Goal: Use online tool/utility: Utilize a website feature to perform a specific function

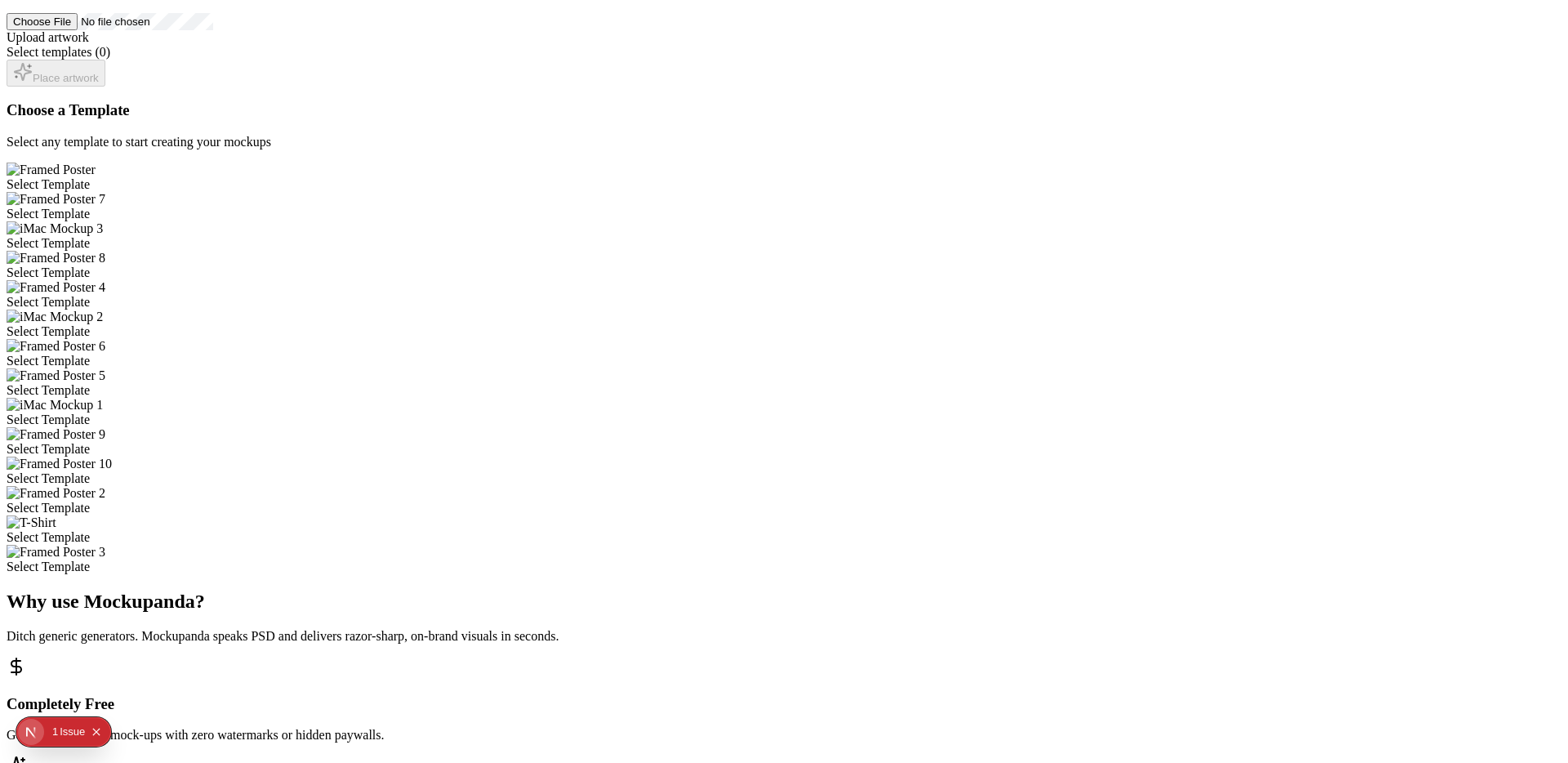
scroll to position [340, 0]
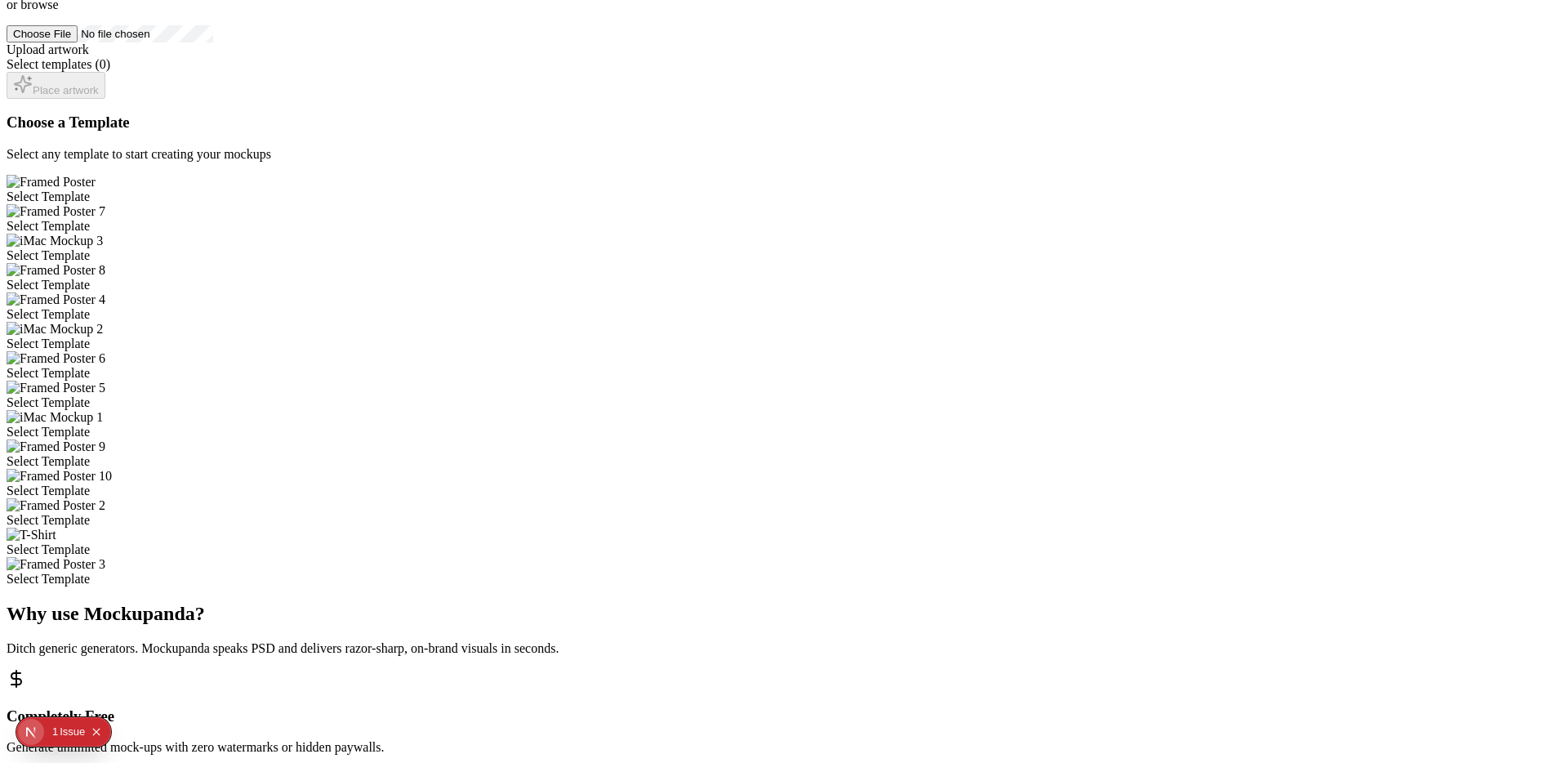
click at [820, 337] on div "Select Template" at bounding box center [784, 344] width 1555 height 15
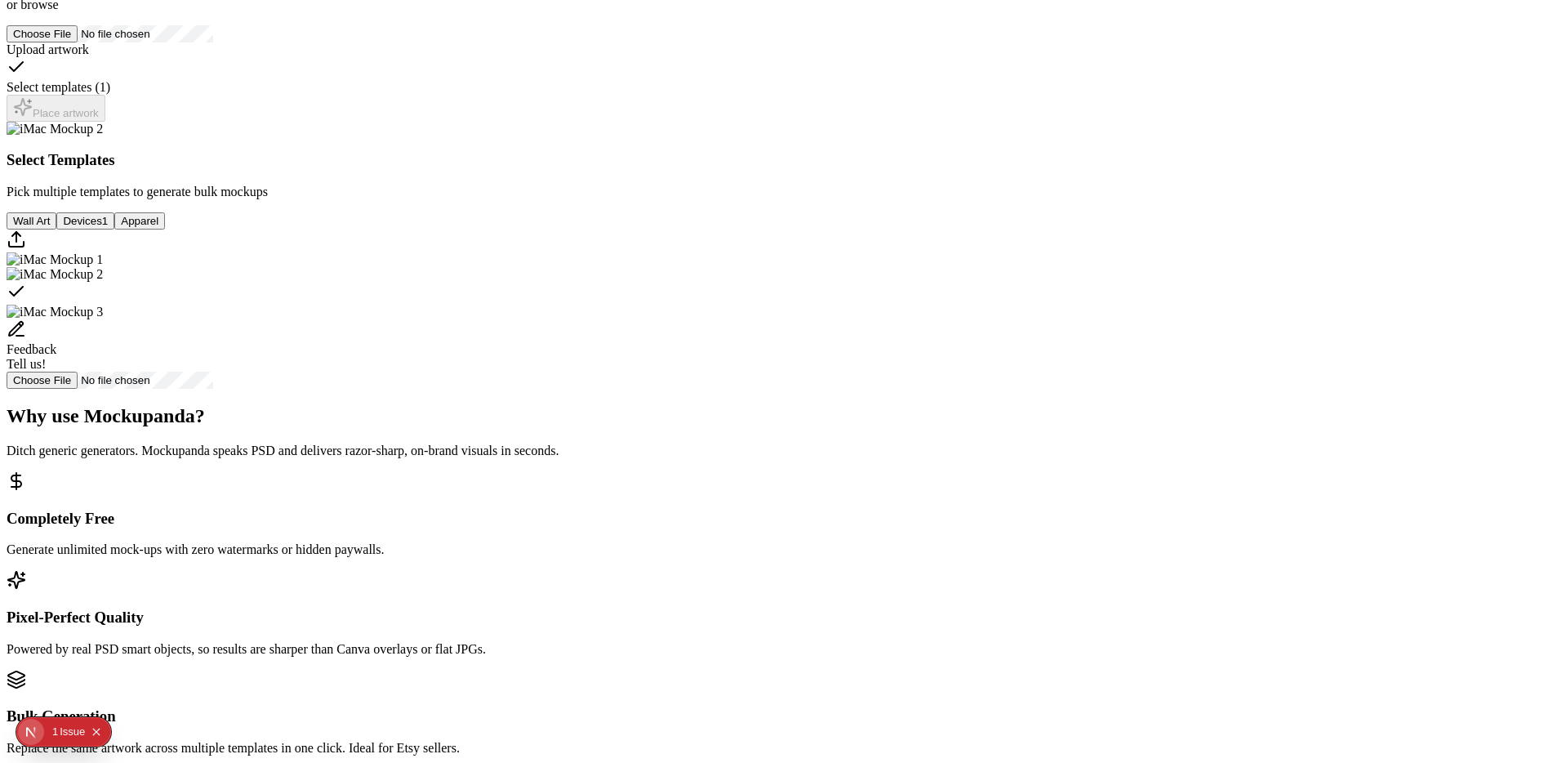
click at [27, 301] on icon "Select template iMac Mockup 2" at bounding box center [16, 291] width 19 height 19
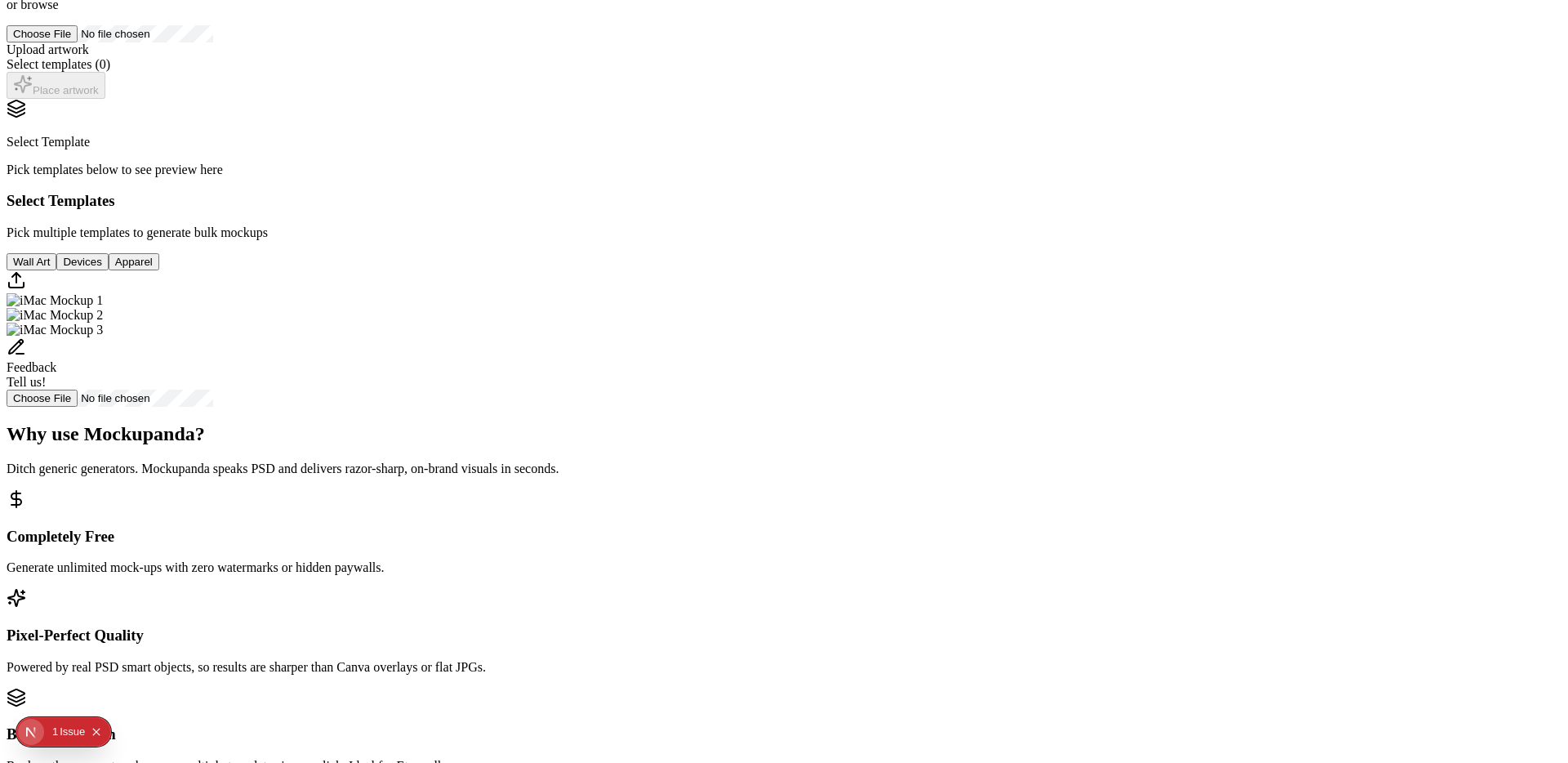
click at [976, 407] on div "Select Template Pick templates below to see preview here Select Templates Pick …" at bounding box center [784, 253] width 1555 height 308
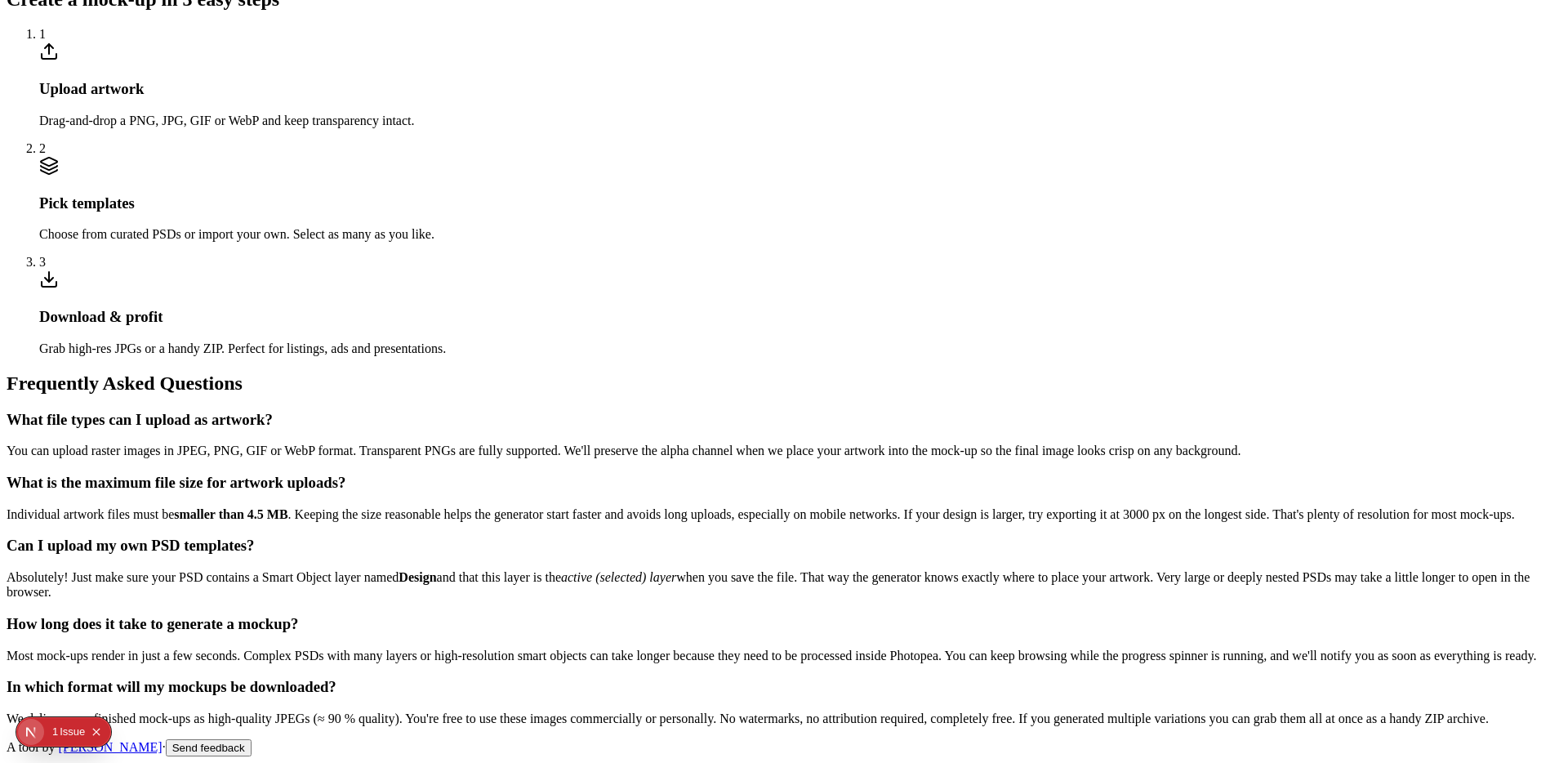
scroll to position [1494, 0]
click at [863, 355] on section "Create a mock-up in 3 easy steps 1 Upload artwork Drag-and-drop a PNG, JPG, GIF…" at bounding box center [784, 172] width 1555 height 367
click at [791, 355] on section "Create a mock-up in 3 easy steps 1 Upload artwork Drag-and-drop a PNG, JPG, GIF…" at bounding box center [784, 172] width 1555 height 367
click at [713, 242] on div "Pick templates Choose from curated PSDs or import your own. Select as many as y…" at bounding box center [800, 199] width 1522 height 86
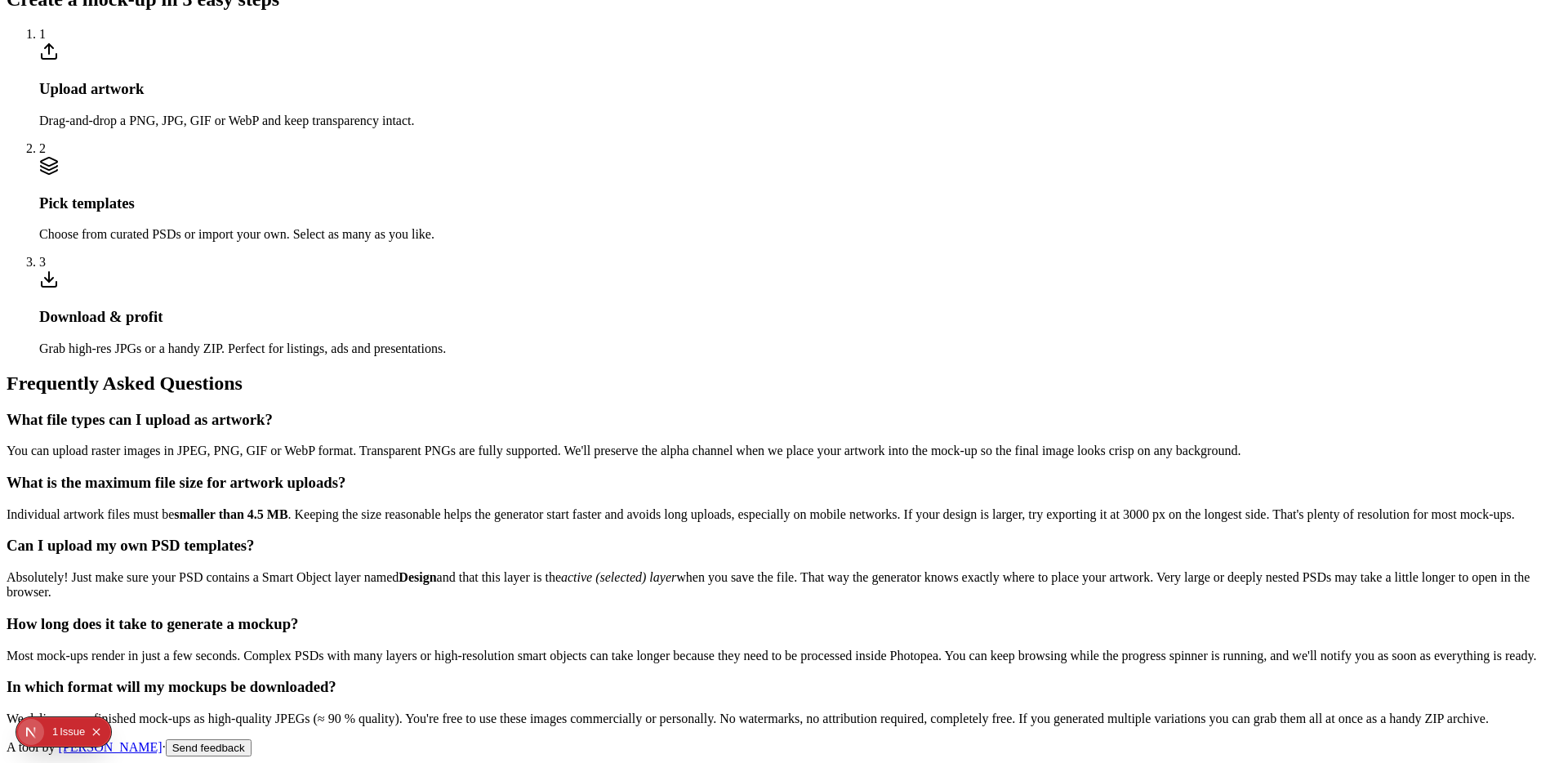
click at [698, 242] on div "Pick templates Choose from curated PSDs or import your own. Select as many as y…" at bounding box center [800, 199] width 1522 height 86
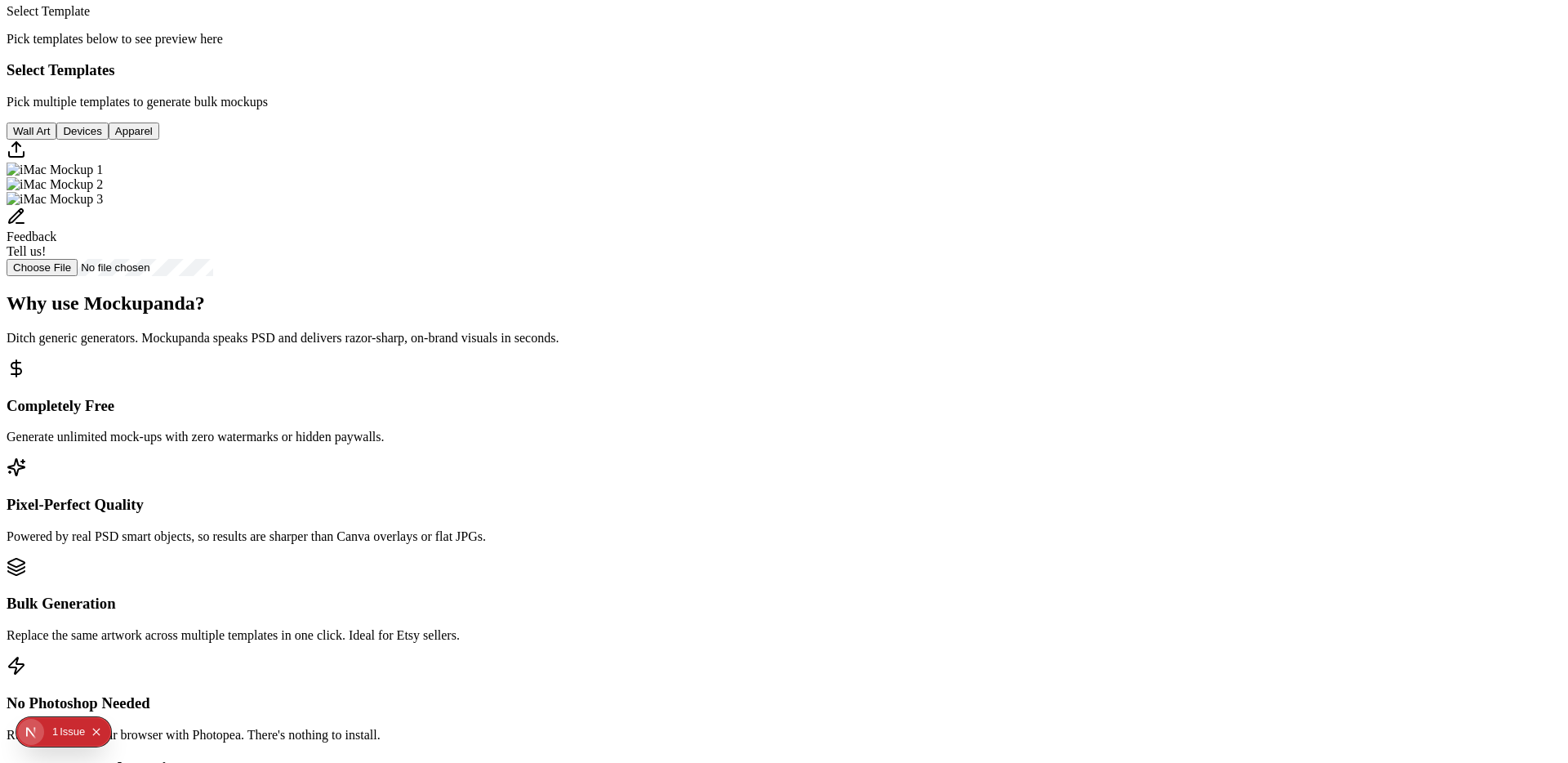
scroll to position [469, 0]
click at [102, 178] on img "Select template iMac Mockup 1" at bounding box center [54, 171] width 96 height 15
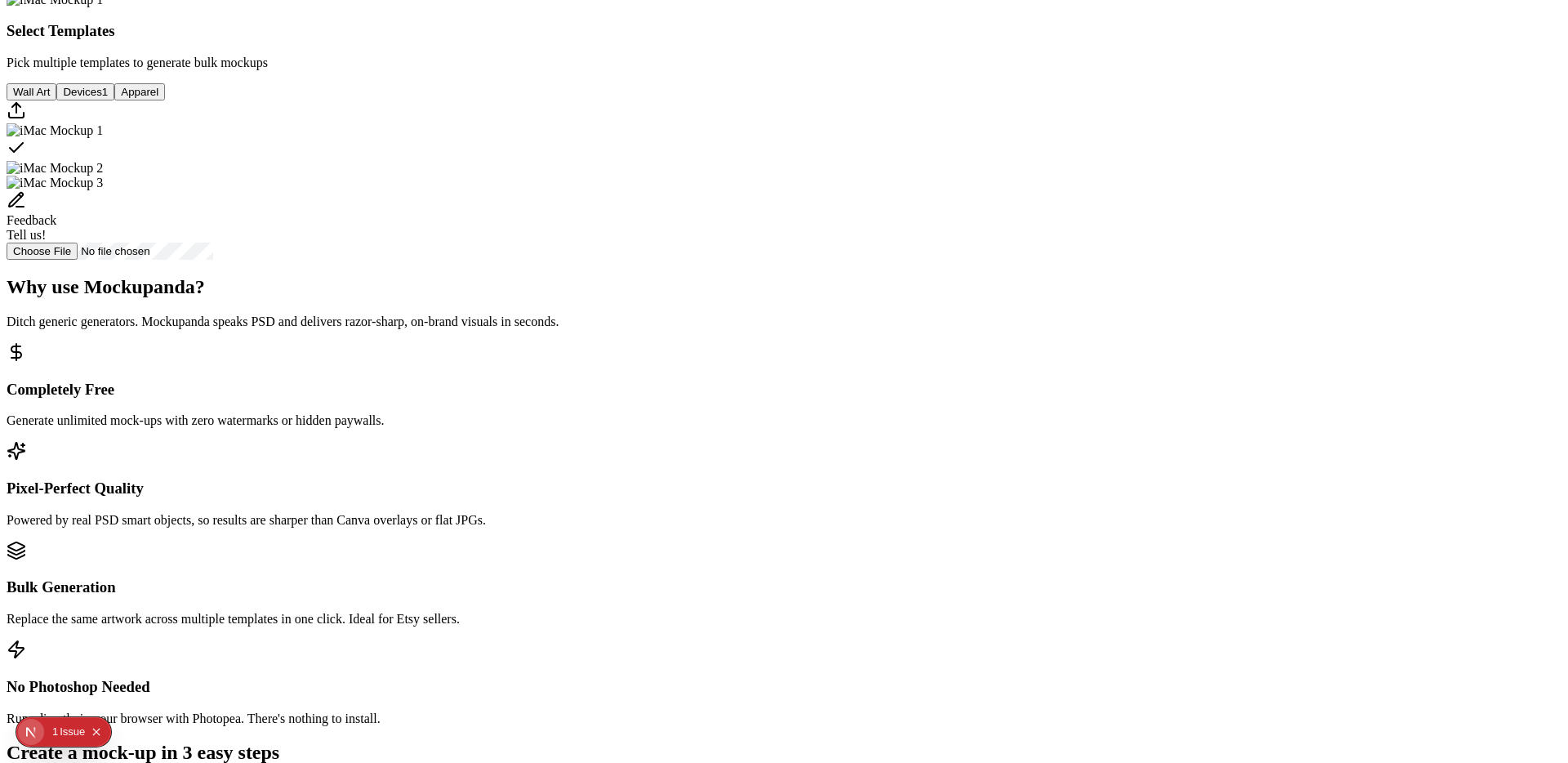
click at [102, 176] on img "Select template iMac Mockup 2" at bounding box center [54, 168] width 96 height 15
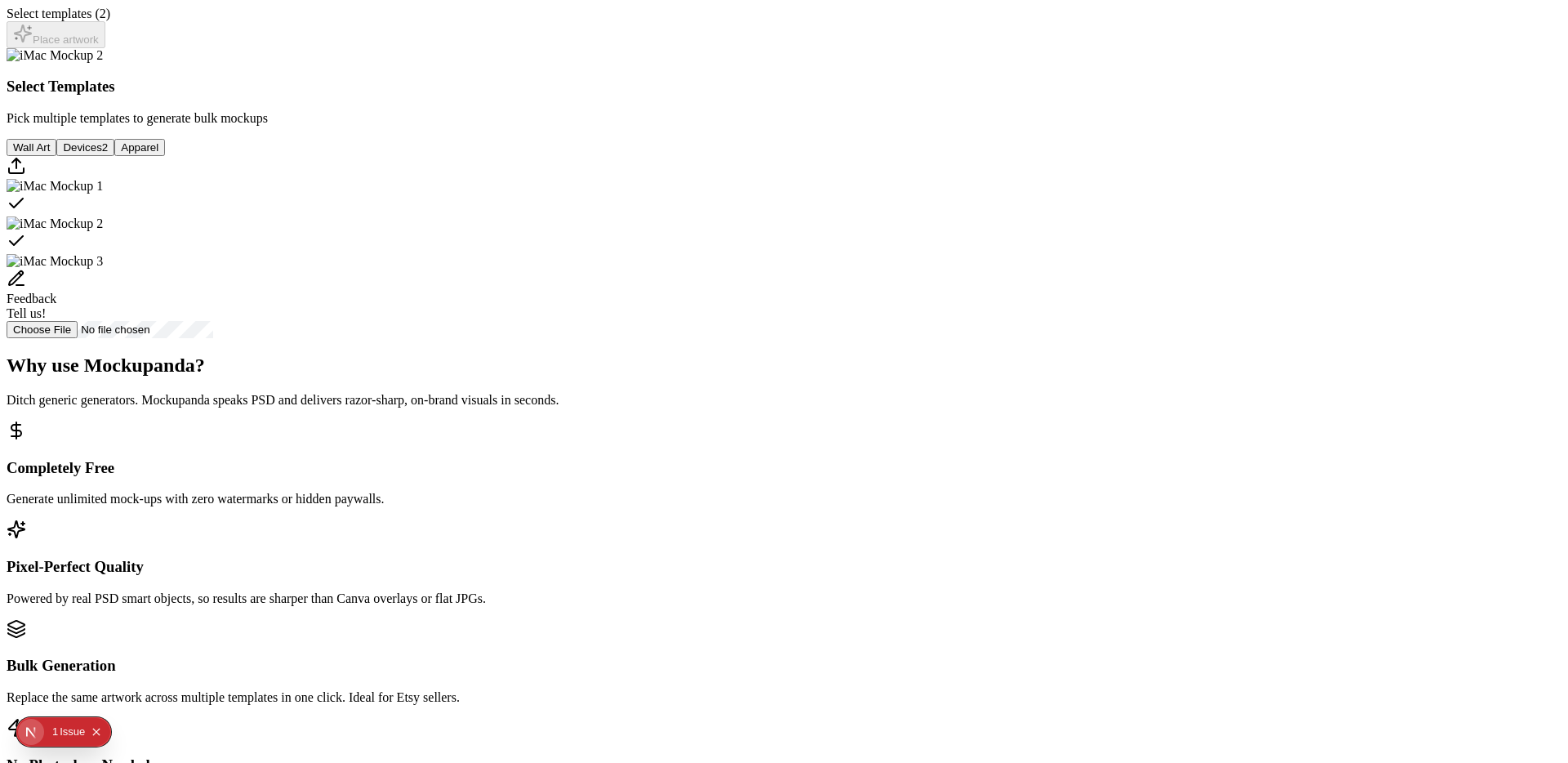
scroll to position [412, 0]
click at [57, 158] on button "Wall Art" at bounding box center [31, 149] width 49 height 17
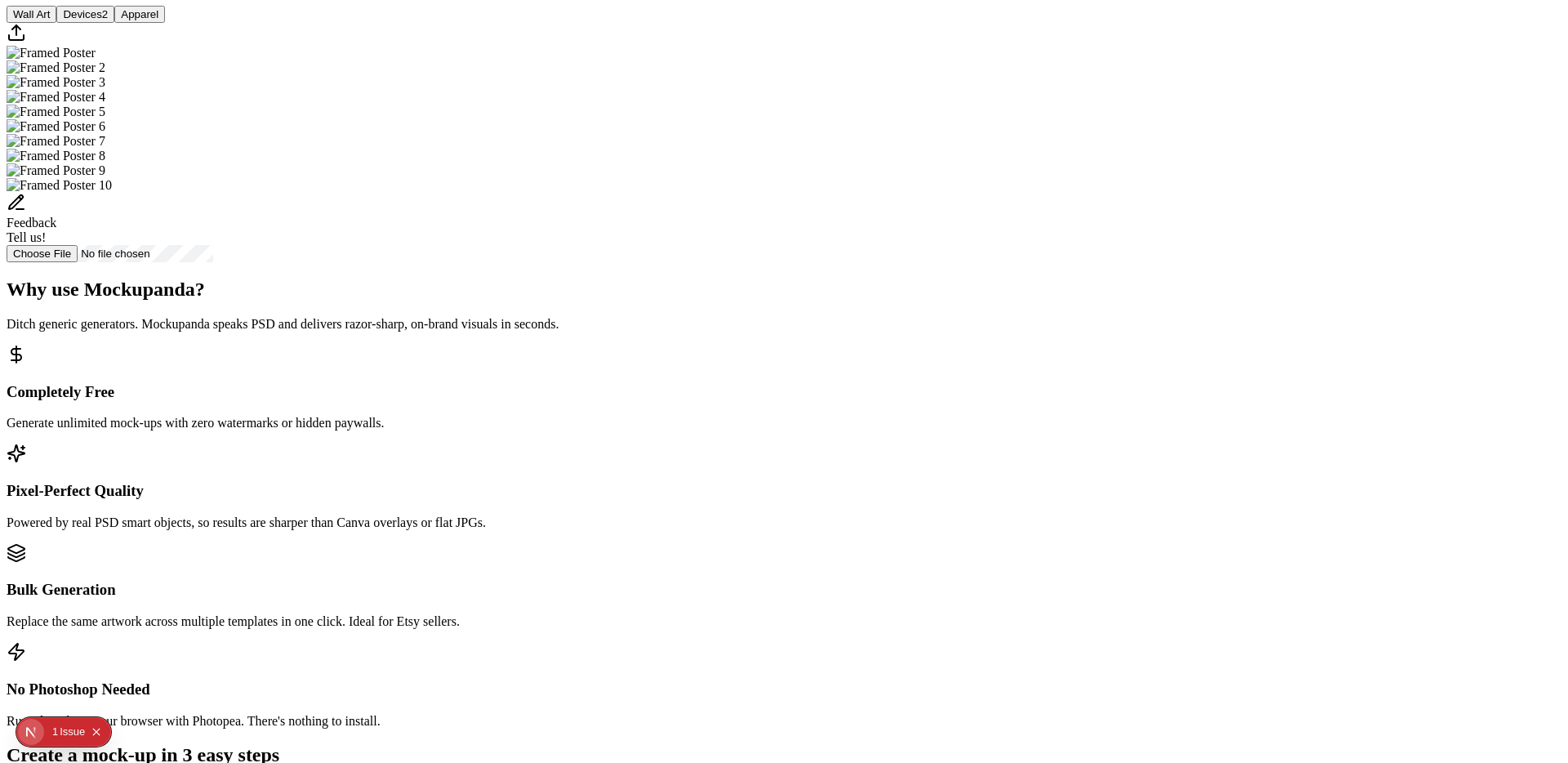
scroll to position [561, 0]
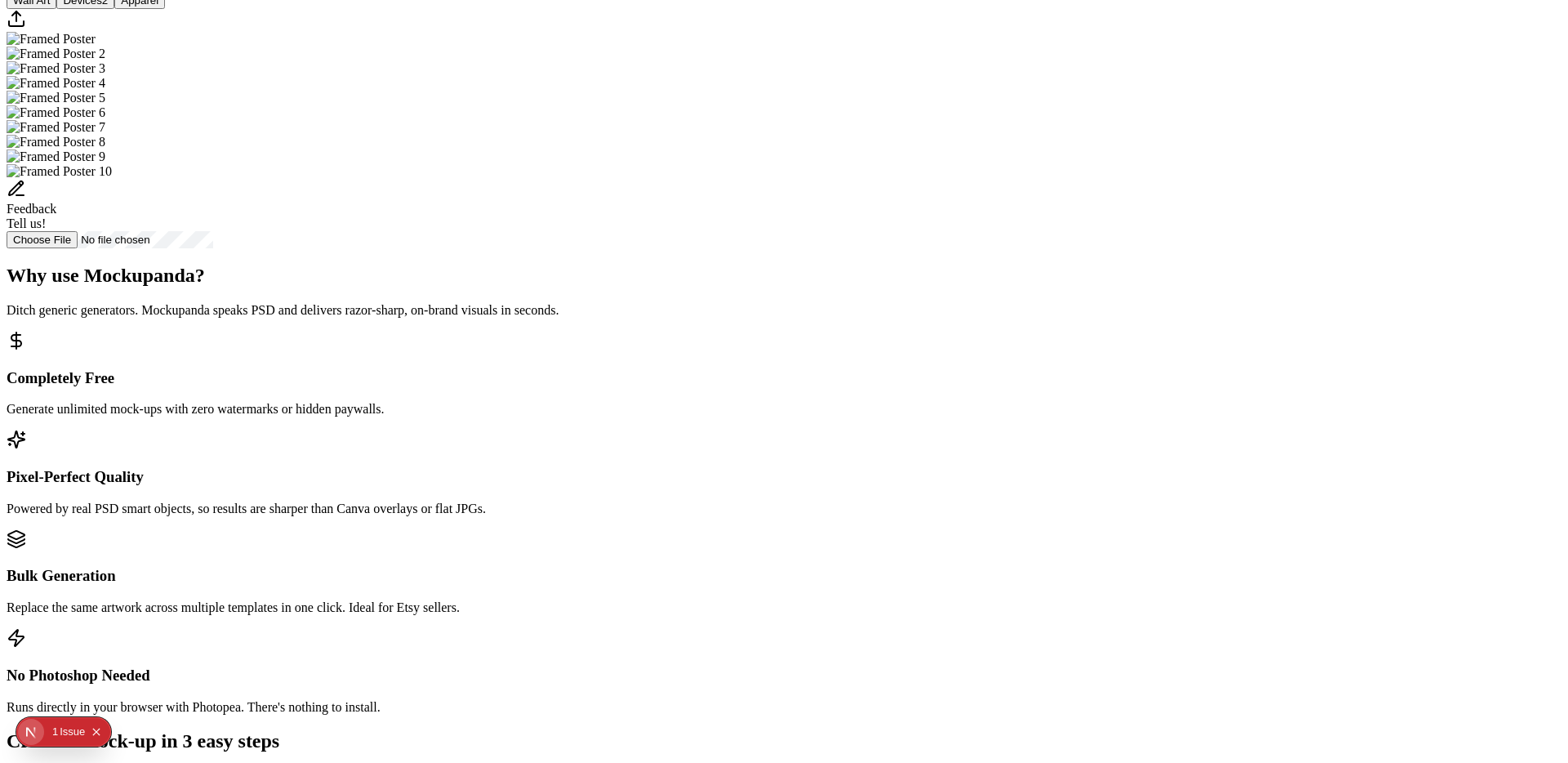
click at [95, 47] on img "Select template Framed Poster" at bounding box center [50, 39] width 89 height 15
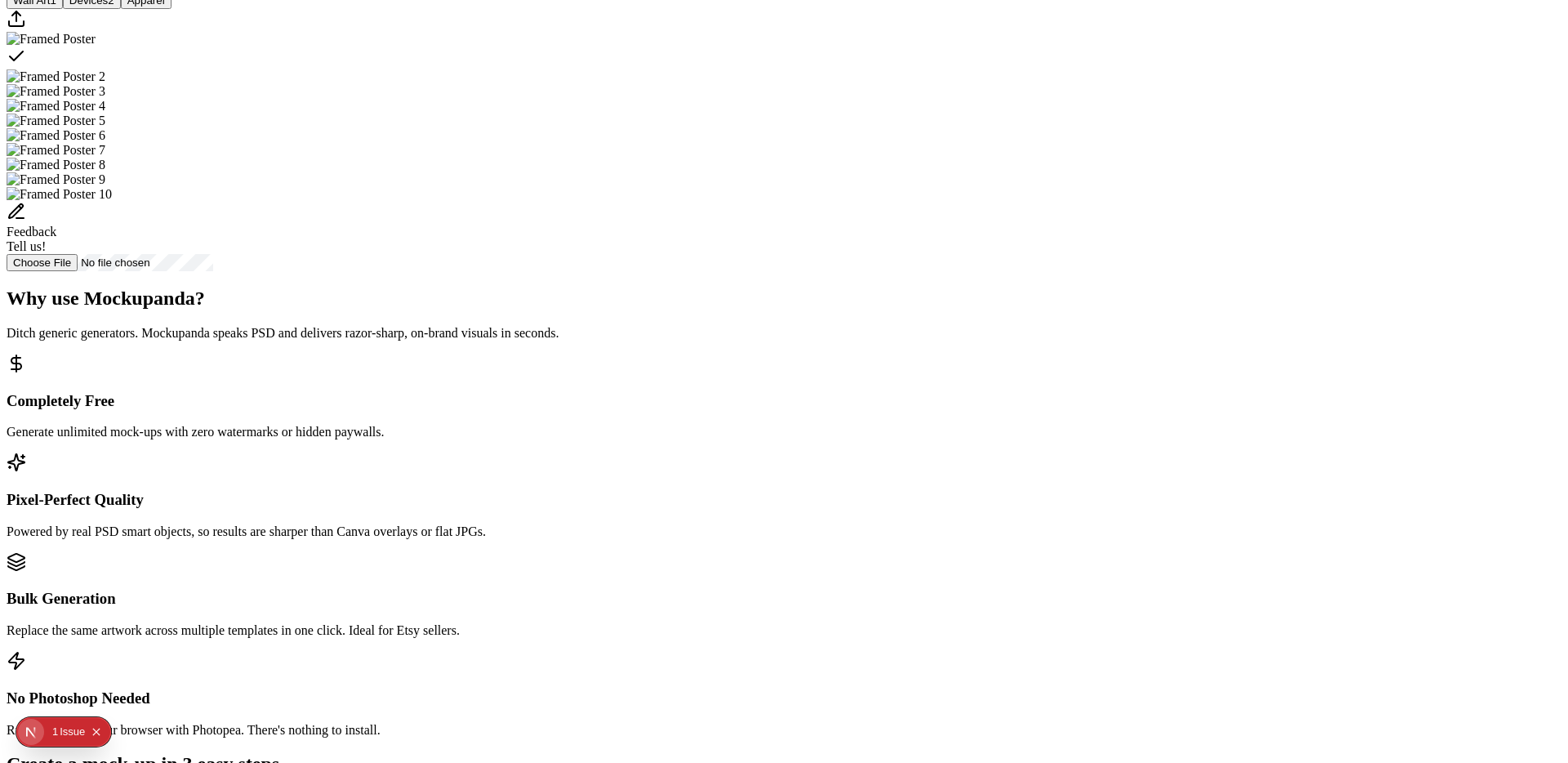
click at [105, 84] on img "Select template Framed Poster 2" at bounding box center [56, 77] width 99 height 15
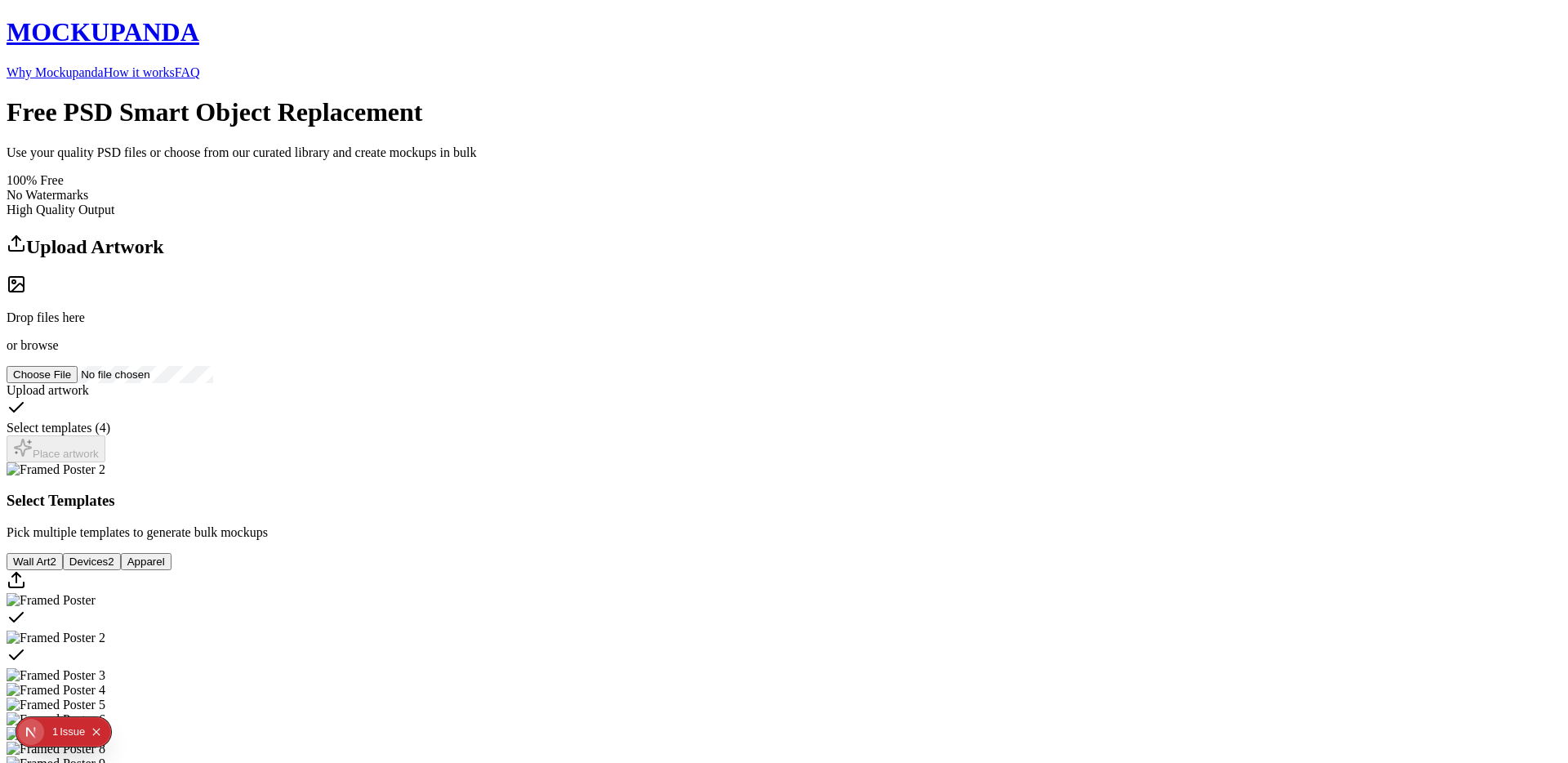
scroll to position [0, 0]
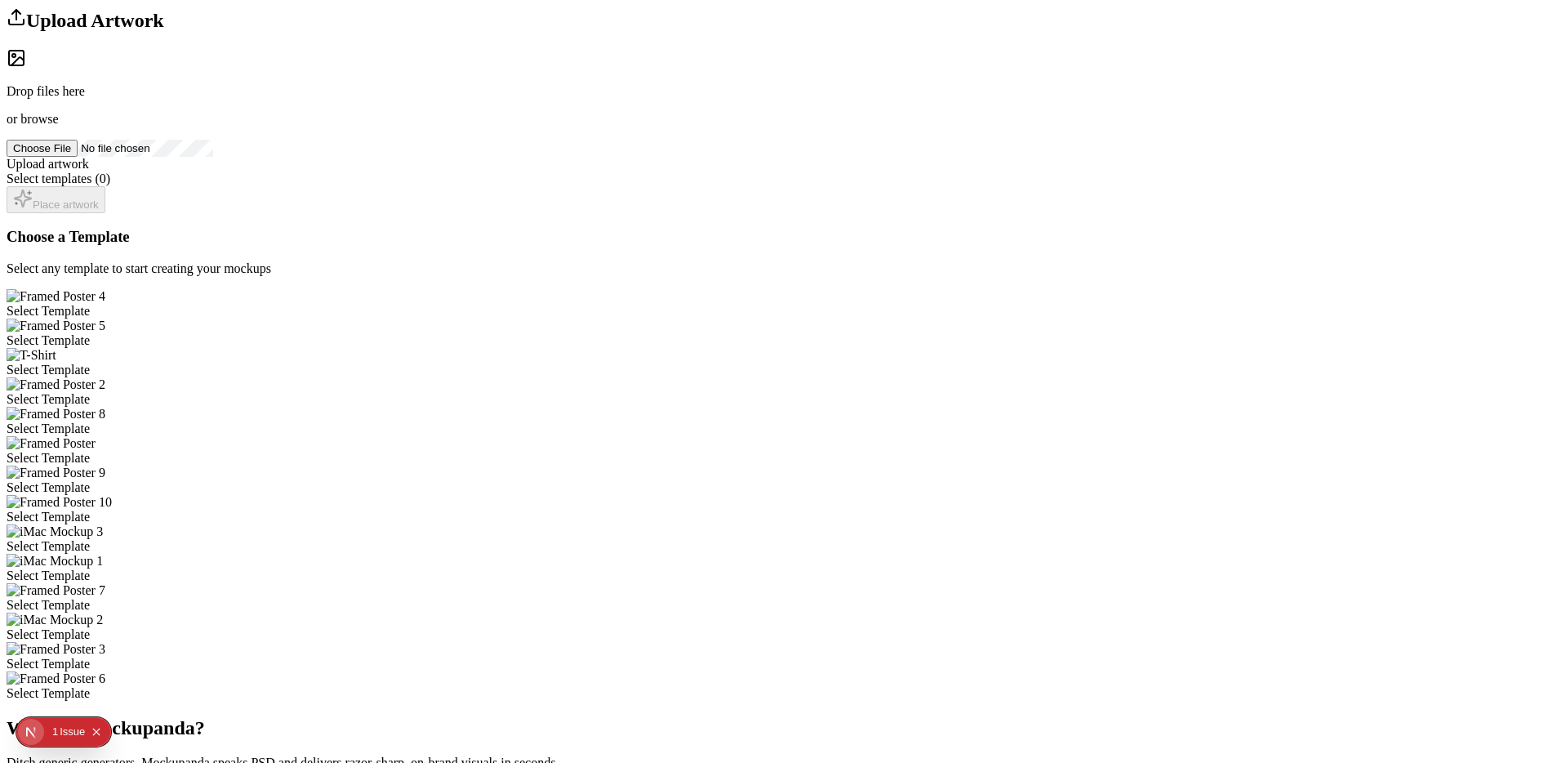
scroll to position [227, 0]
click at [836, 332] on div "Select Template" at bounding box center [784, 339] width 1555 height 15
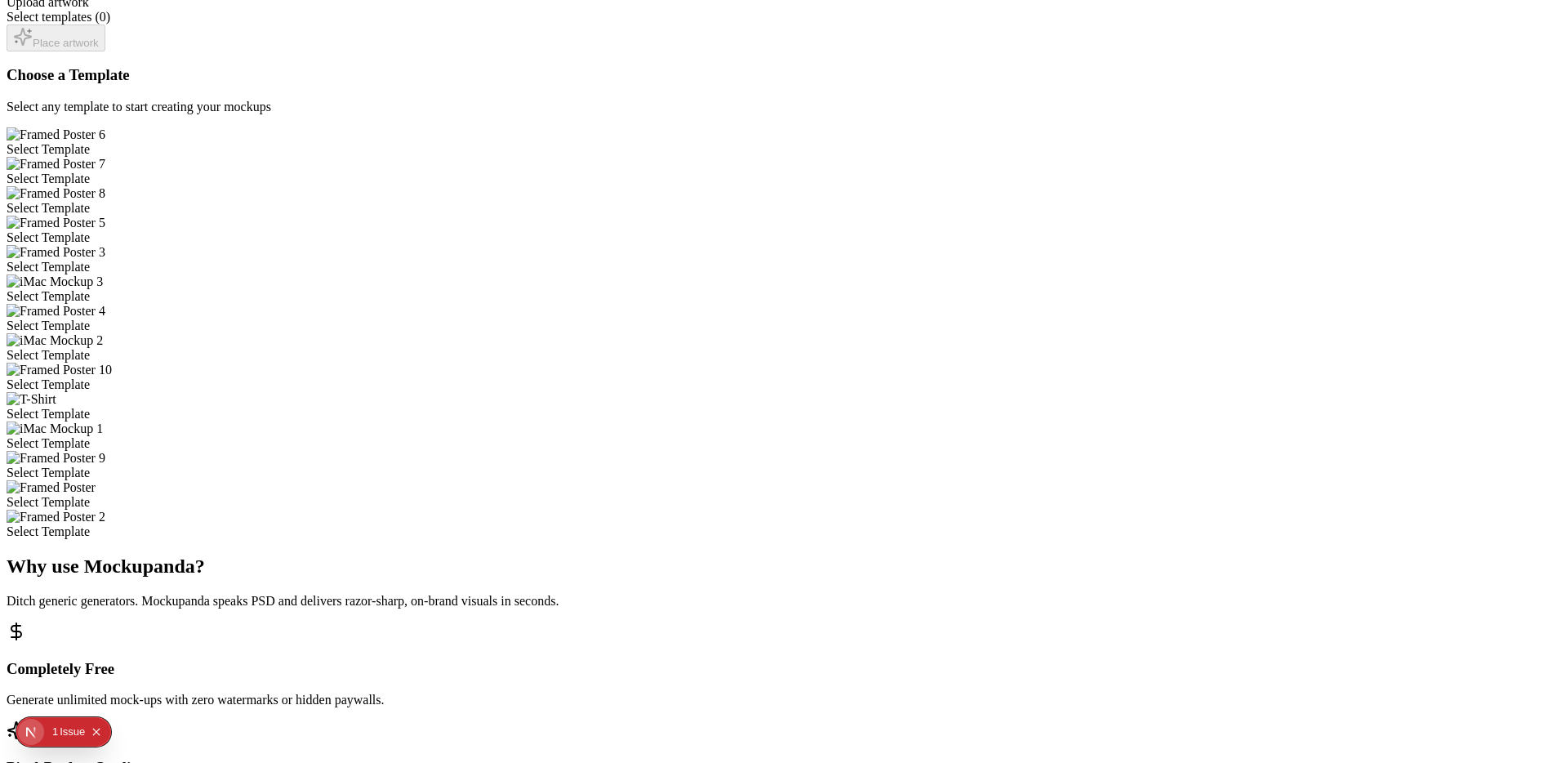
scroll to position [392, 0]
click at [799, 403] on div "Select Template" at bounding box center [784, 411] width 1555 height 15
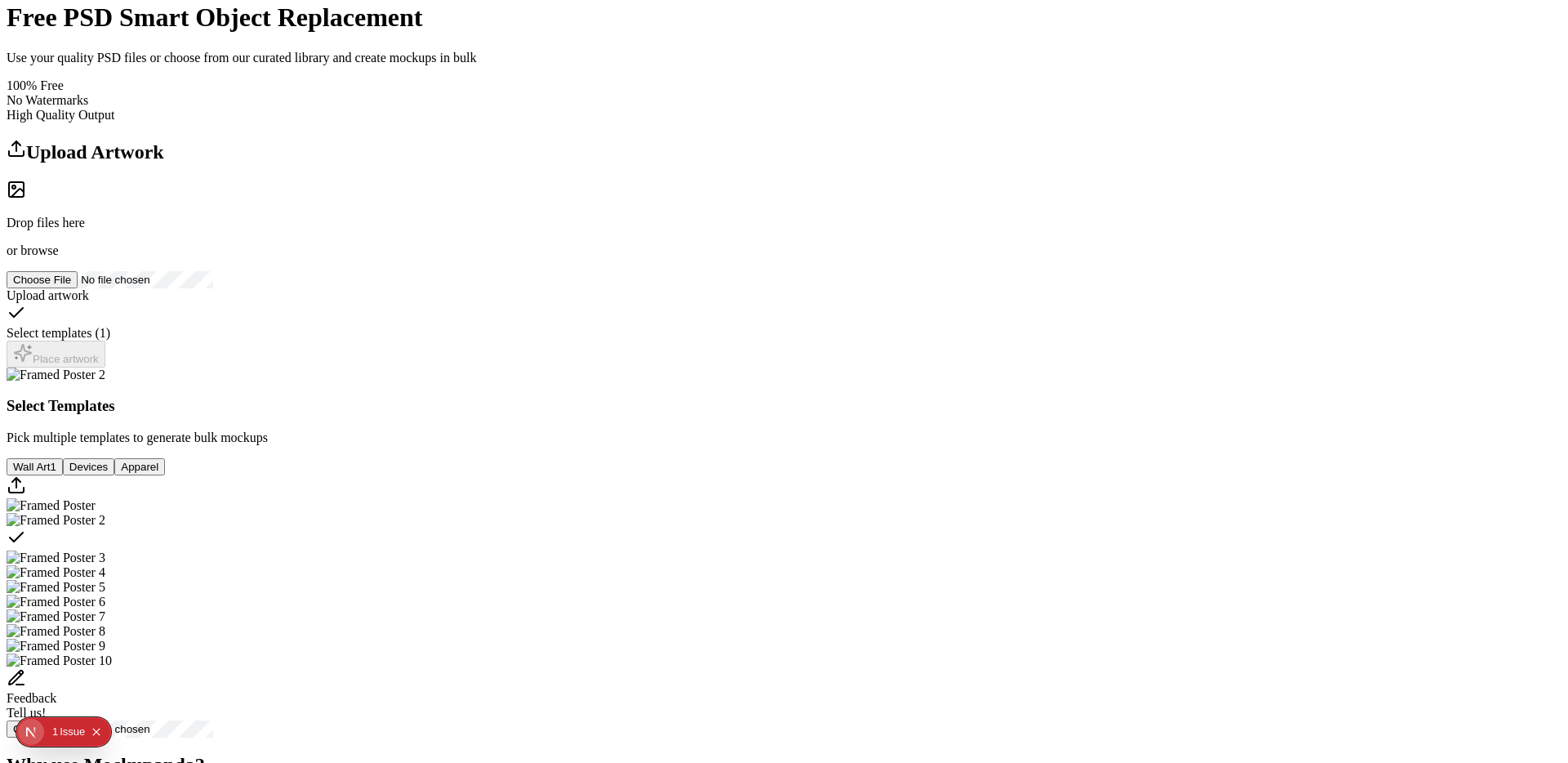
scroll to position [0, 0]
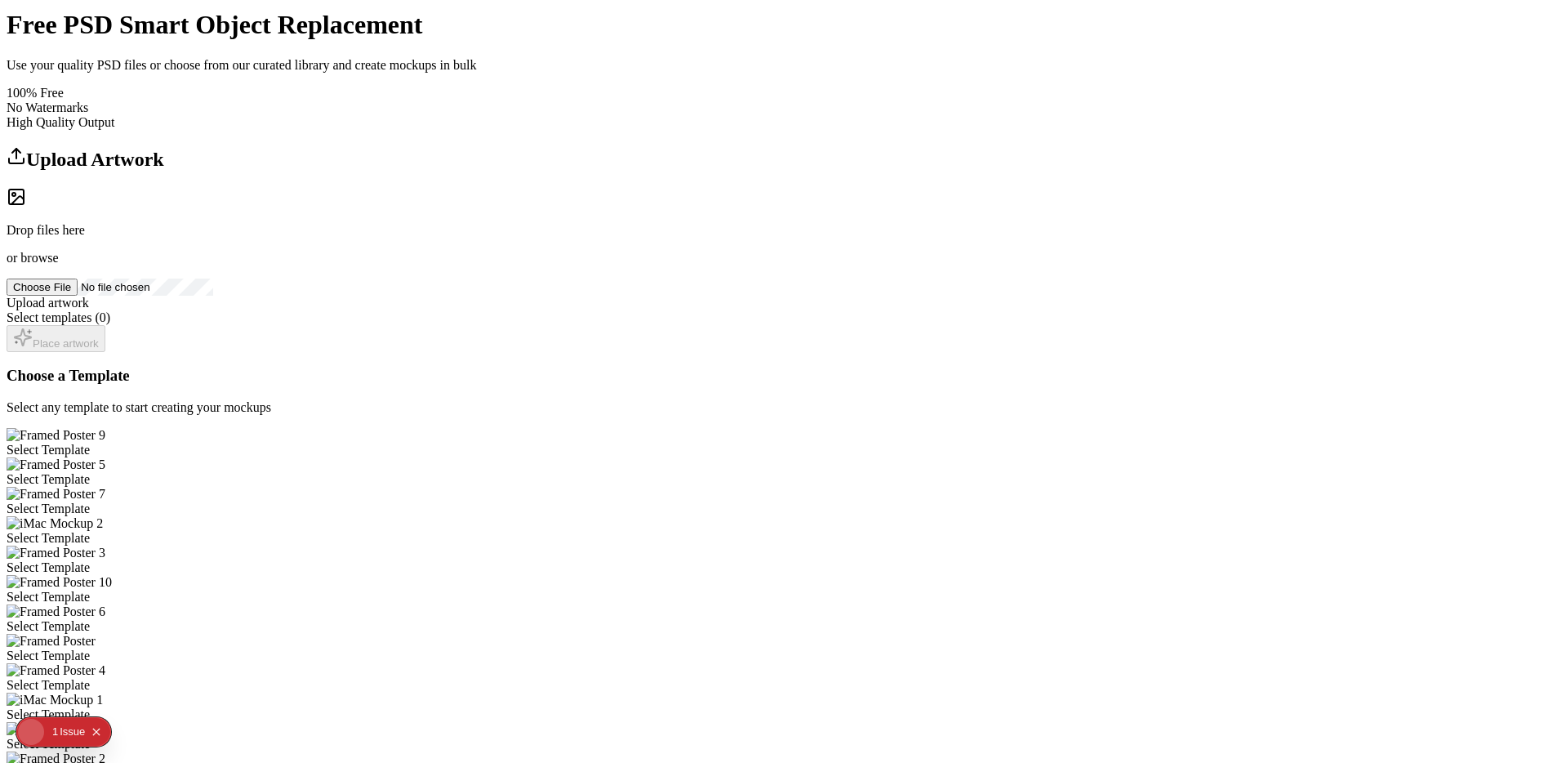
scroll to position [349, 0]
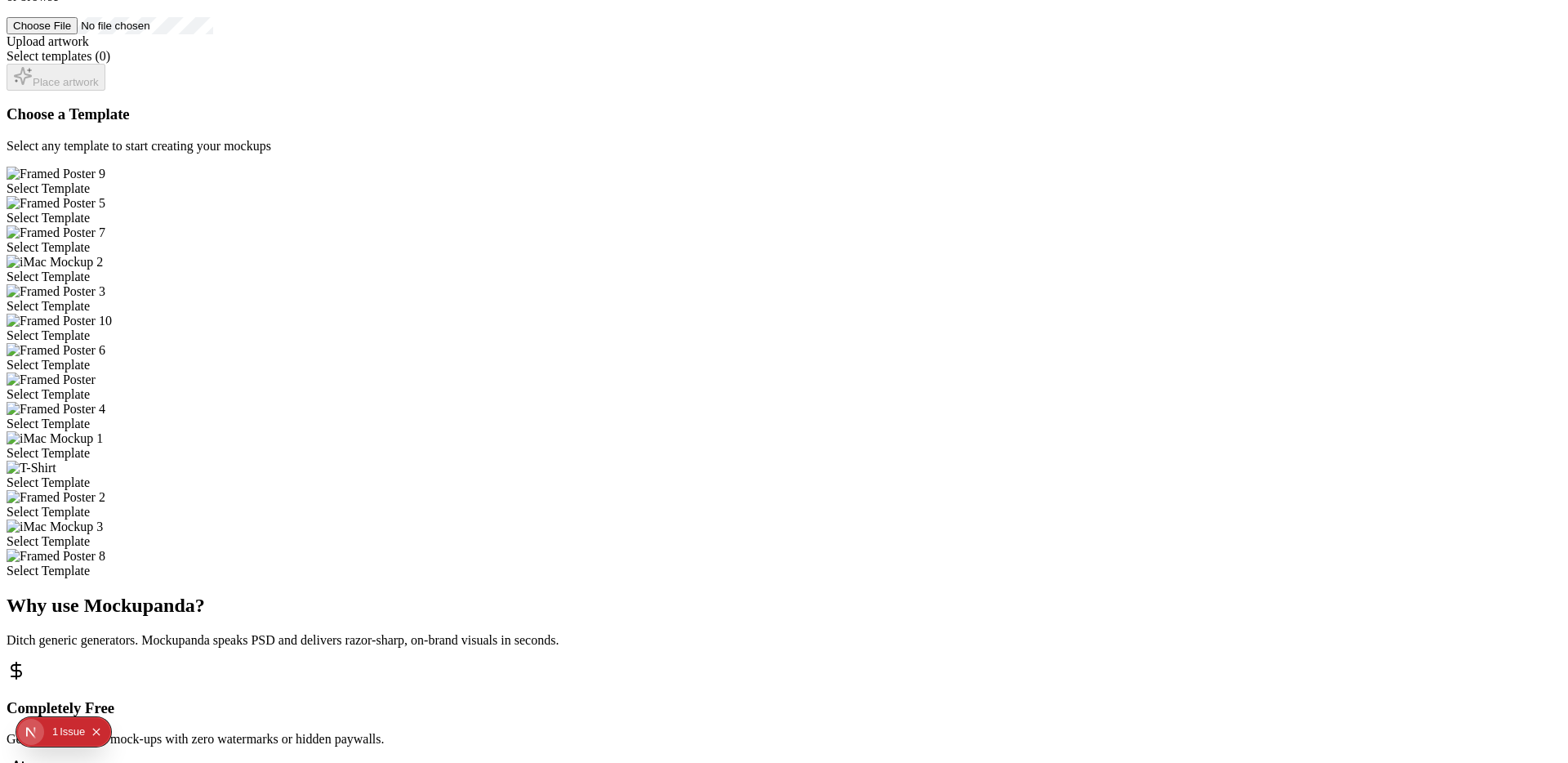
click at [951, 476] on div "Select Template" at bounding box center [784, 483] width 1555 height 15
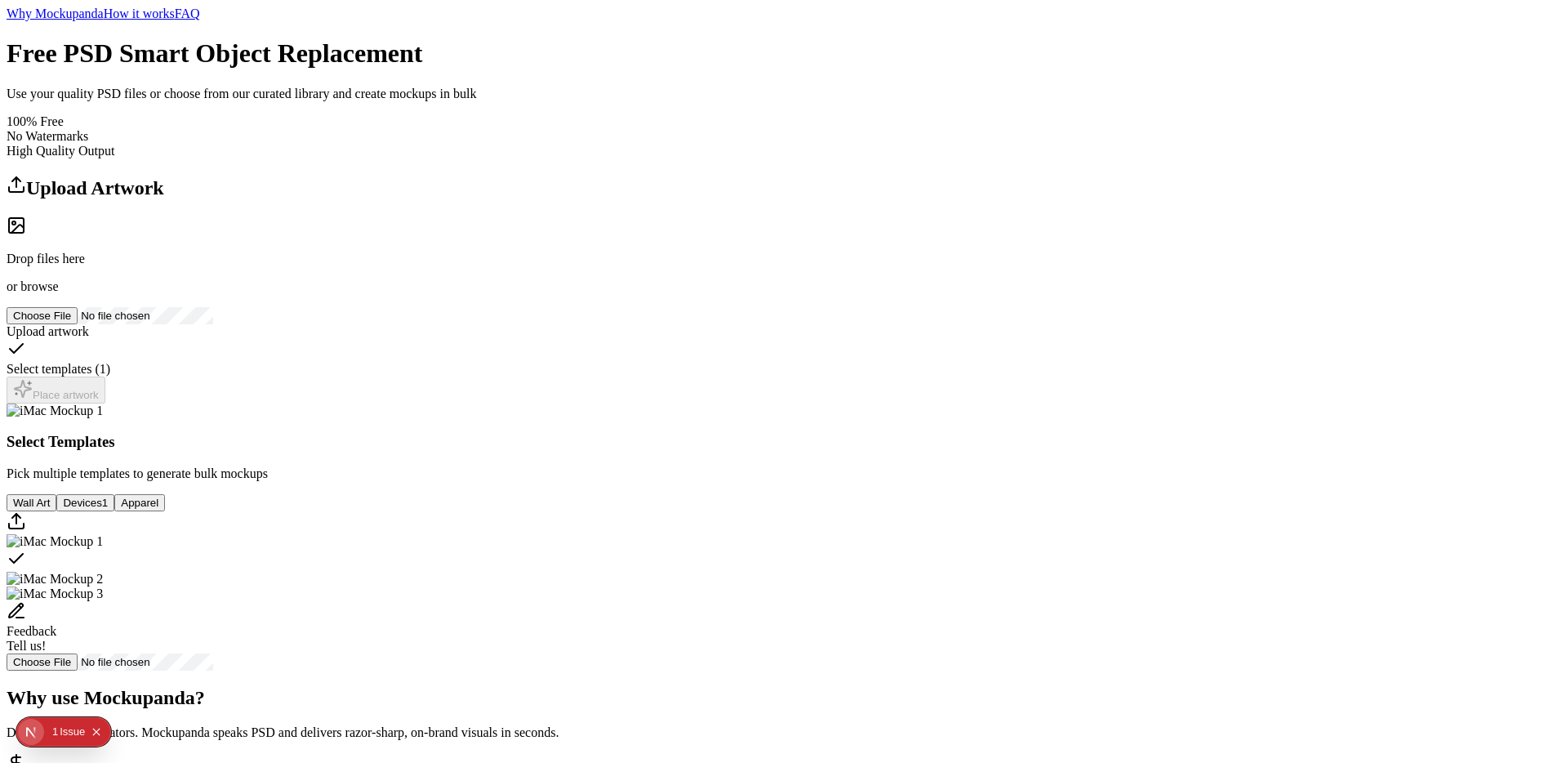
scroll to position [0, 0]
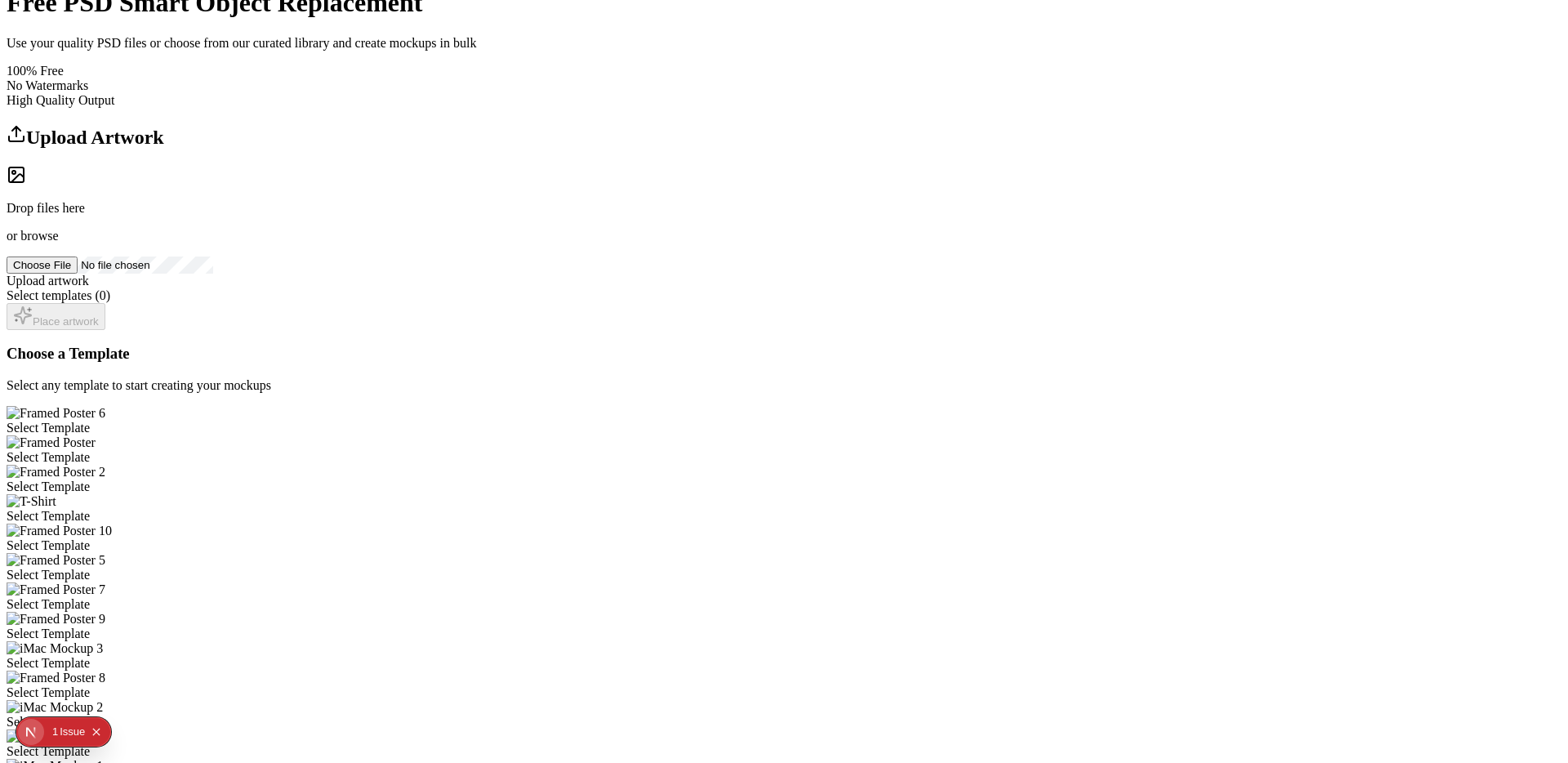
scroll to position [137, 0]
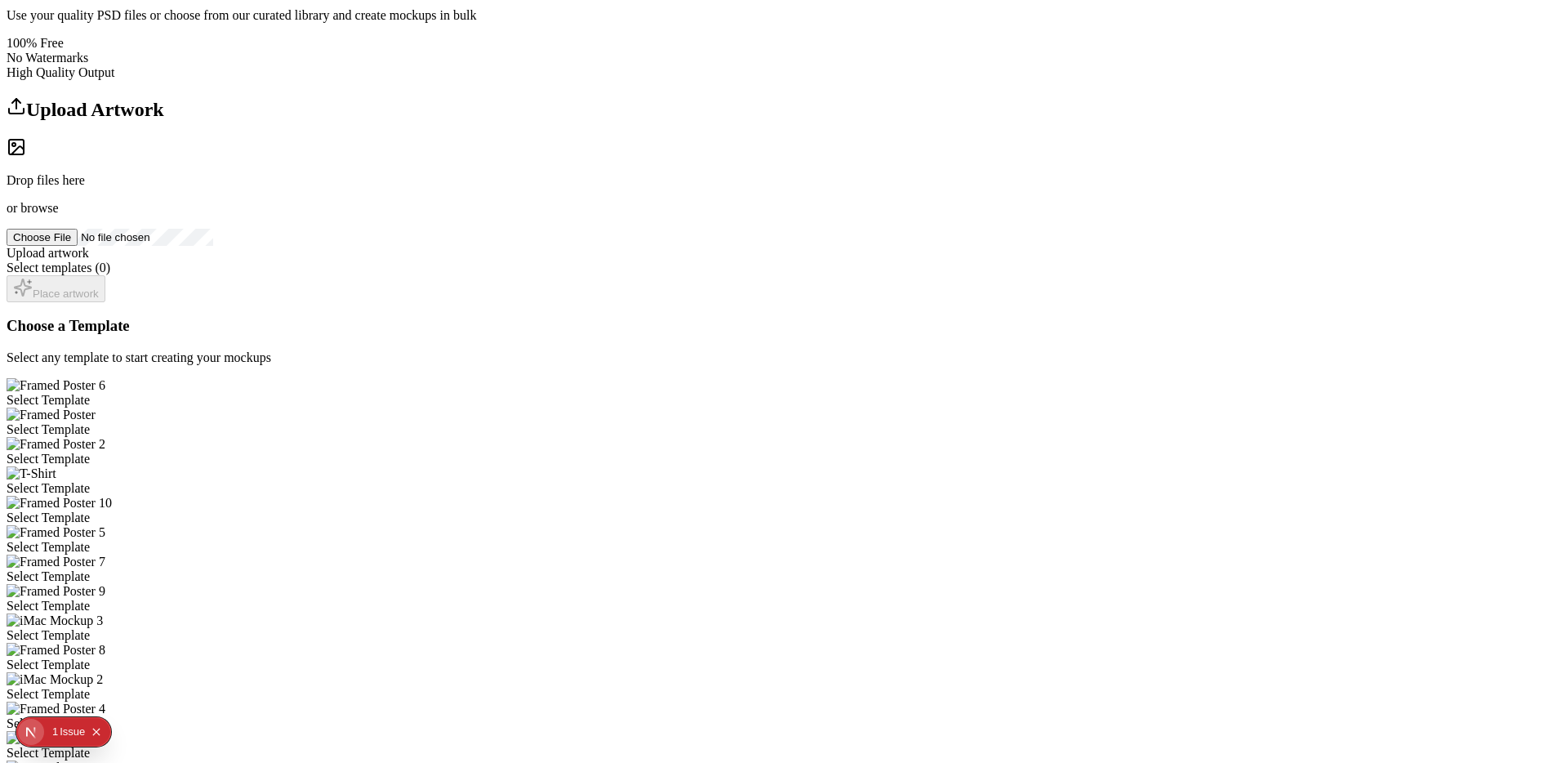
click at [1132, 481] on div "Select Template" at bounding box center [784, 489] width 1555 height 15
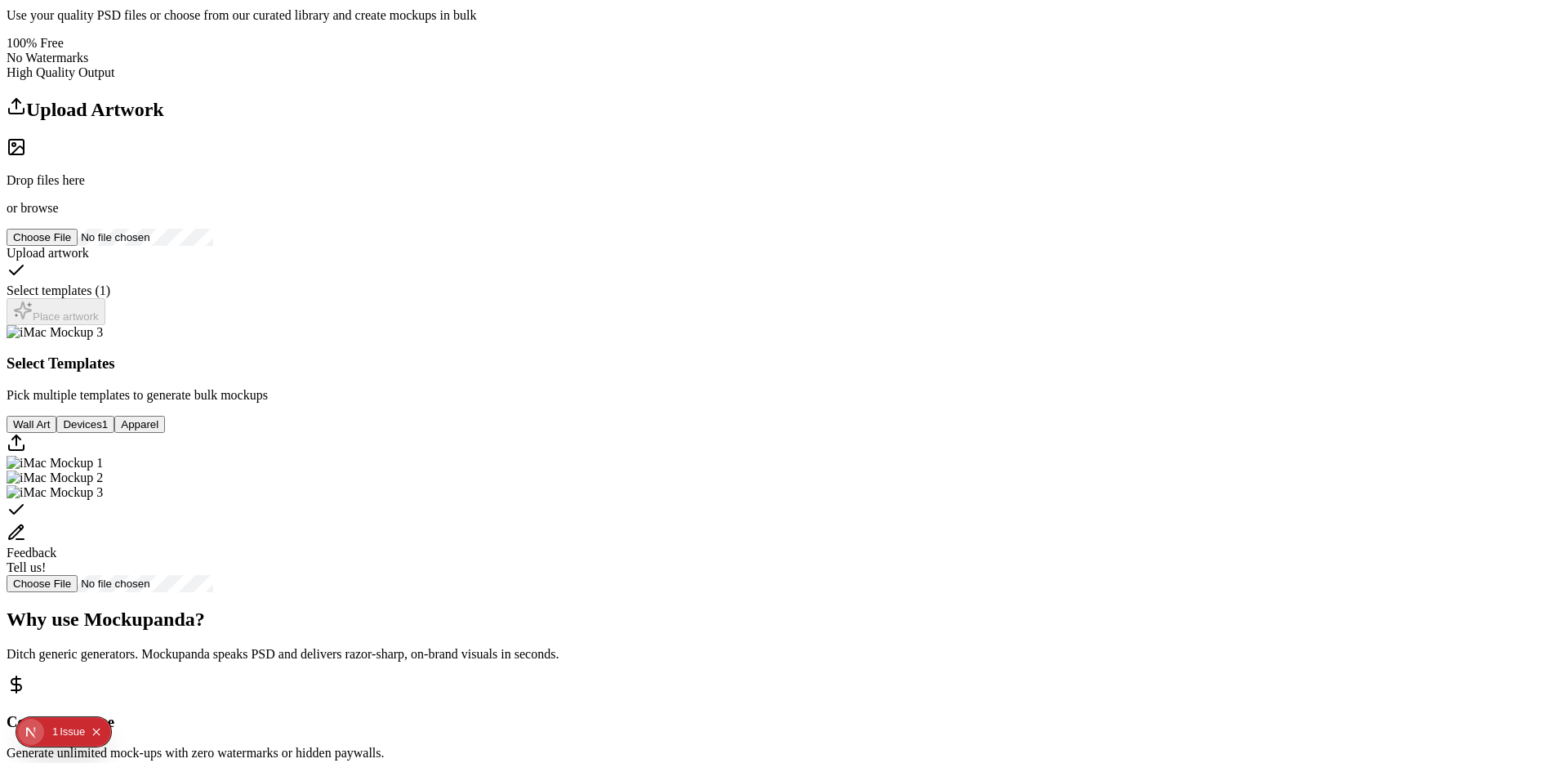
click at [59, 729] on button "0 1 Issue" at bounding box center [69, 732] width 33 height 27
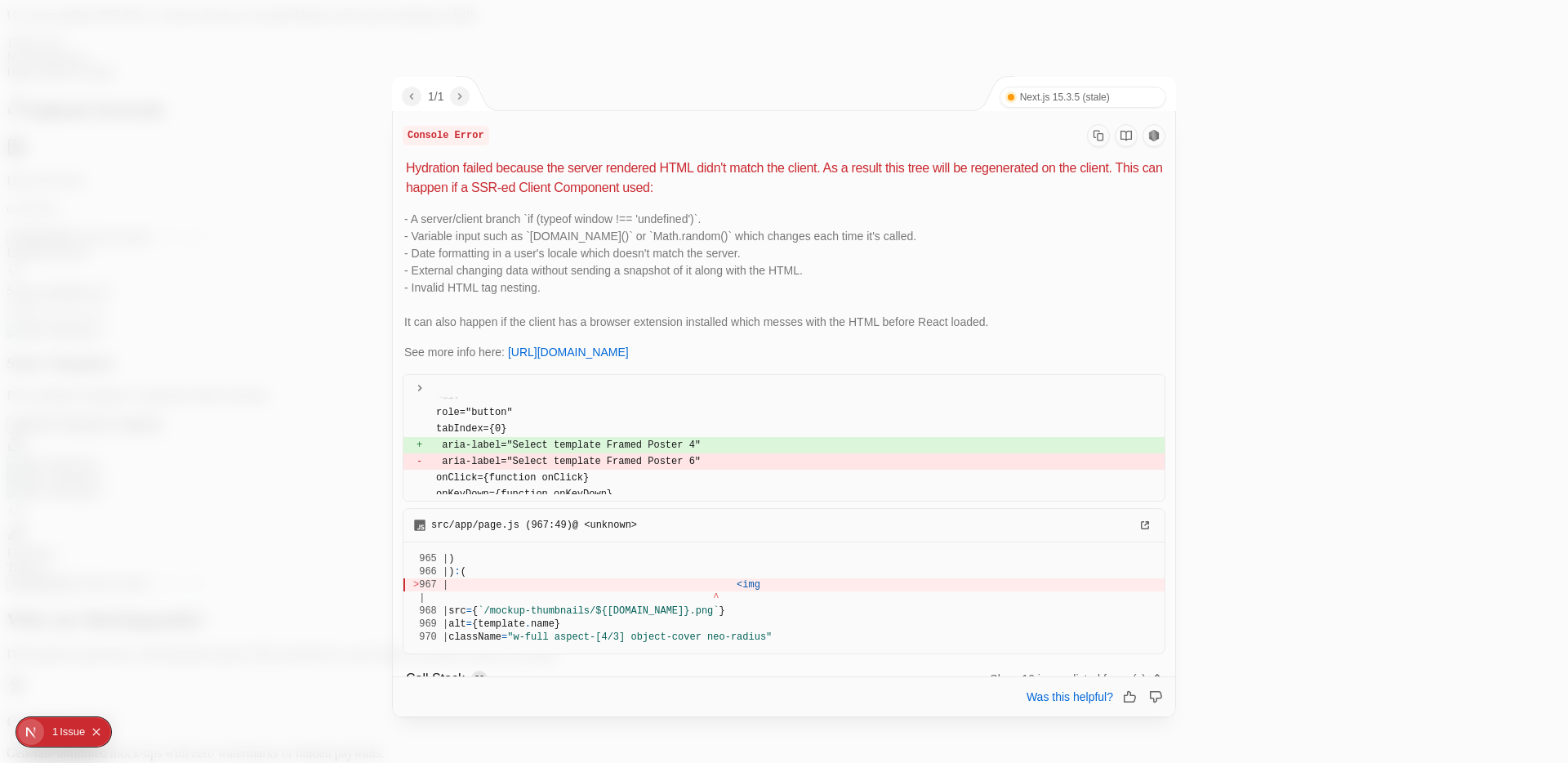
click at [225, 570] on div at bounding box center [784, 382] width 1568 height 763
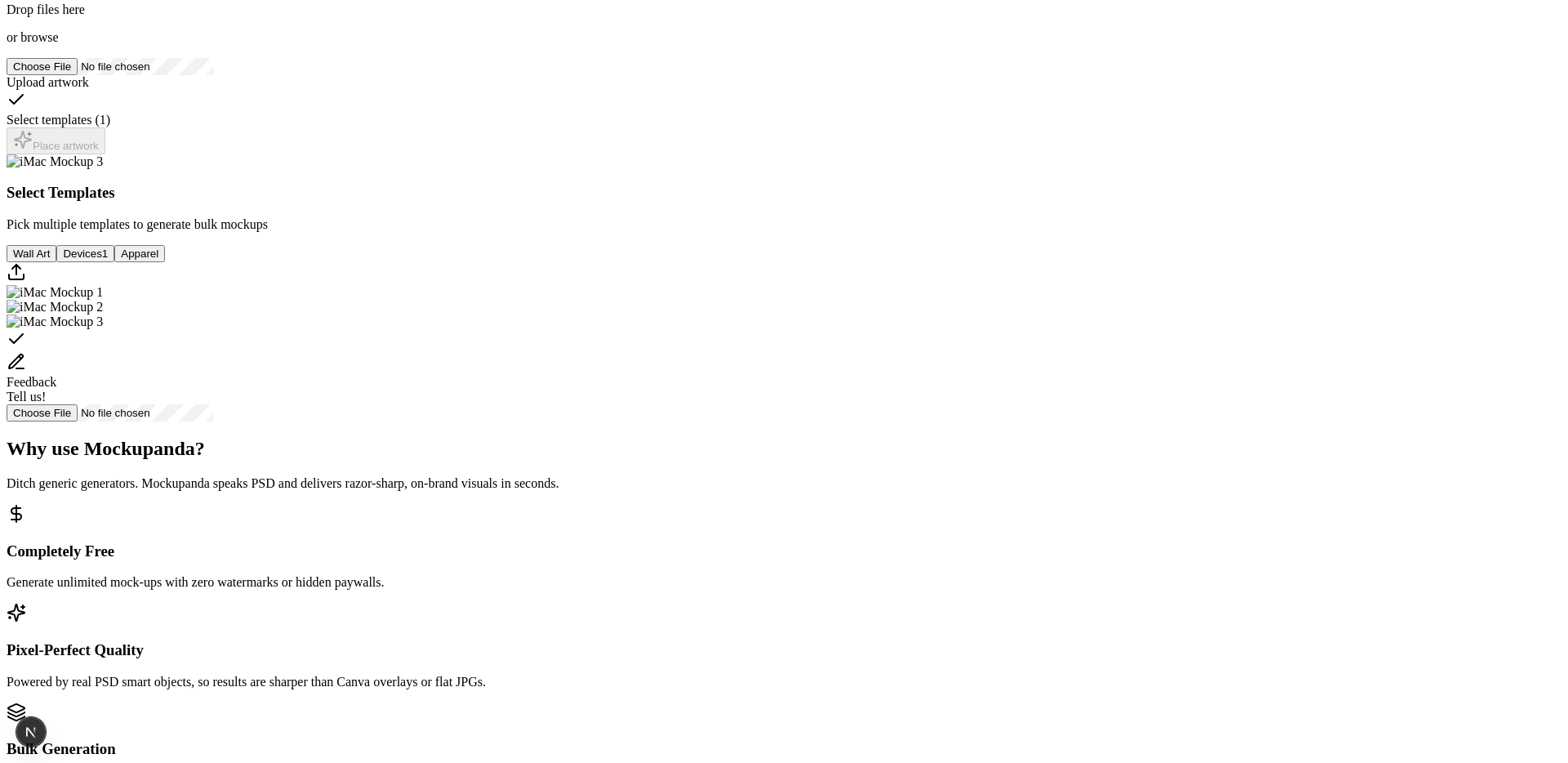
scroll to position [316, 0]
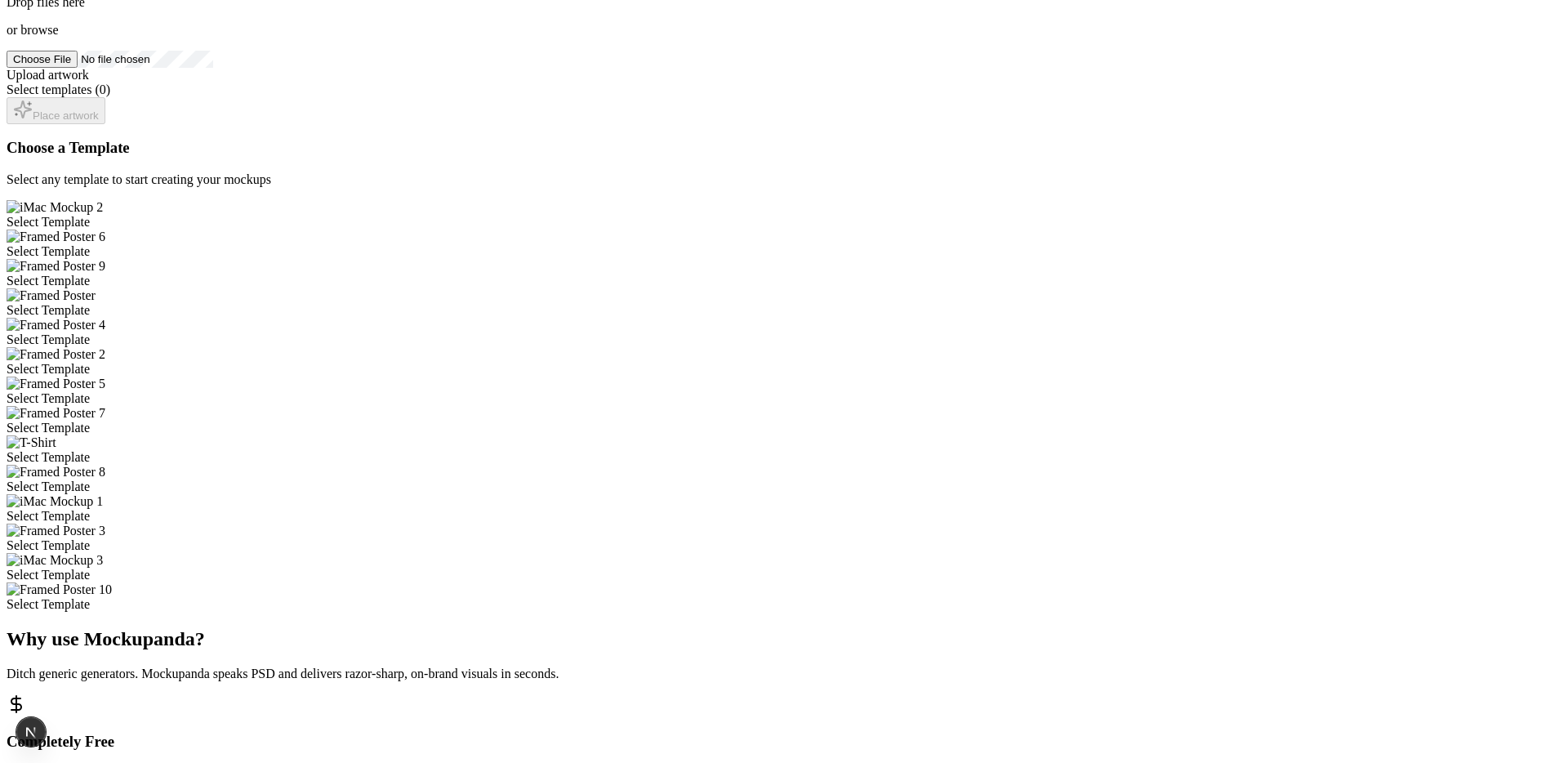
click at [726, 450] on div "Select Template" at bounding box center [784, 457] width 1555 height 15
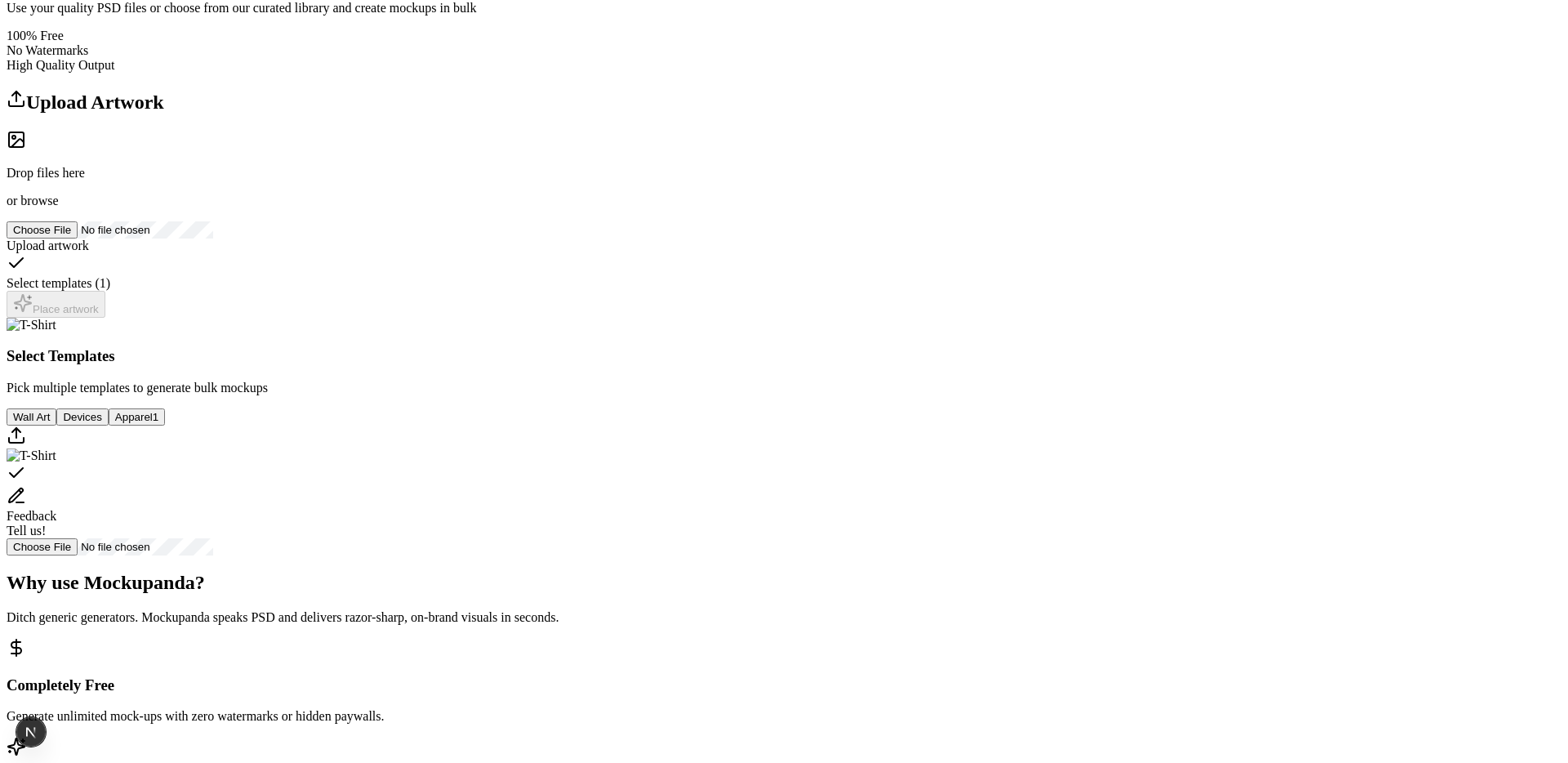
scroll to position [0, 0]
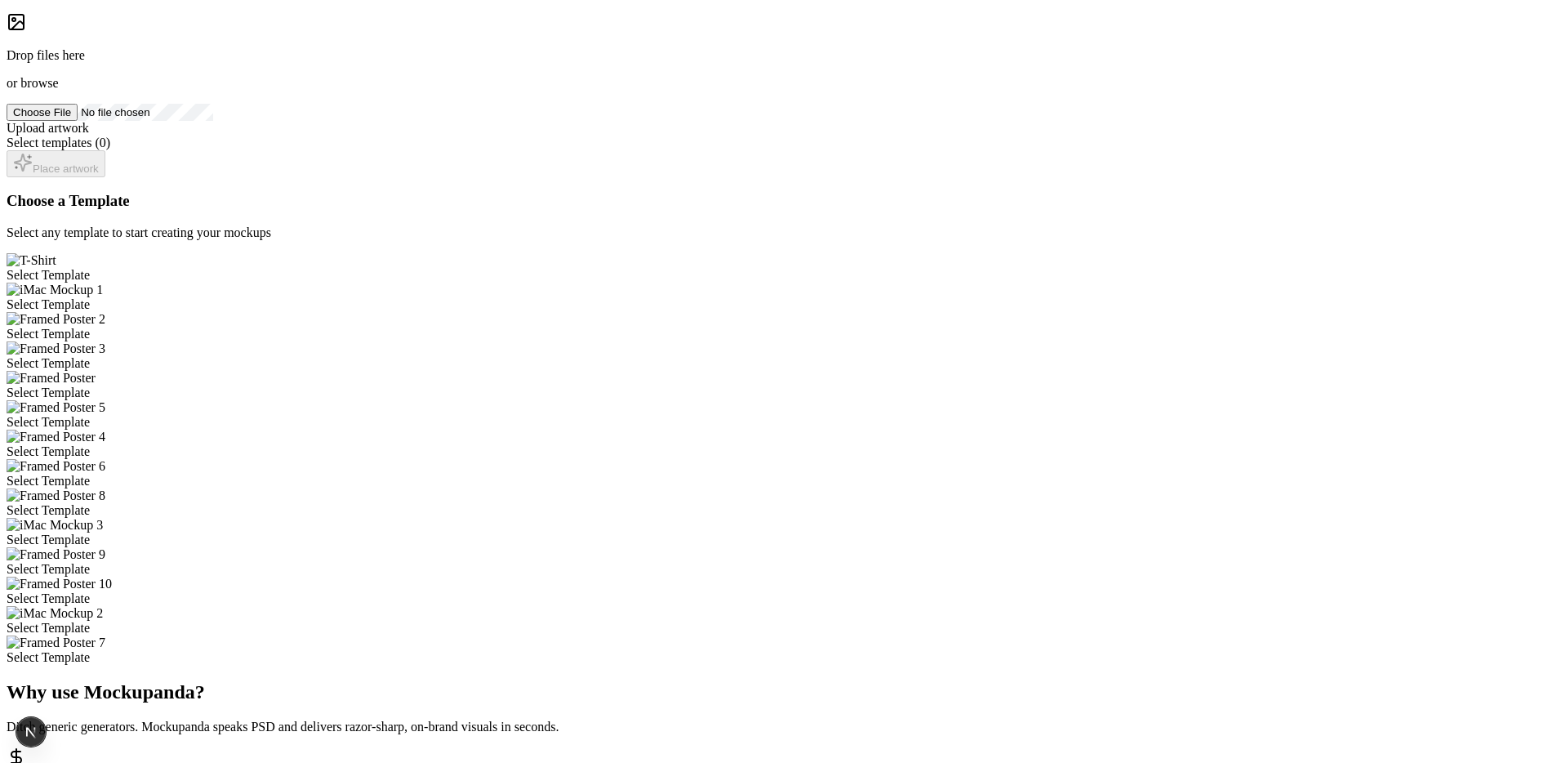
scroll to position [260, 0]
click at [689, 506] on div "Select Template" at bounding box center [784, 513] width 1555 height 15
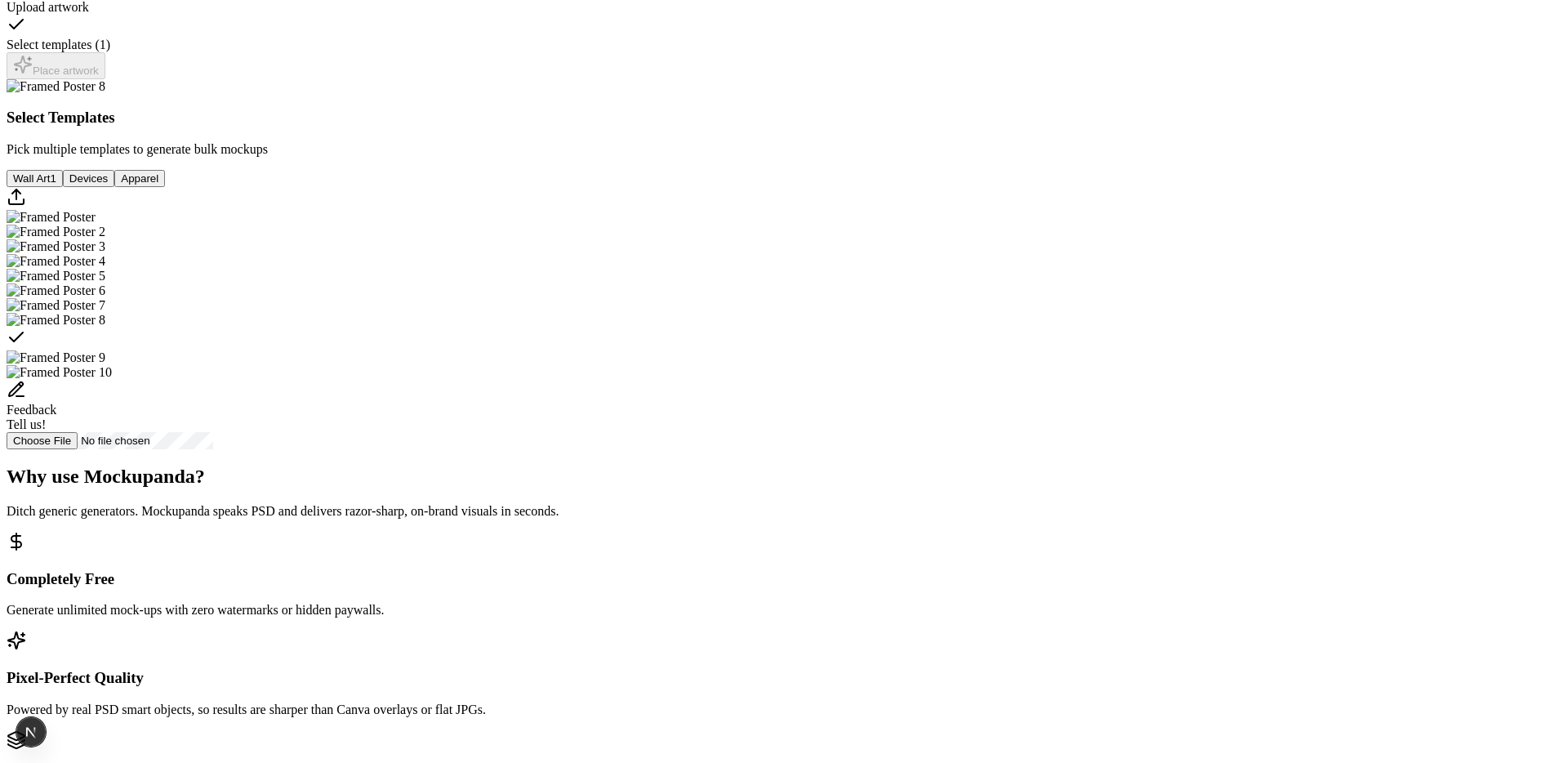
scroll to position [525, 0]
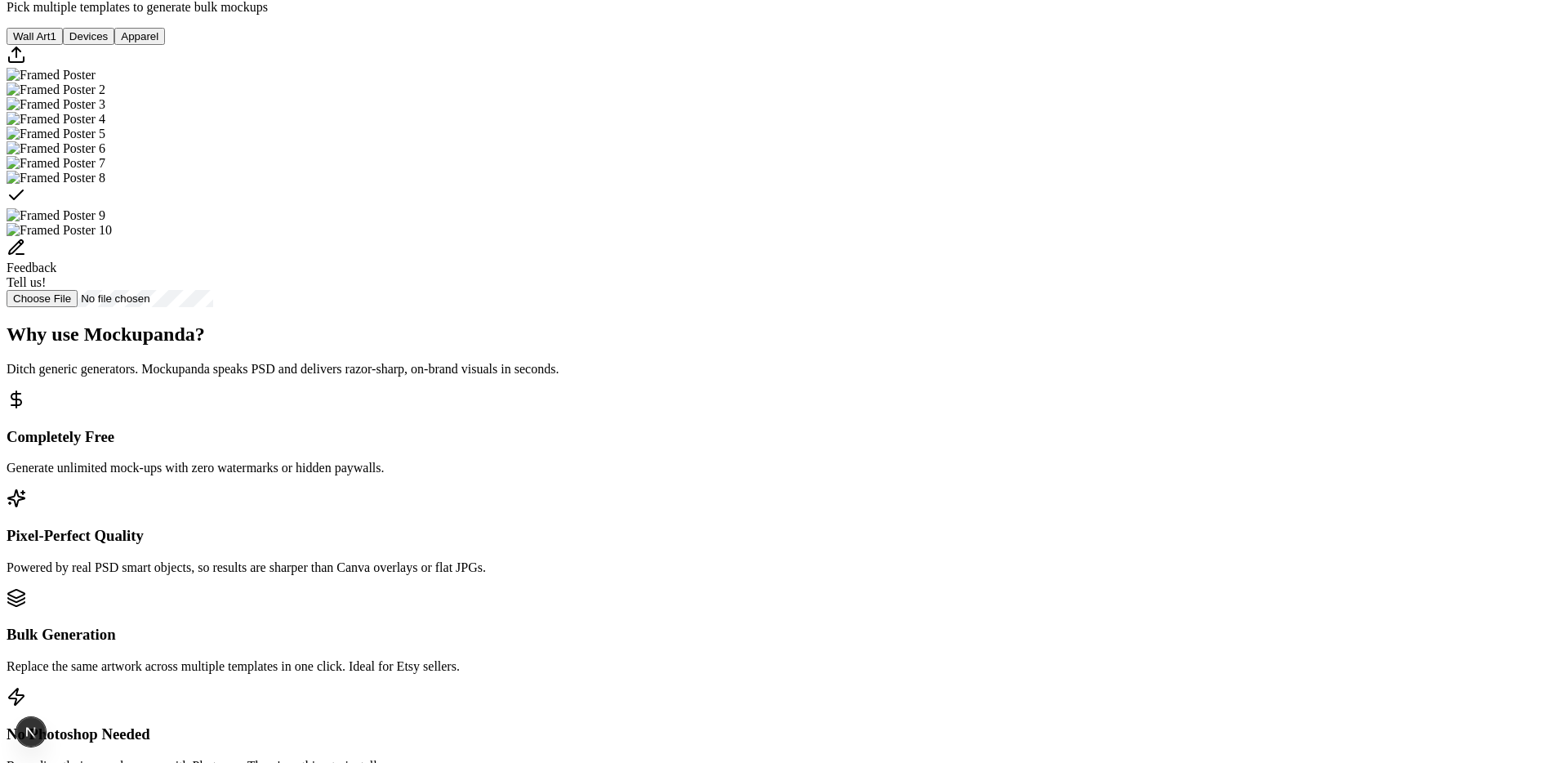
click at [1032, 209] on div "Select template Framed Poster 8" at bounding box center [784, 197] width 1555 height 23
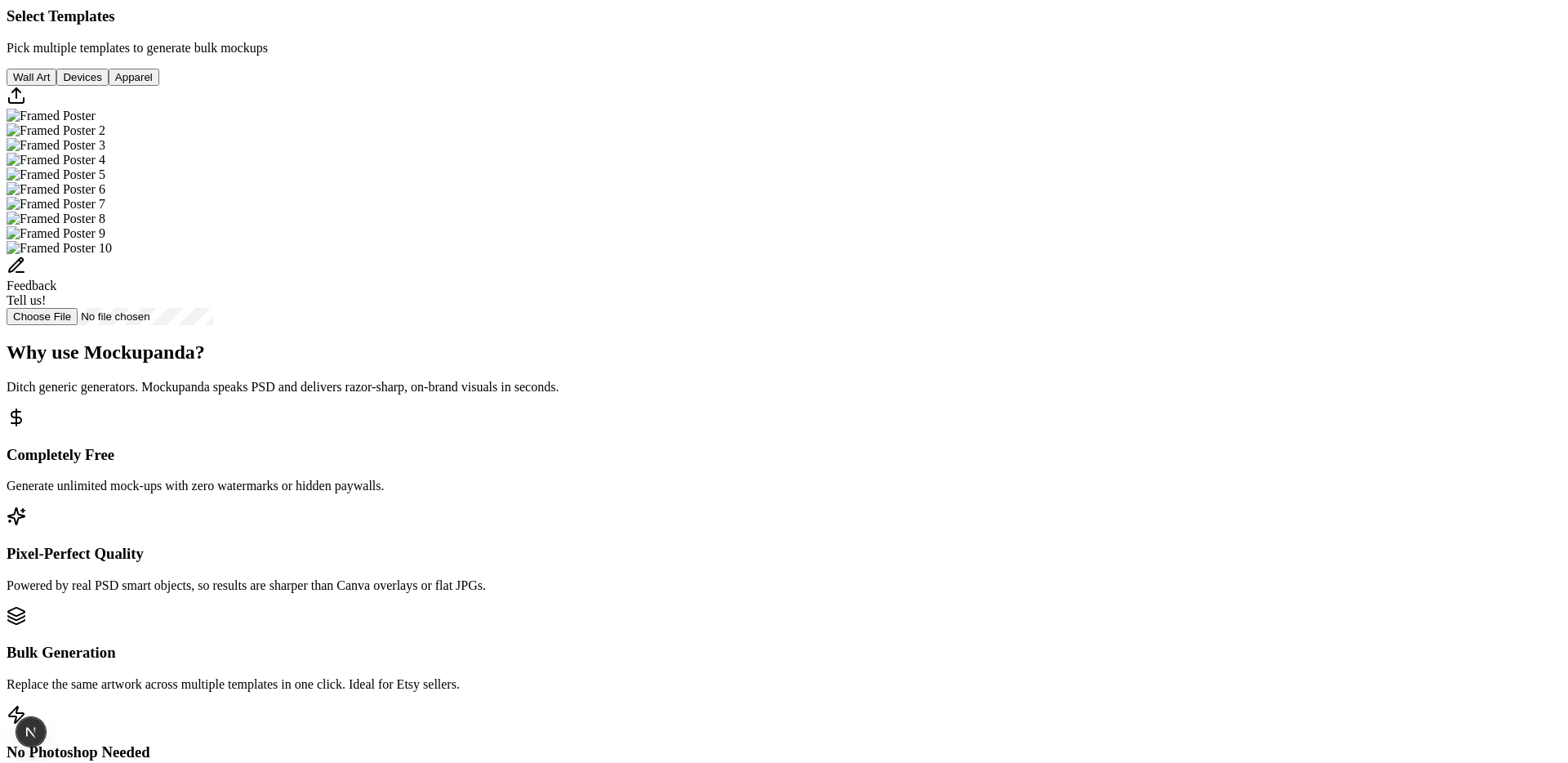
click at [105, 226] on img "Select template Framed Poster 8" at bounding box center [56, 219] width 99 height 15
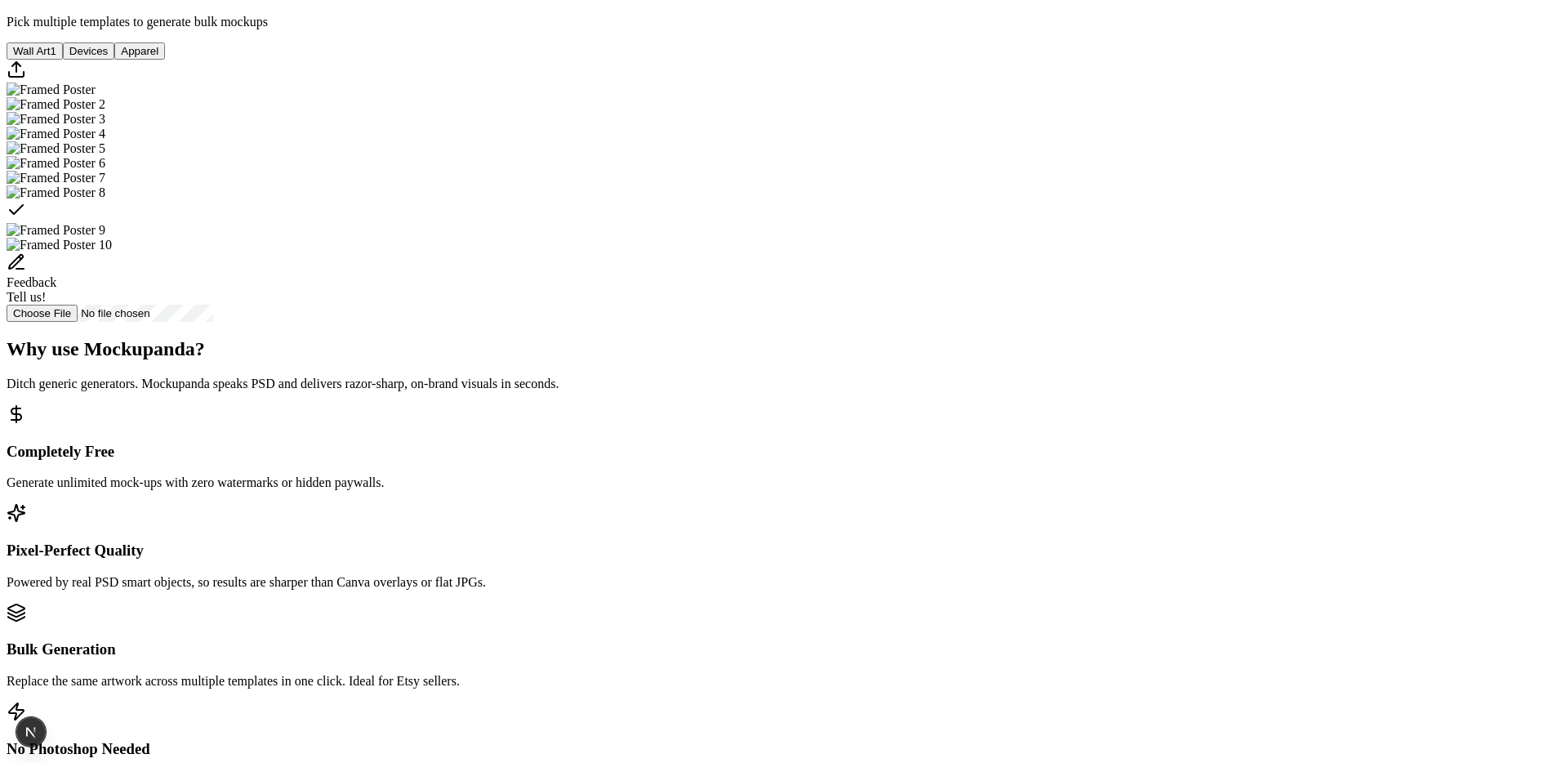
scroll to position [520, 0]
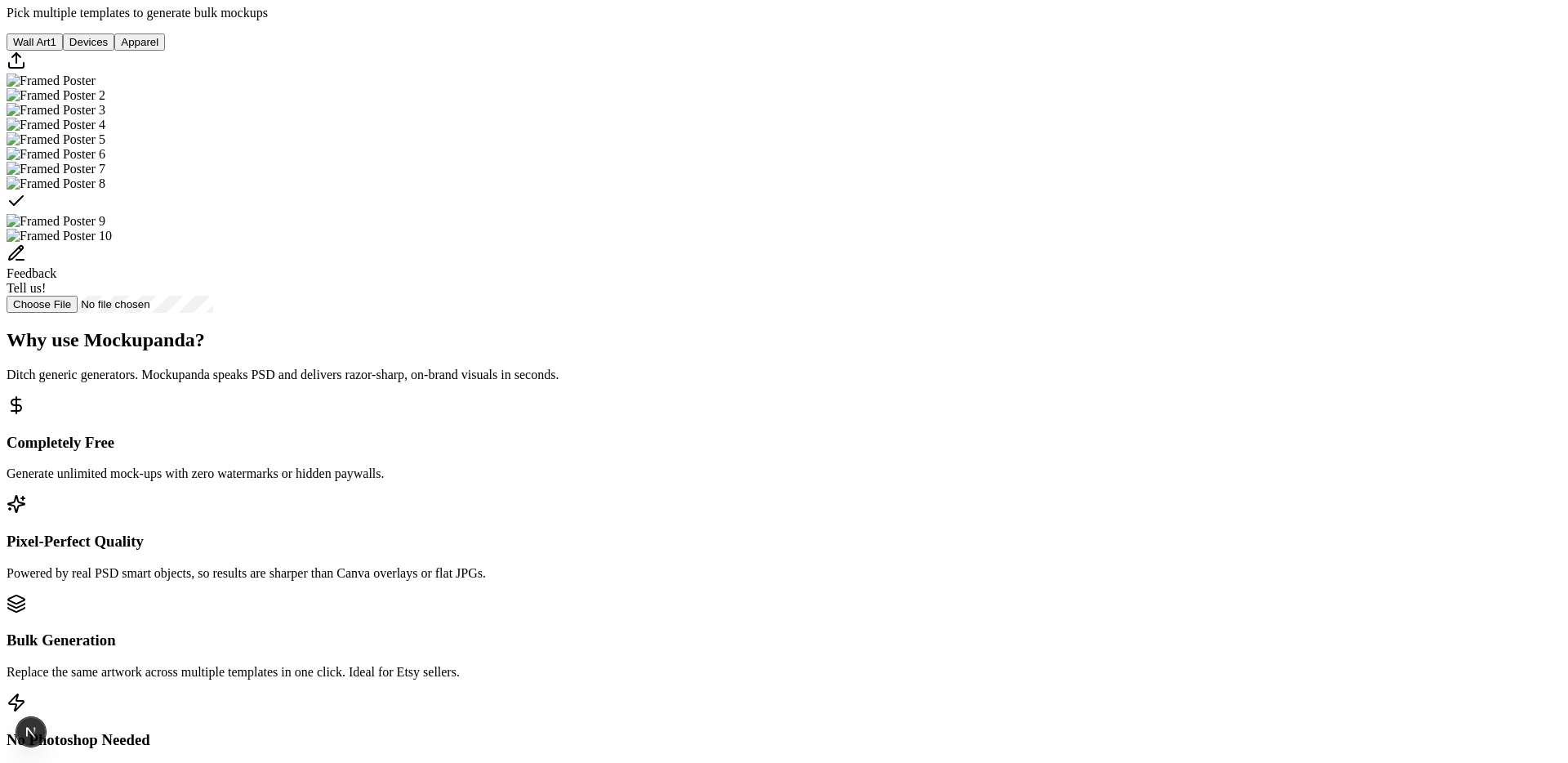
click at [114, 50] on button "Devices" at bounding box center [89, 42] width 51 height 17
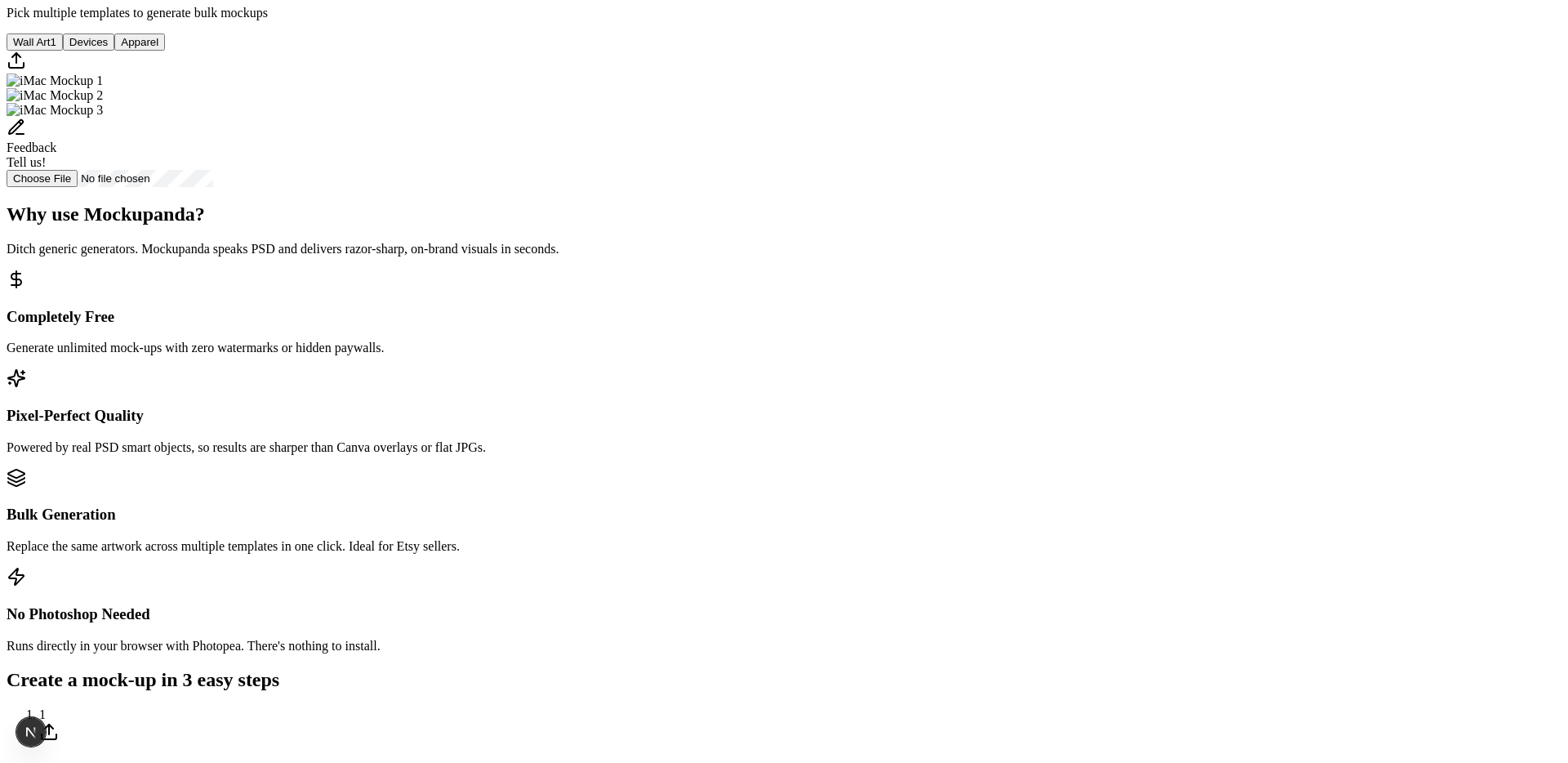
click at [102, 88] on img "Select template iMac Mockup 1" at bounding box center [54, 81] width 96 height 15
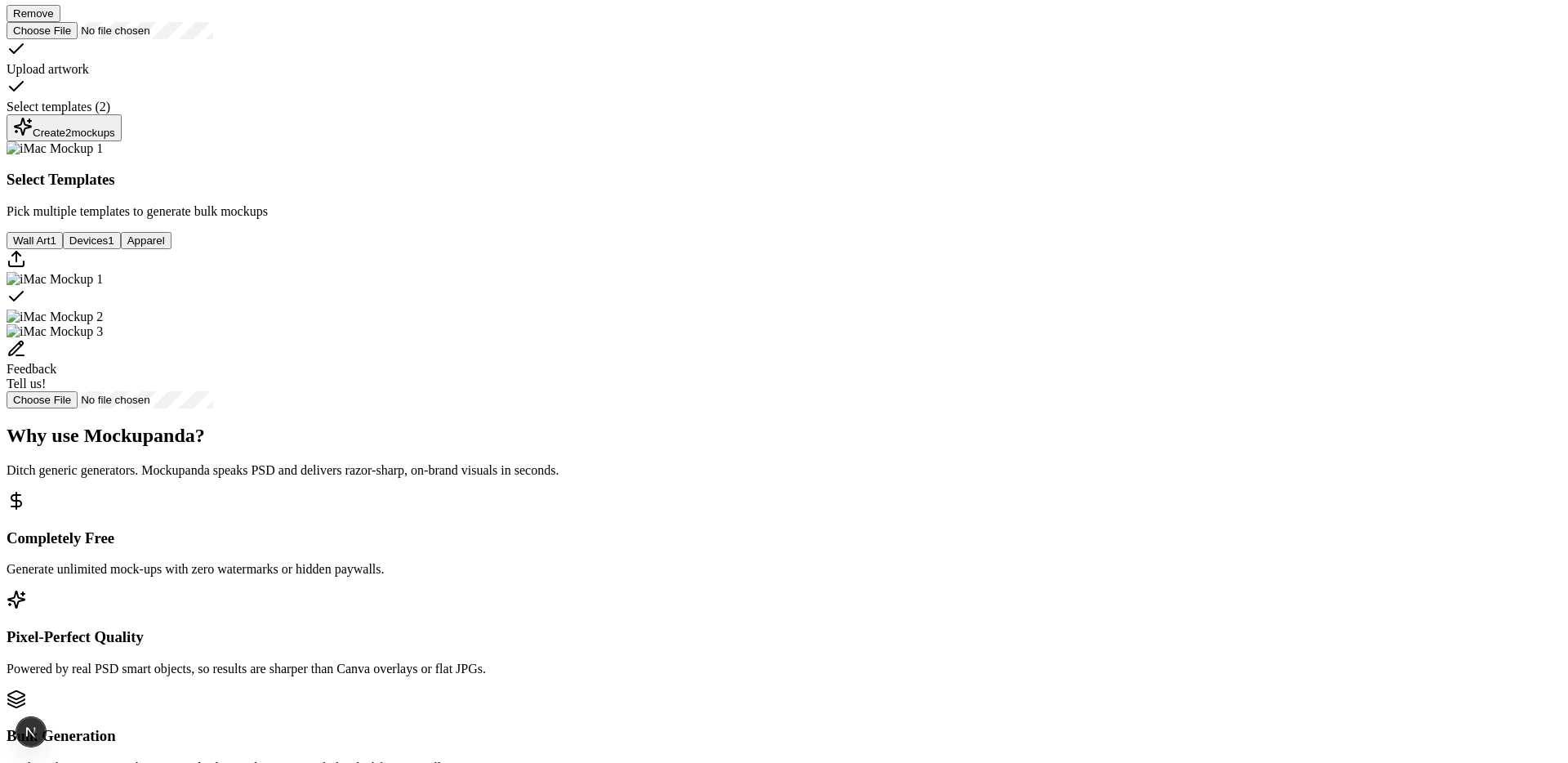
scroll to position [356, 0]
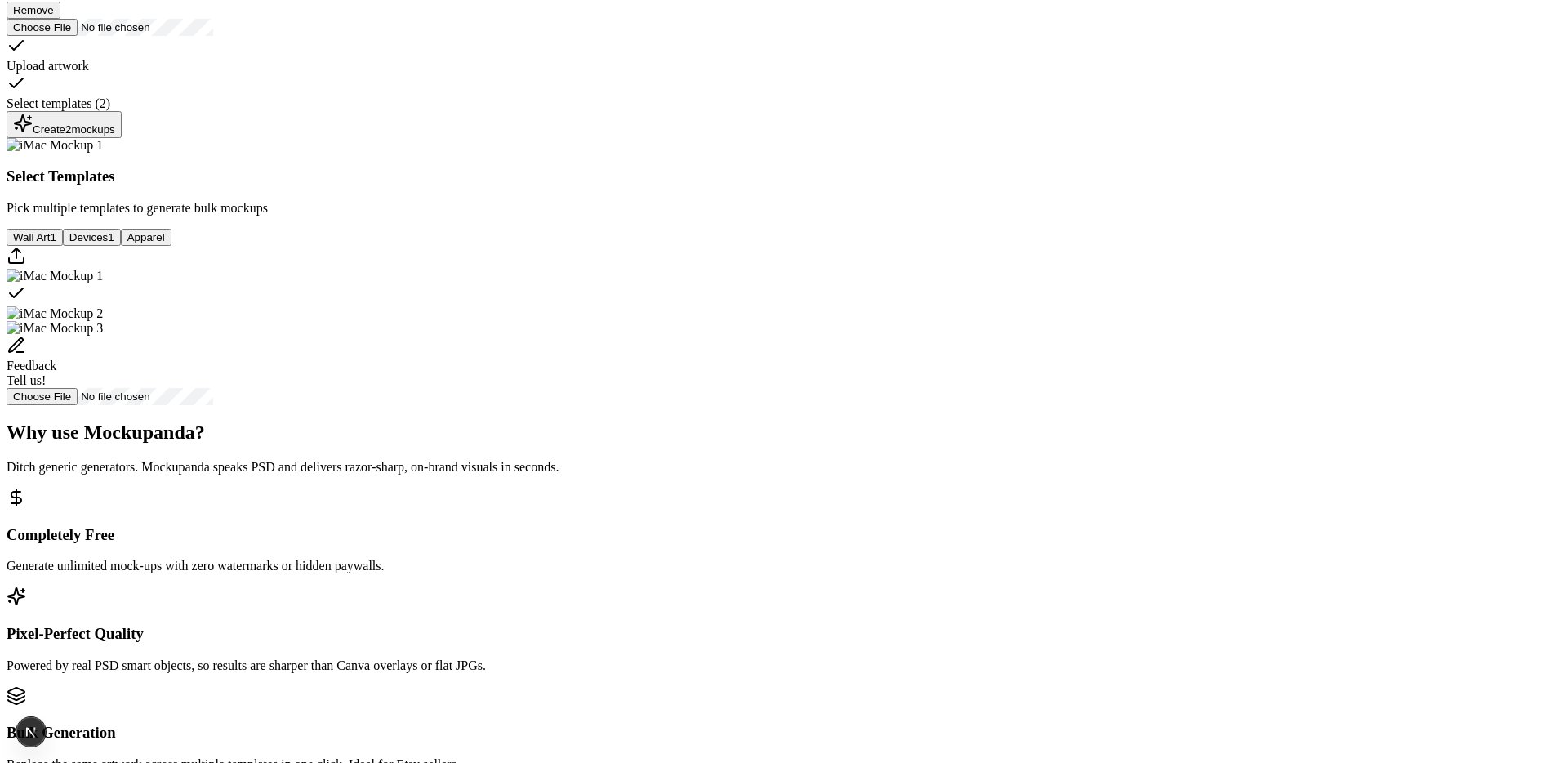
click at [115, 135] on div "Create 2 mockups" at bounding box center [64, 124] width 102 height 22
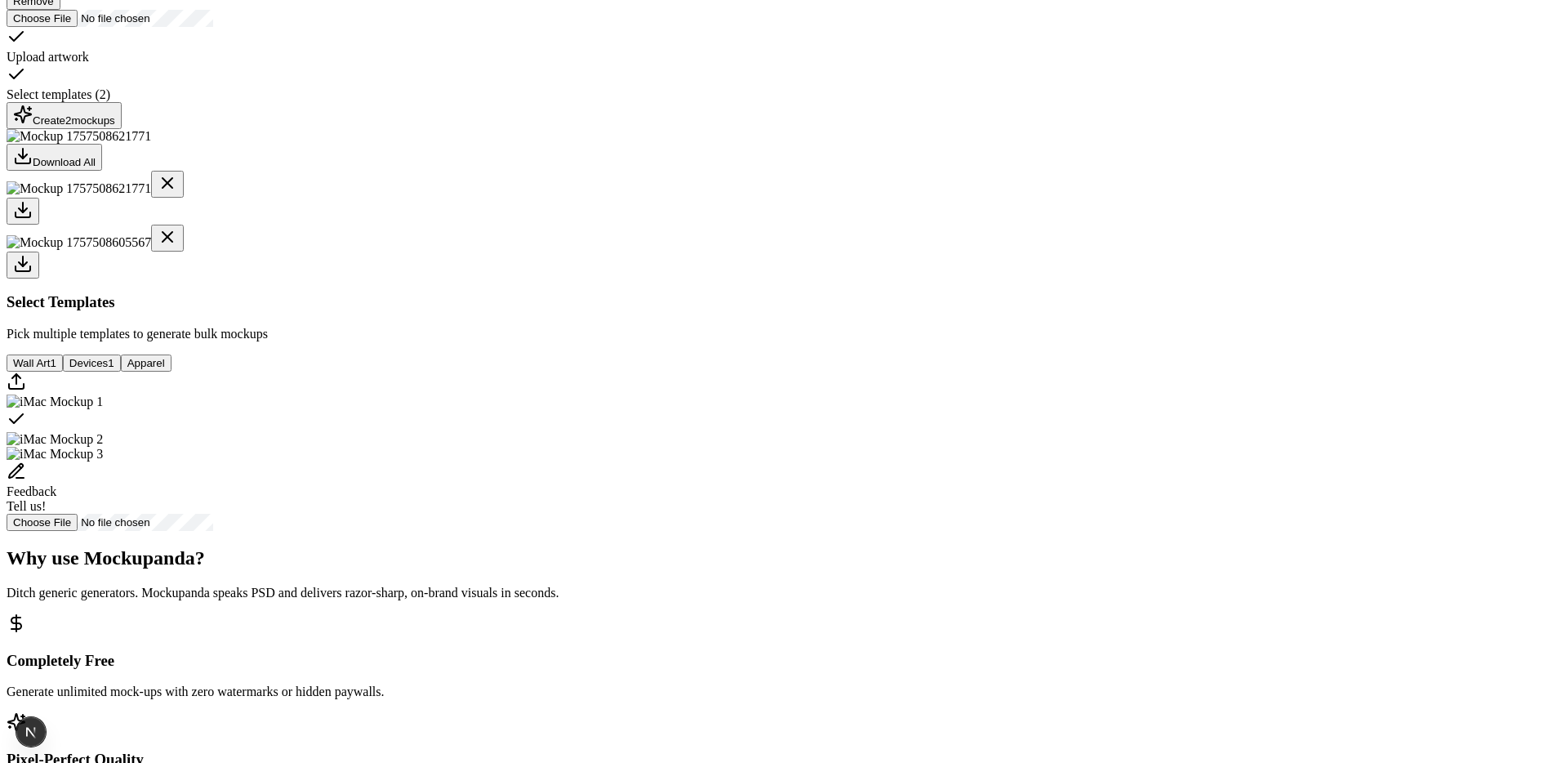
scroll to position [367, 0]
click at [693, 277] on div at bounding box center [784, 263] width 1555 height 27
click at [614, 223] on div at bounding box center [784, 209] width 1555 height 27
click at [689, 277] on div at bounding box center [784, 263] width 1555 height 27
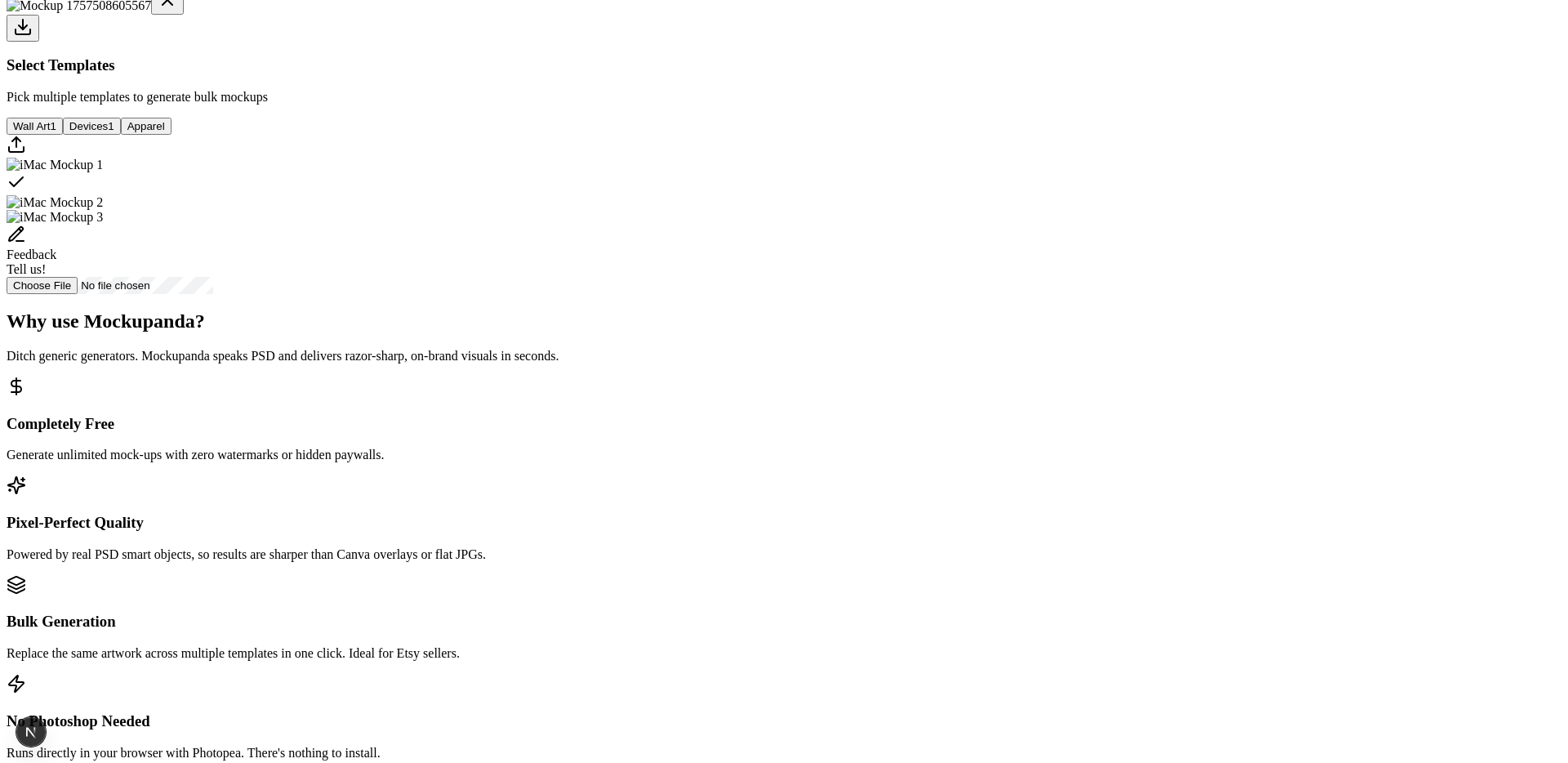
scroll to position [608, 0]
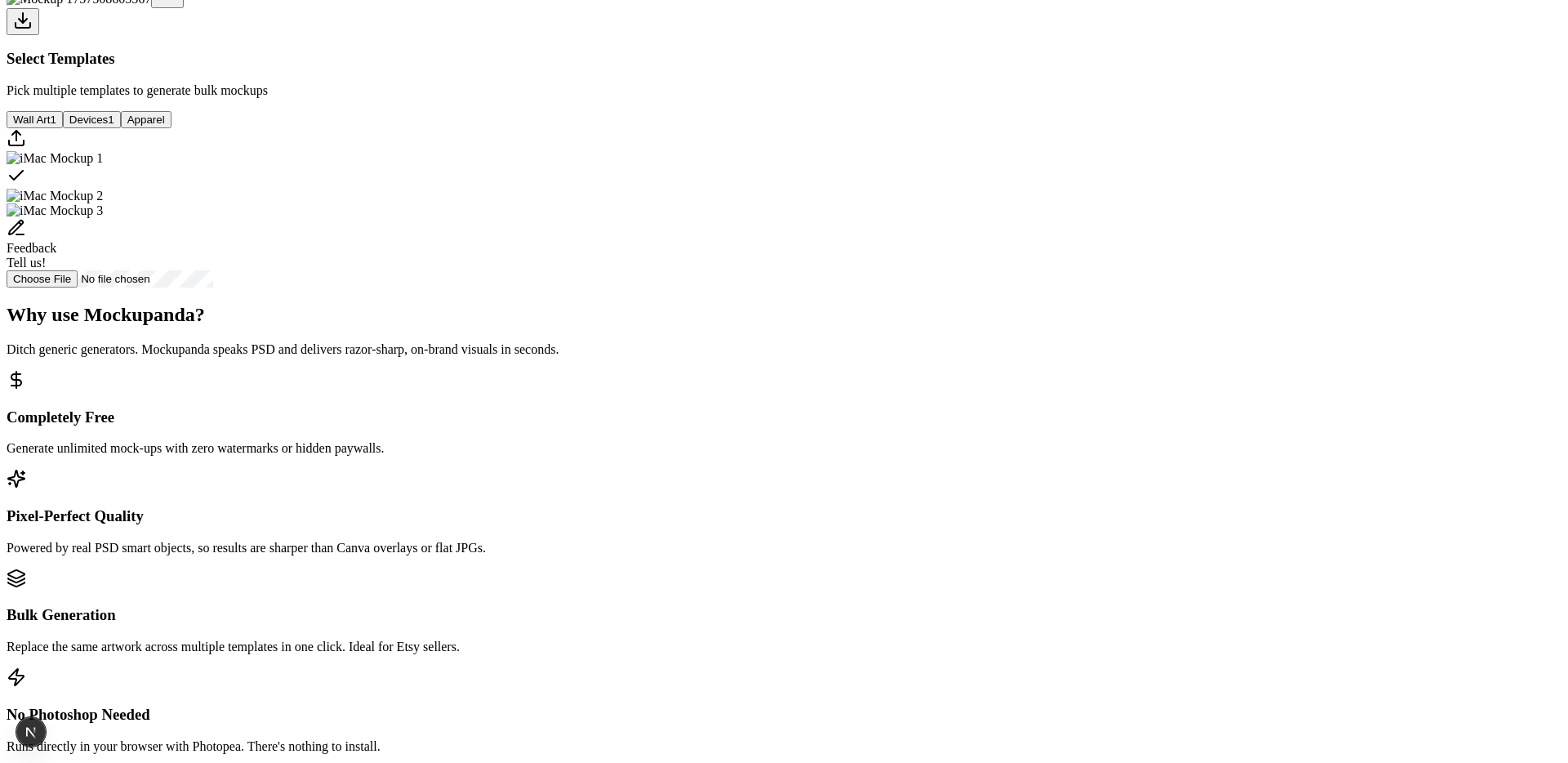
click at [102, 203] on img "Select template iMac Mockup 2" at bounding box center [54, 196] width 96 height 15
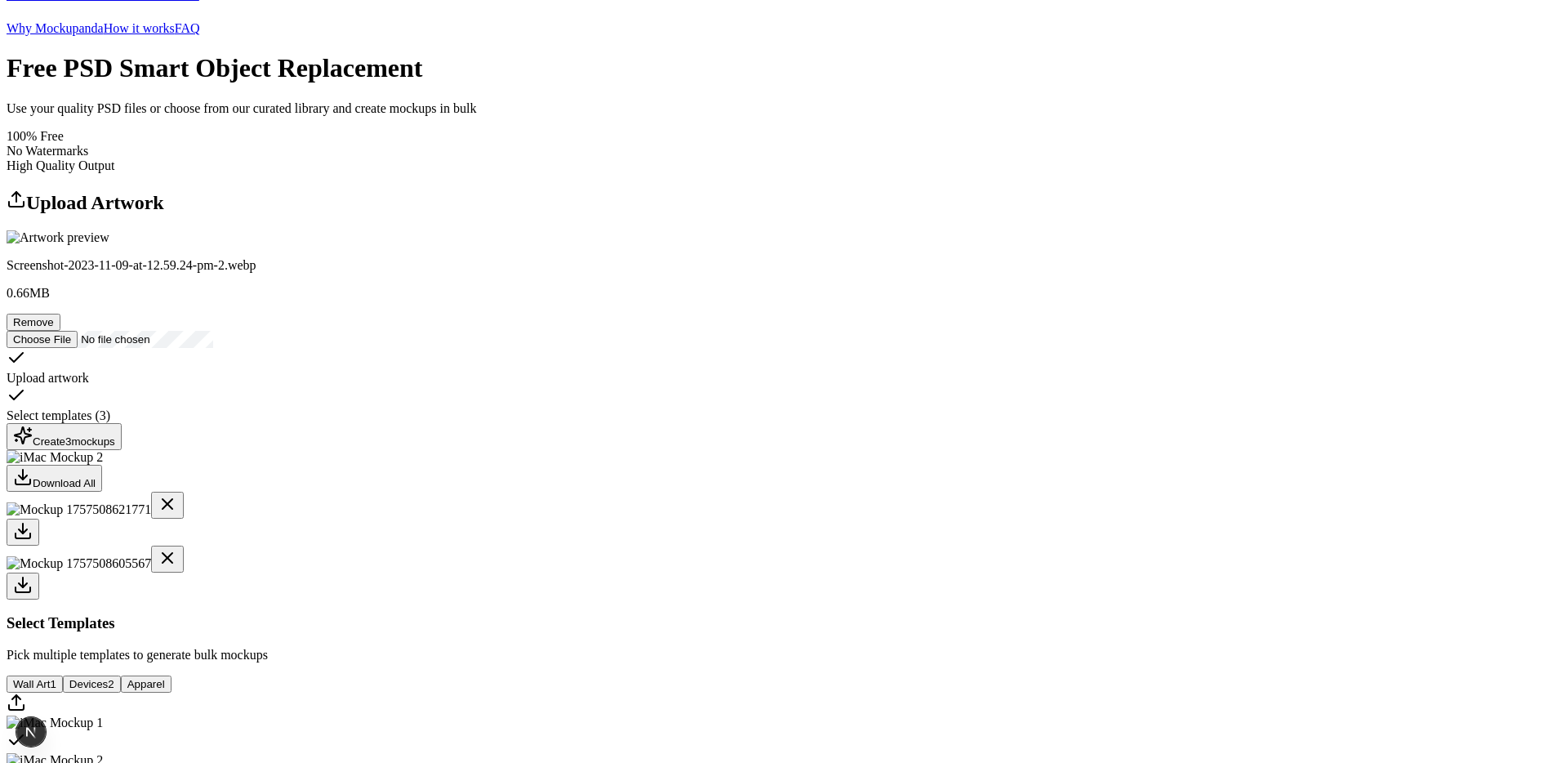
scroll to position [0, 0]
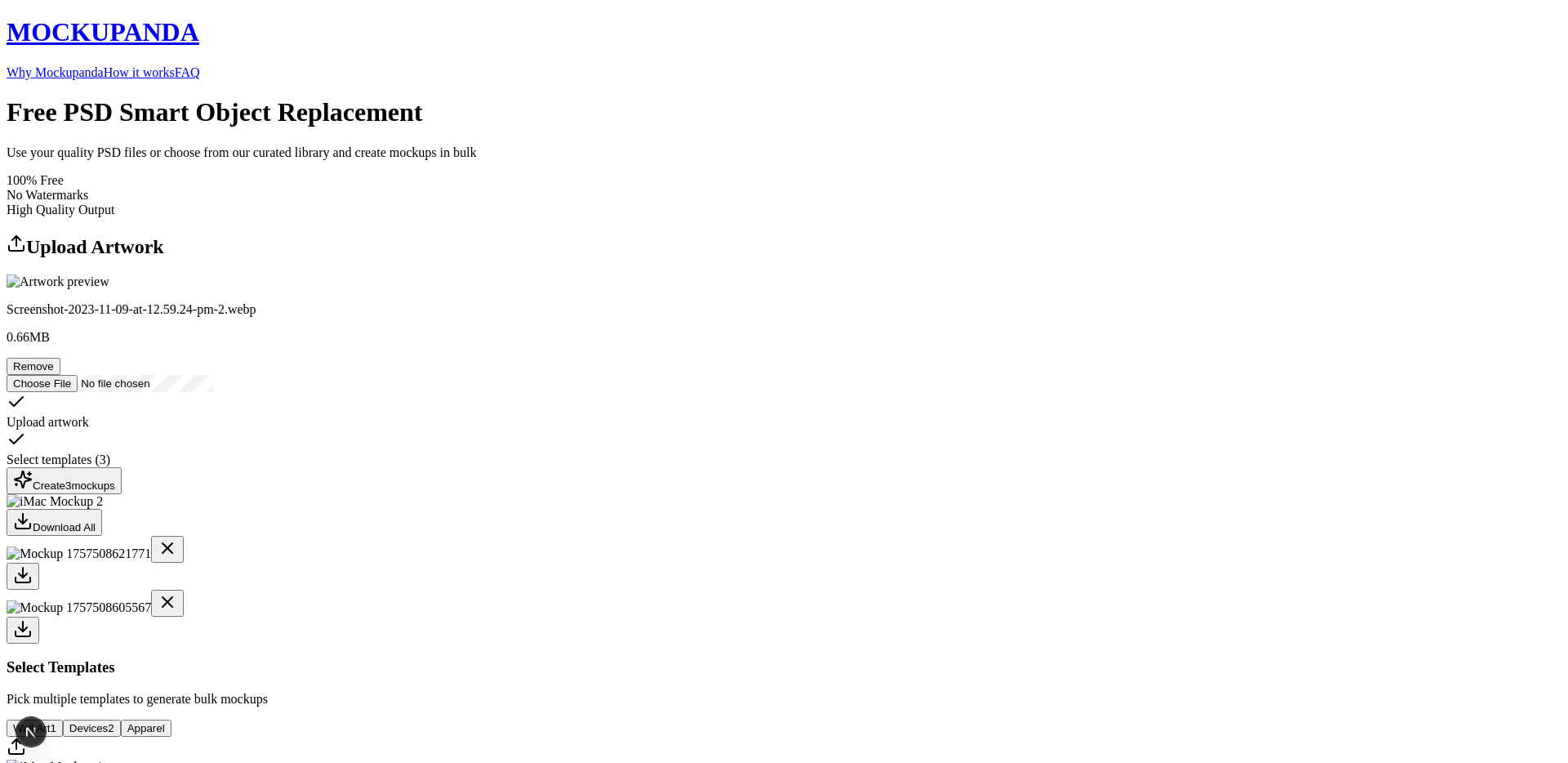
click at [175, 65] on link "How it works" at bounding box center [139, 71] width 71 height 14
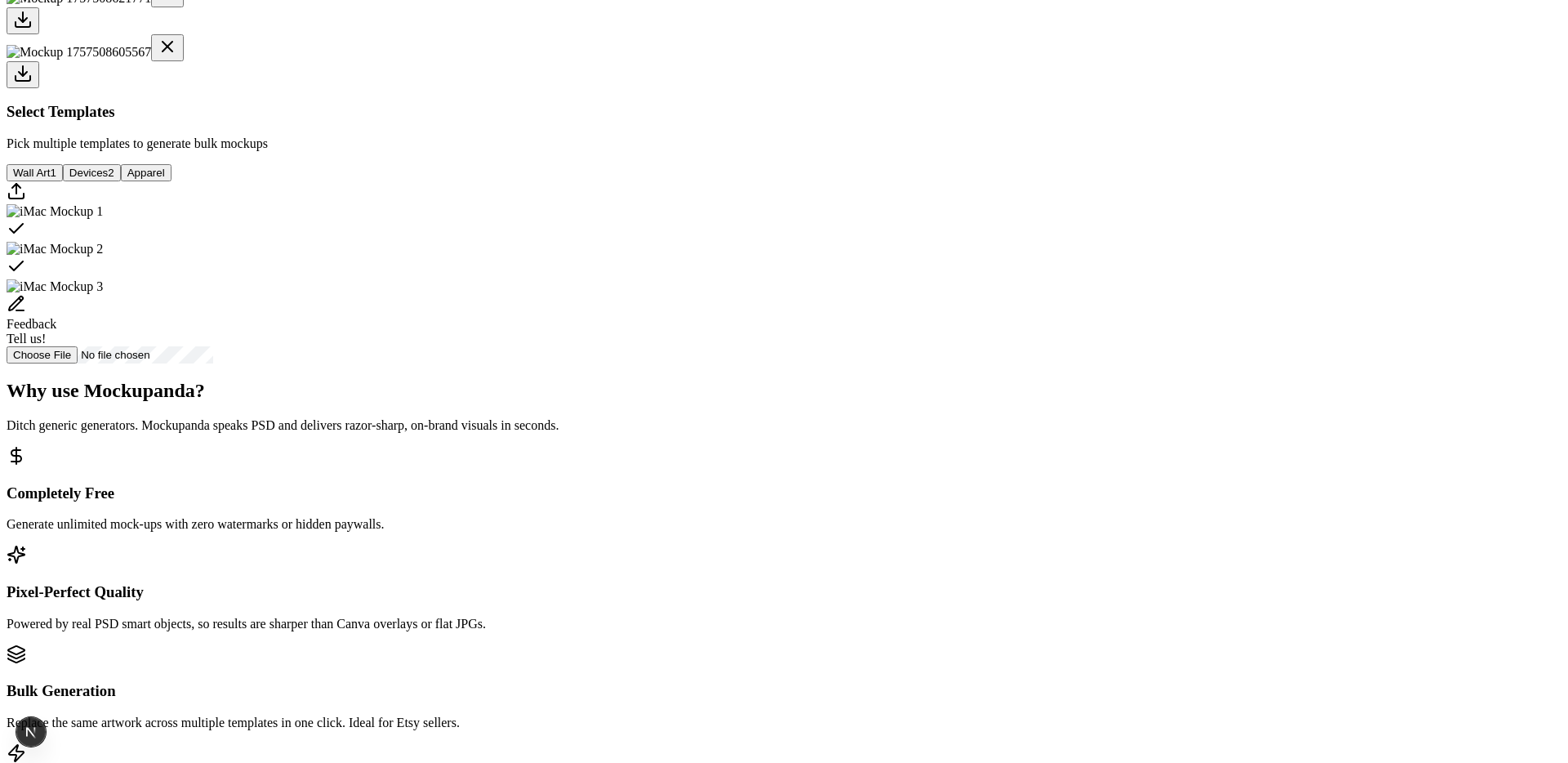
scroll to position [582, 0]
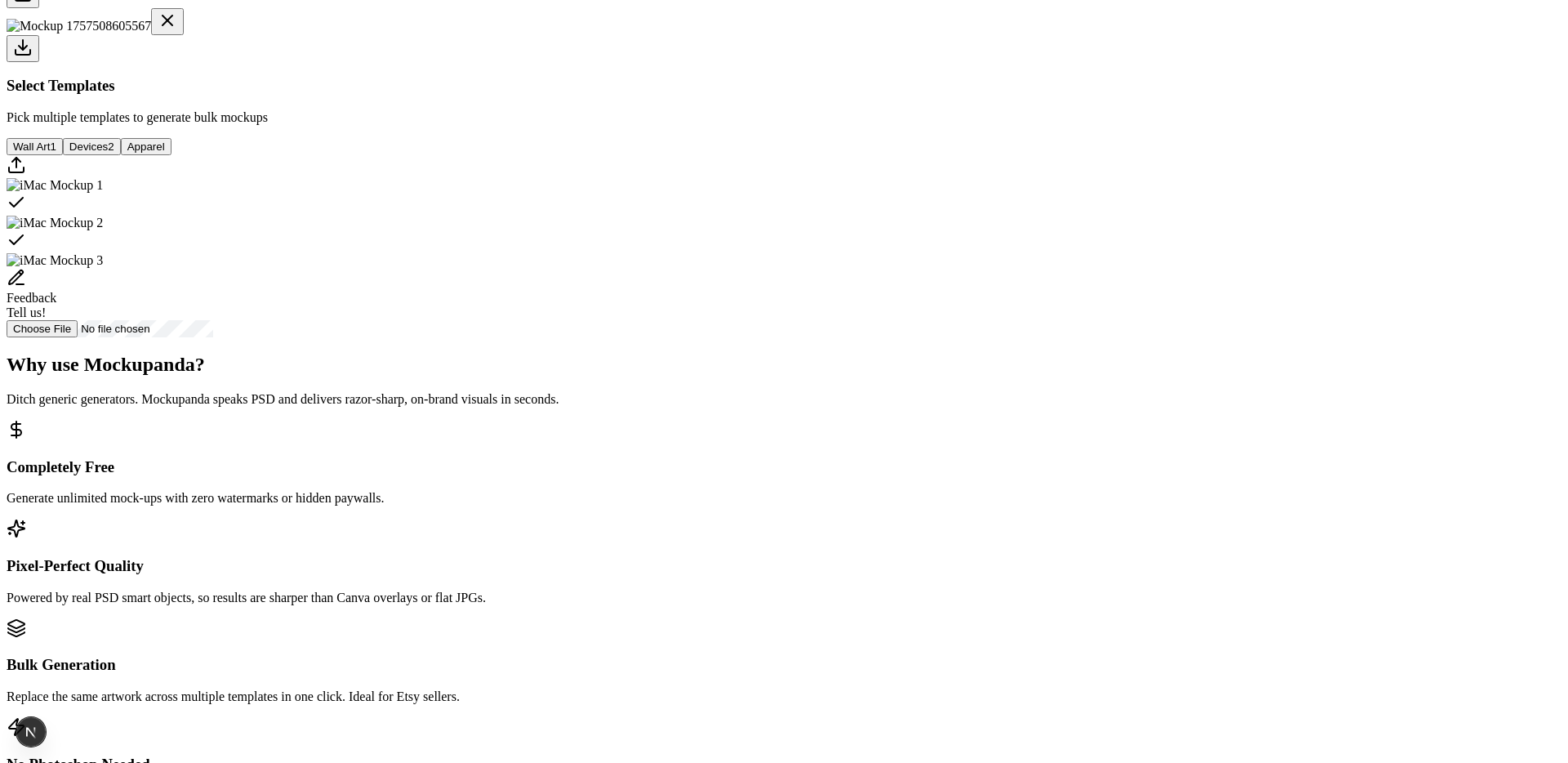
click at [171, 156] on button "Apparel" at bounding box center [145, 146] width 50 height 17
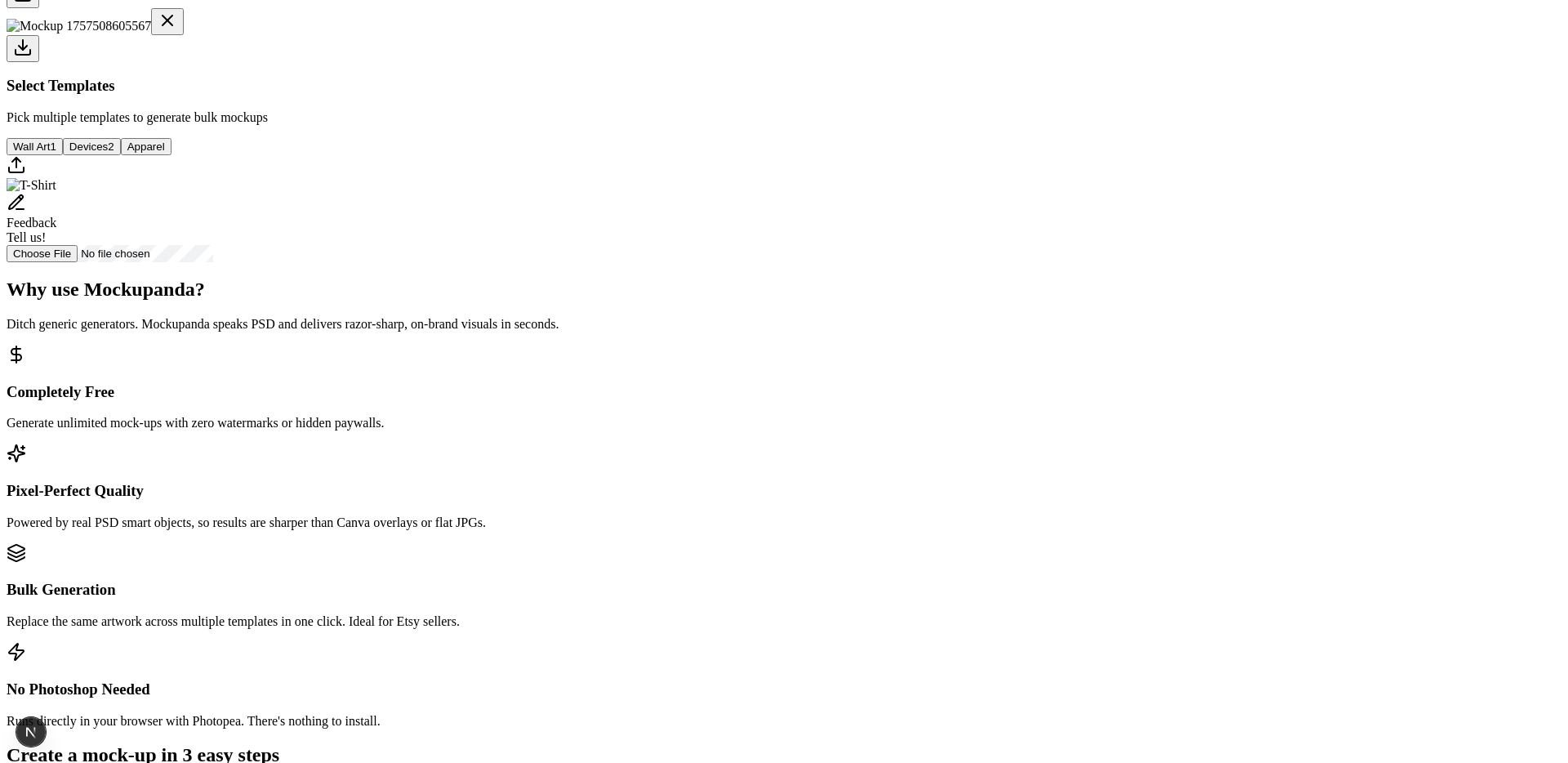
click at [121, 156] on button "Devices 2" at bounding box center [91, 146] width 58 height 17
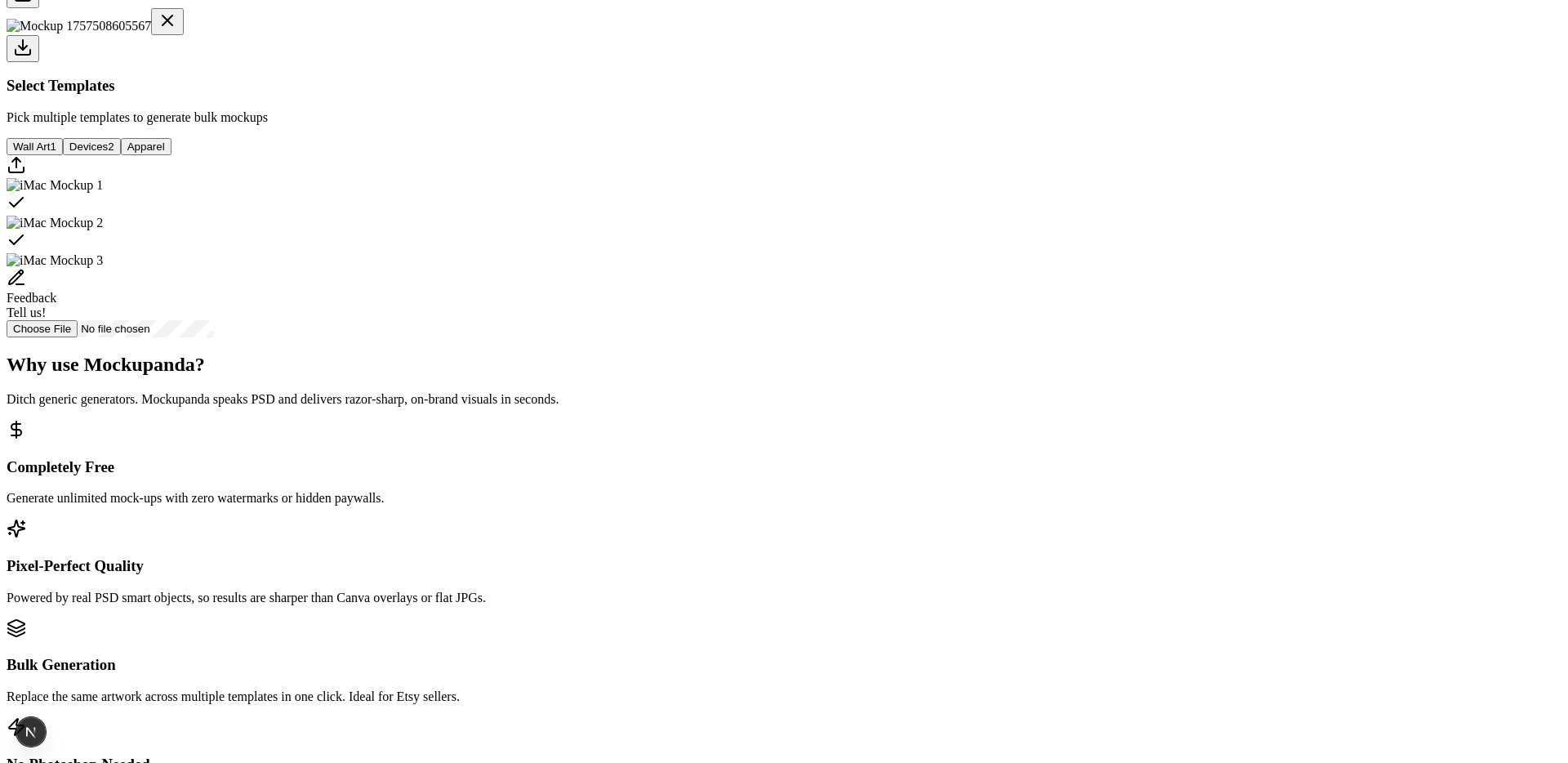
click at [63, 156] on button "Wall Art 1" at bounding box center [35, 146] width 57 height 17
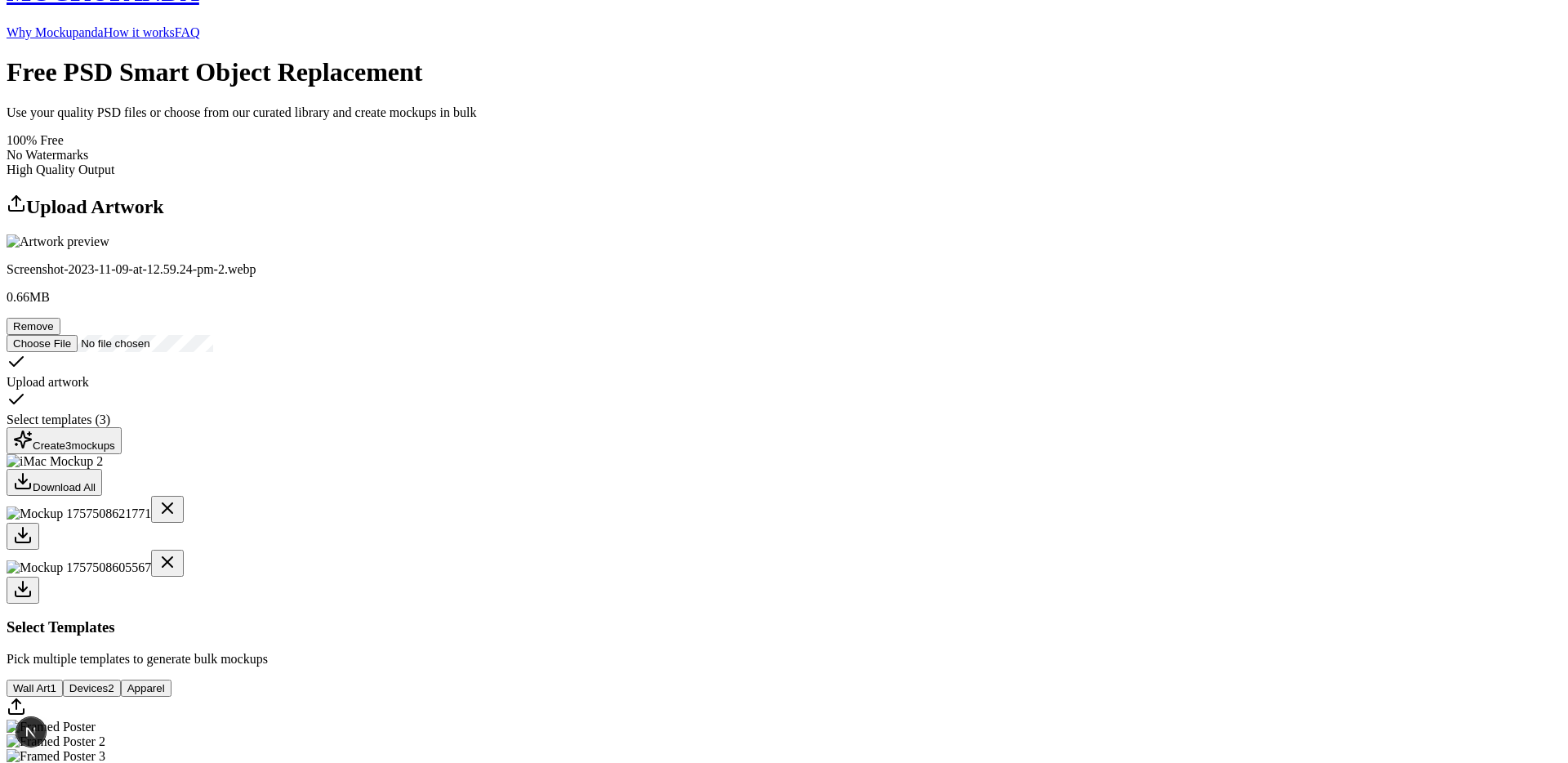
scroll to position [16, 0]
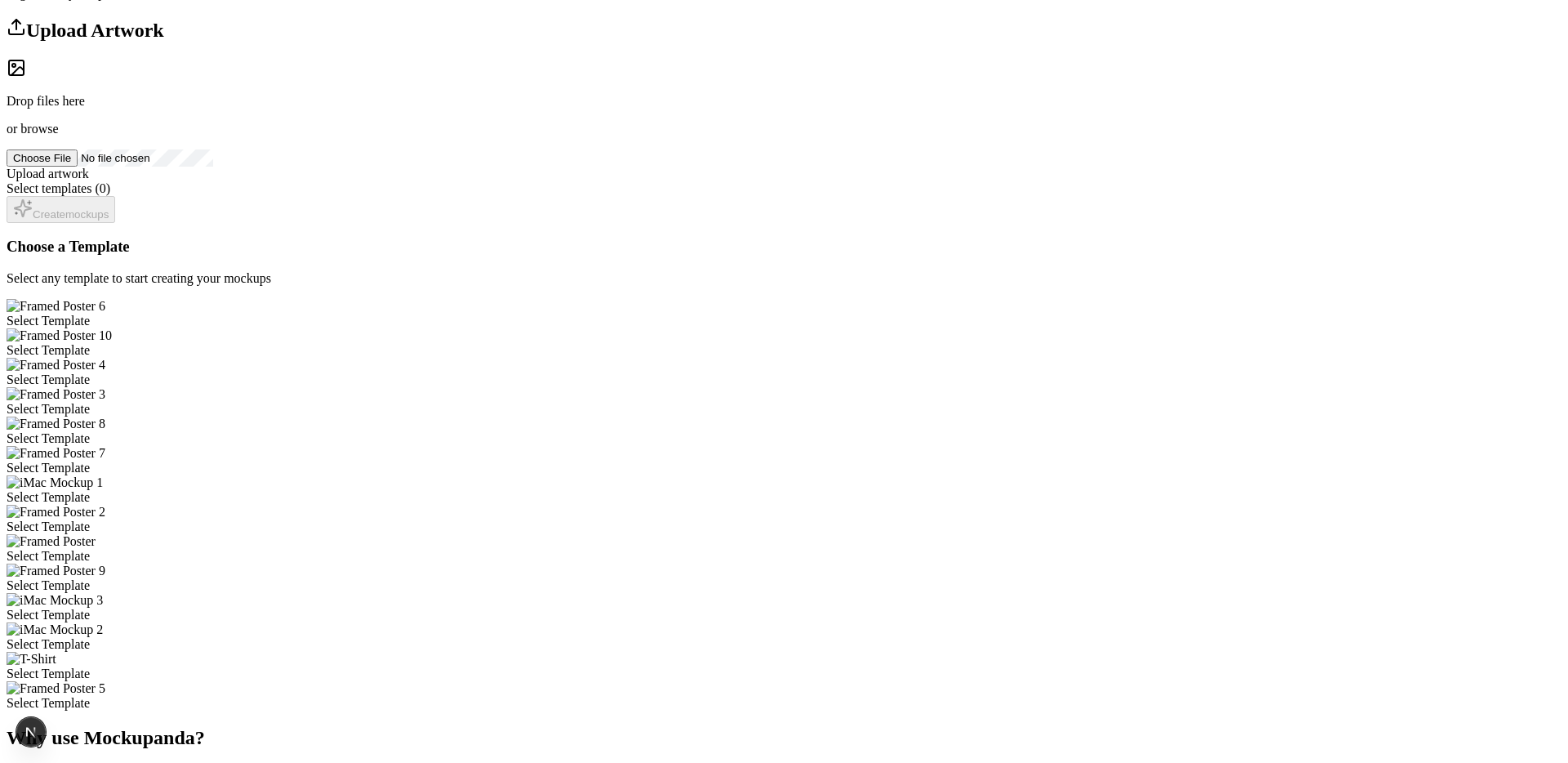
scroll to position [220, 0]
click at [491, 134] on div "Drop files here or browse" at bounding box center [784, 94] width 1555 height 79
click at [58, 133] on span "browse" at bounding box center [38, 124] width 38 height 14
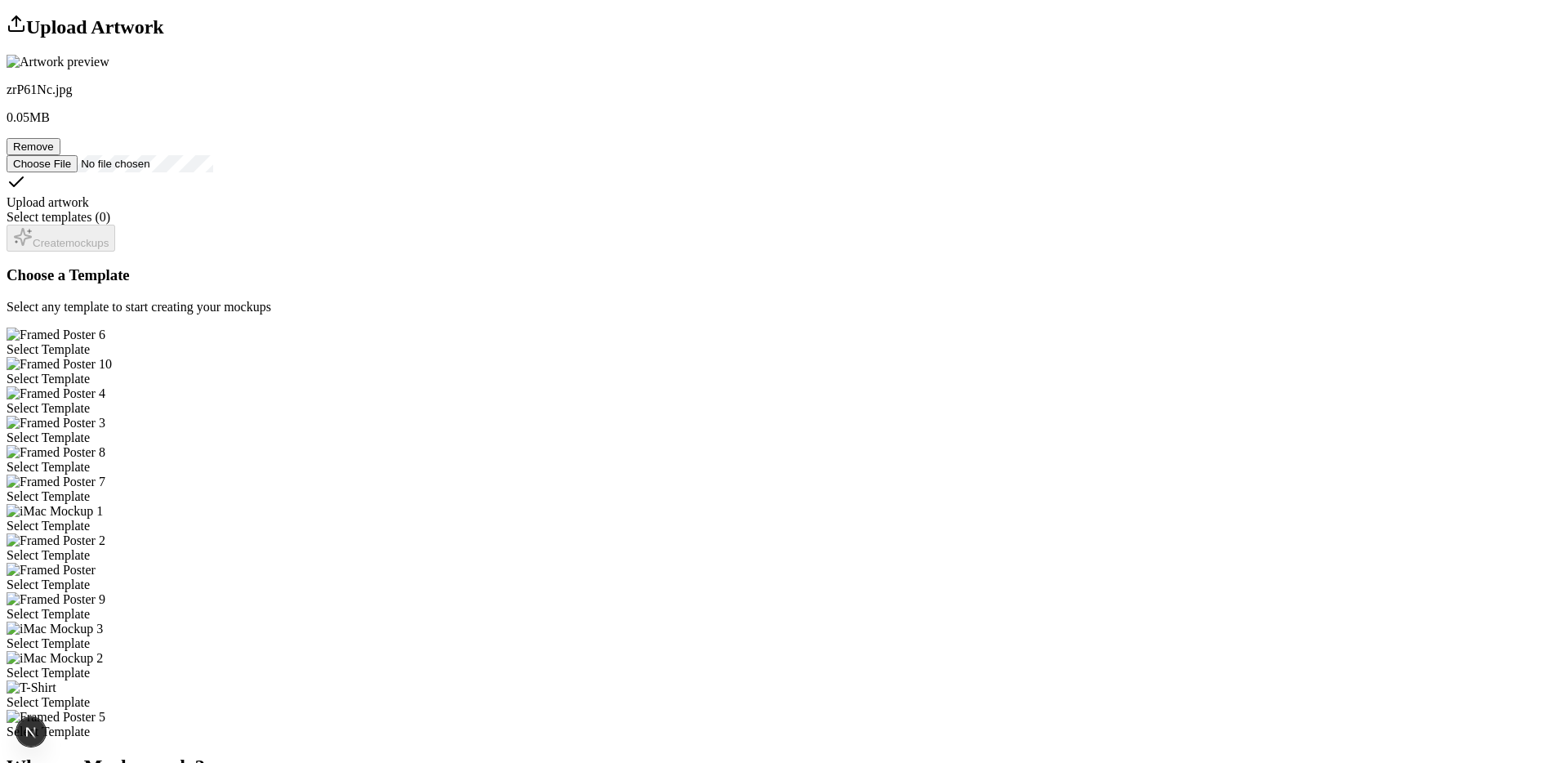
click at [694, 460] on div "Select Template" at bounding box center [784, 467] width 1555 height 15
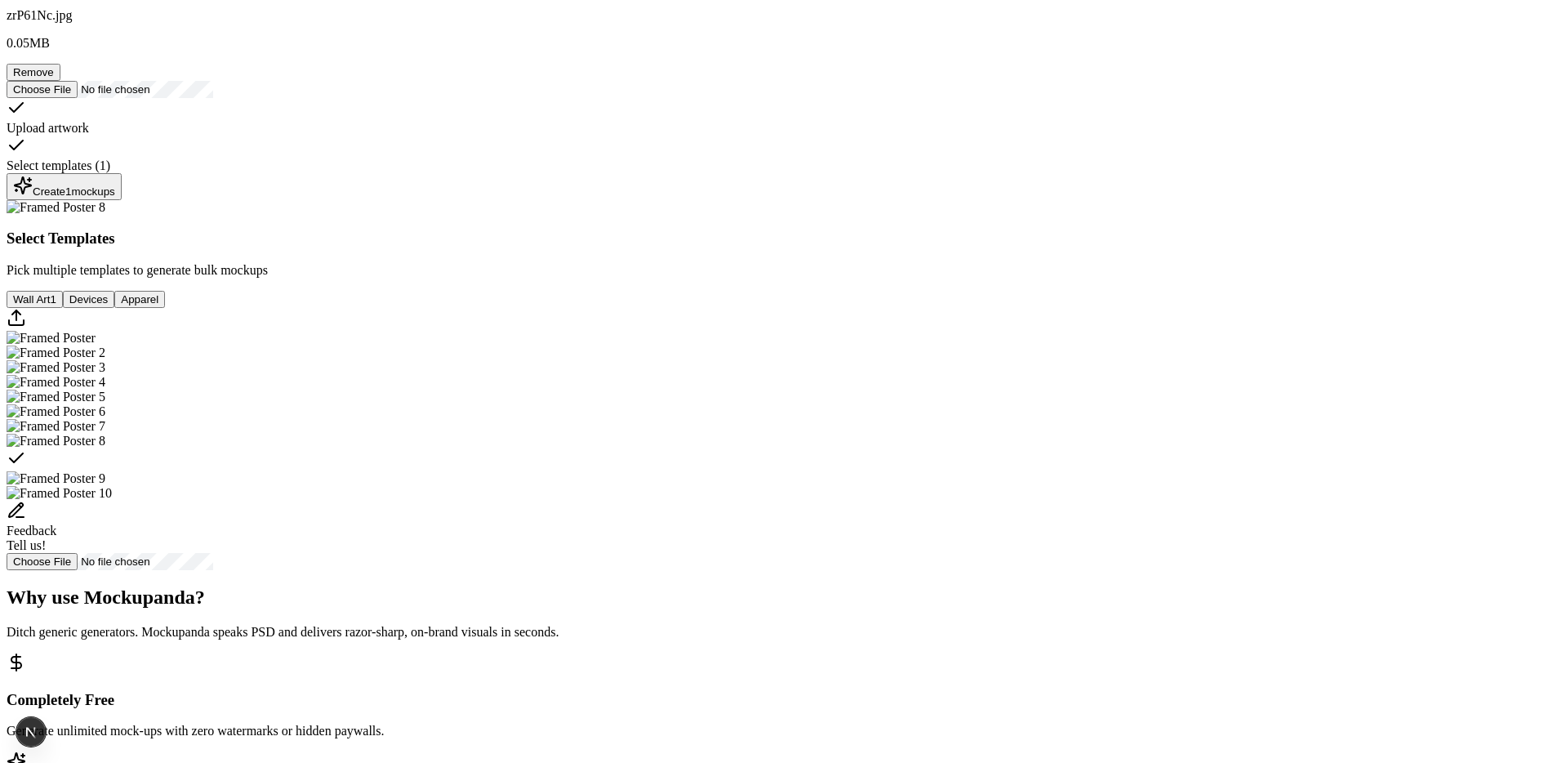
scroll to position [303, 0]
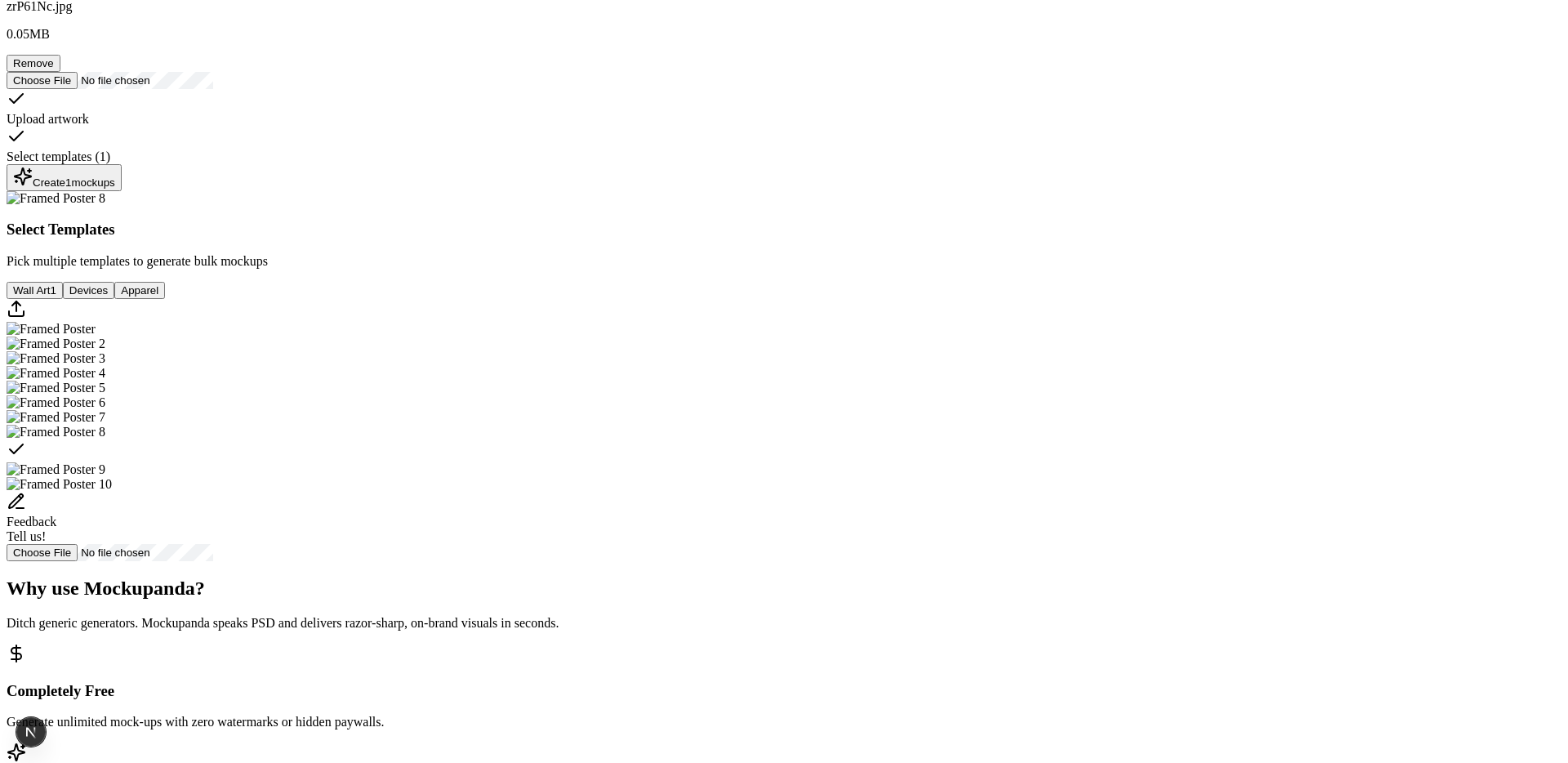
click at [122, 191] on button "Create 1 mockups" at bounding box center [64, 177] width 115 height 27
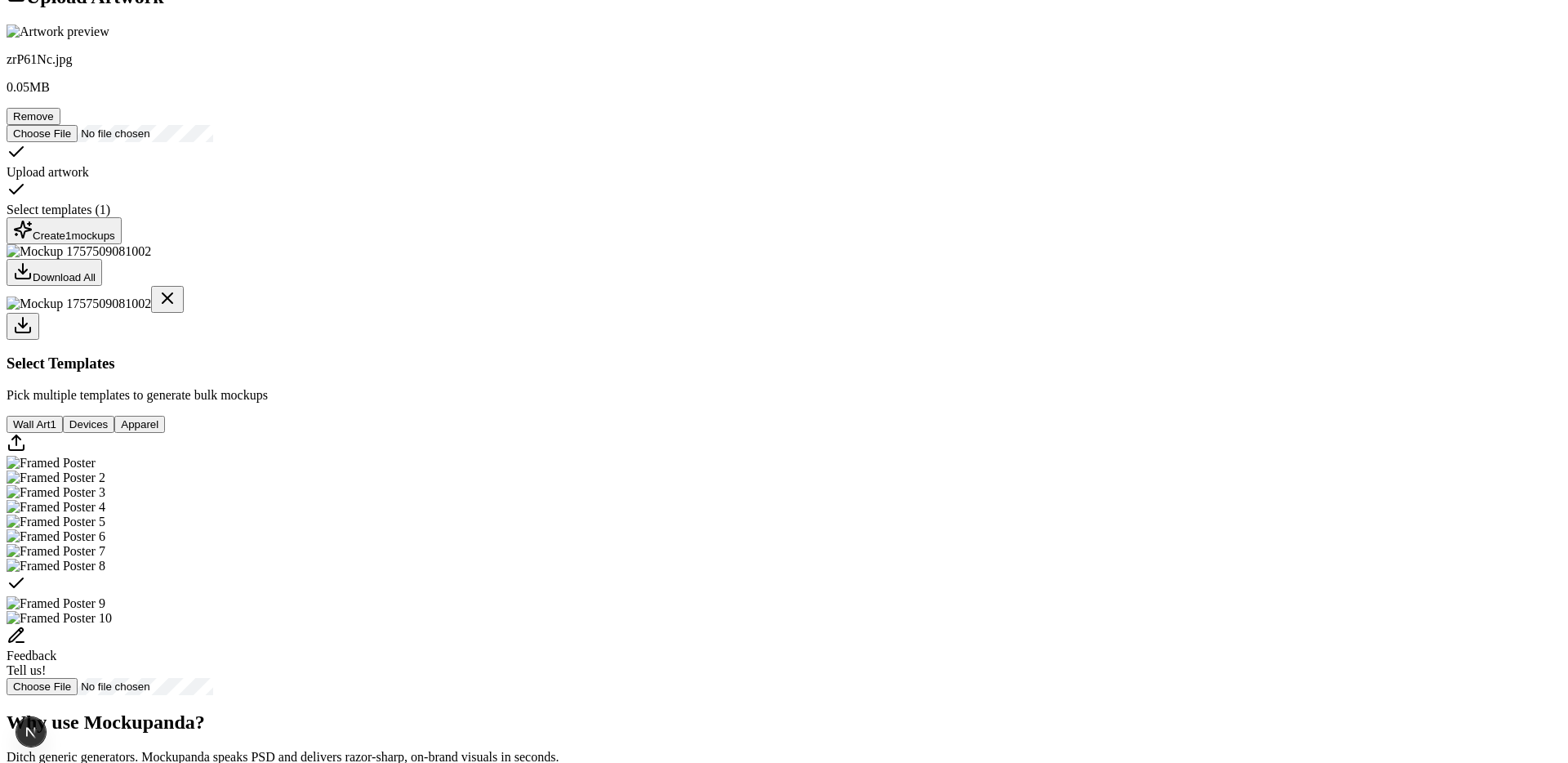
scroll to position [248, 0]
click at [60, 126] on button "Remove" at bounding box center [33, 118] width 54 height 17
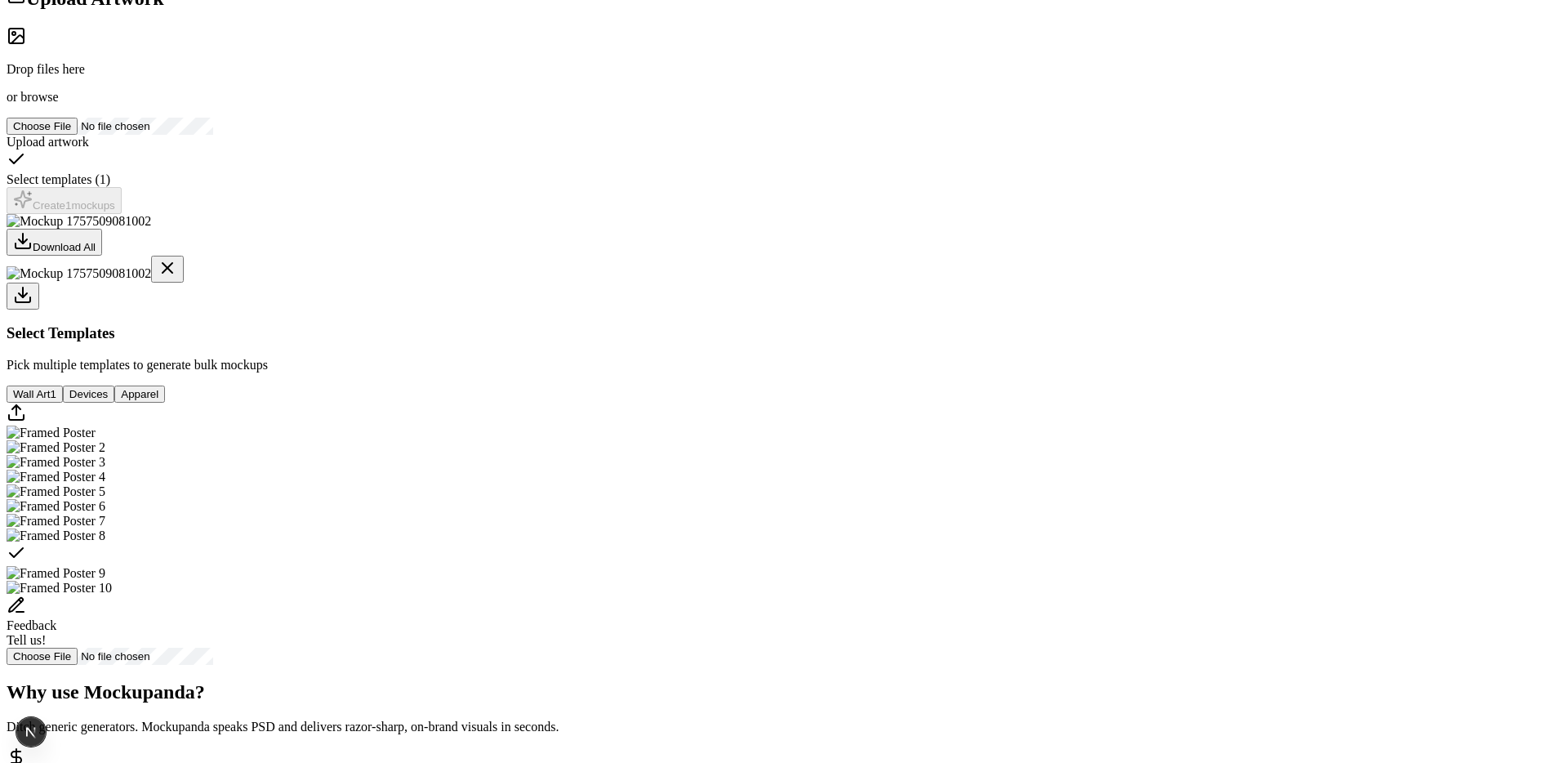
click at [465, 104] on div "Drop files here or browse" at bounding box center [784, 66] width 1555 height 79
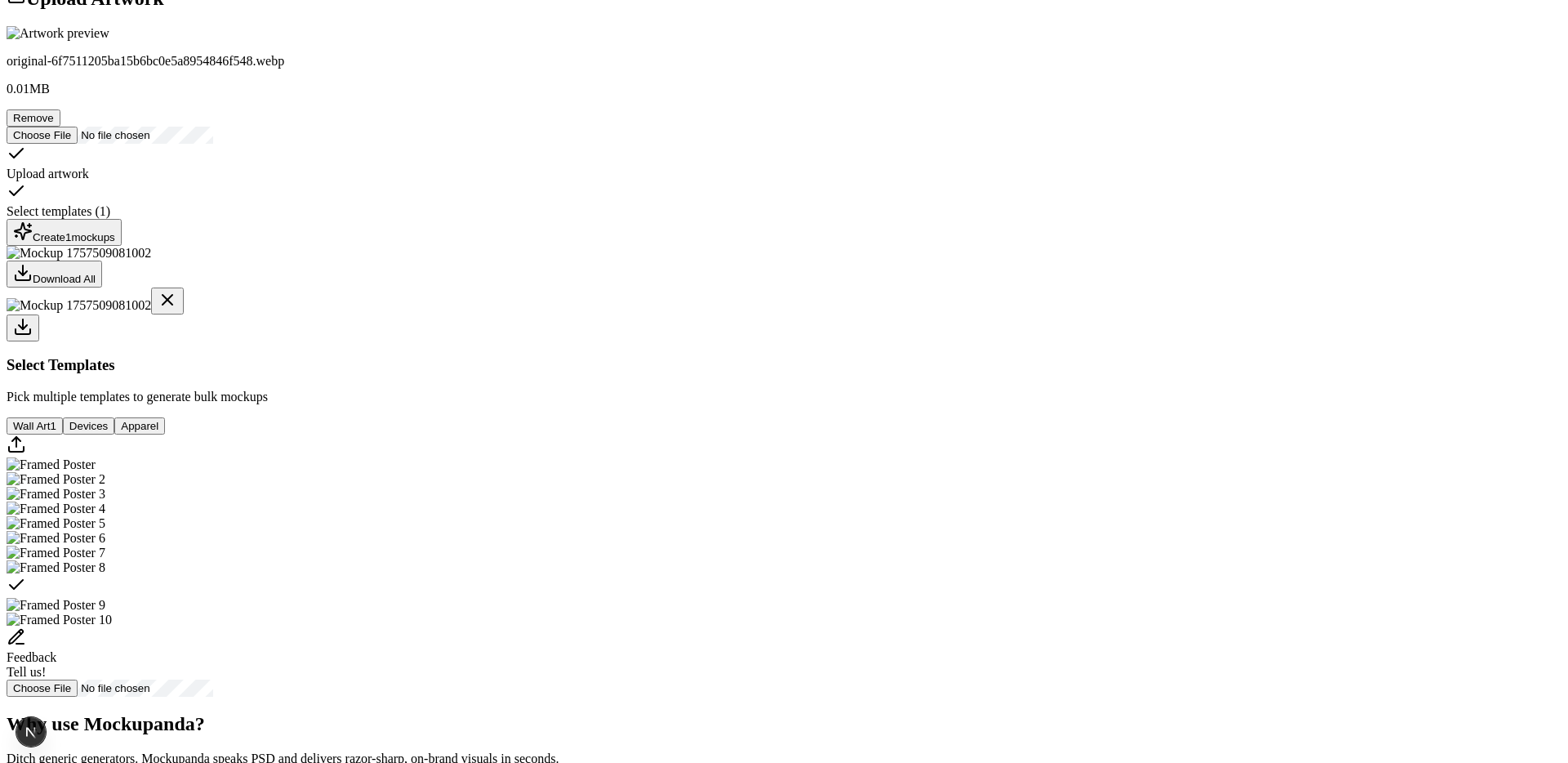
click at [115, 243] on div "Create 1 mockups" at bounding box center [64, 232] width 102 height 22
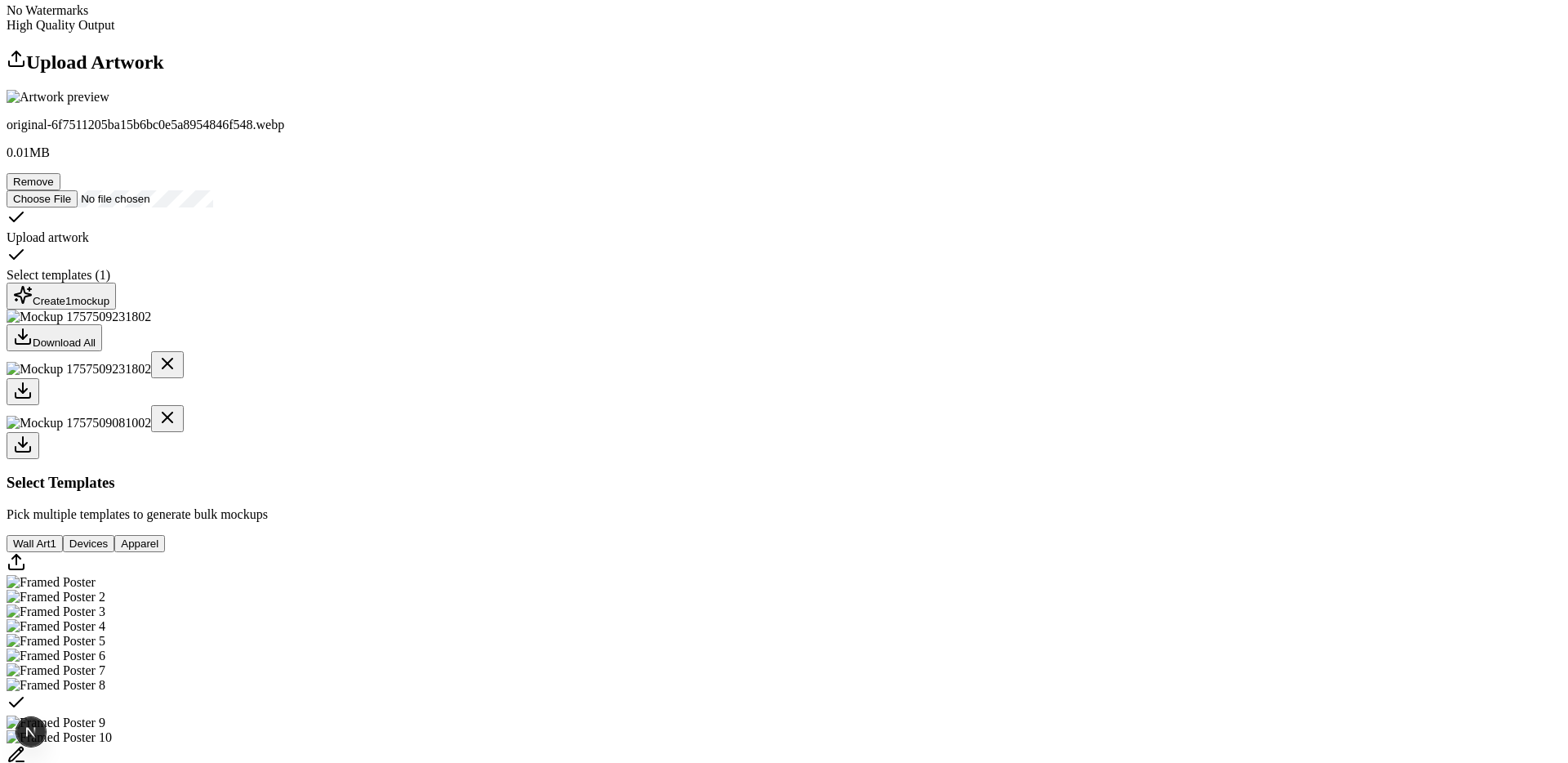
scroll to position [192, 0]
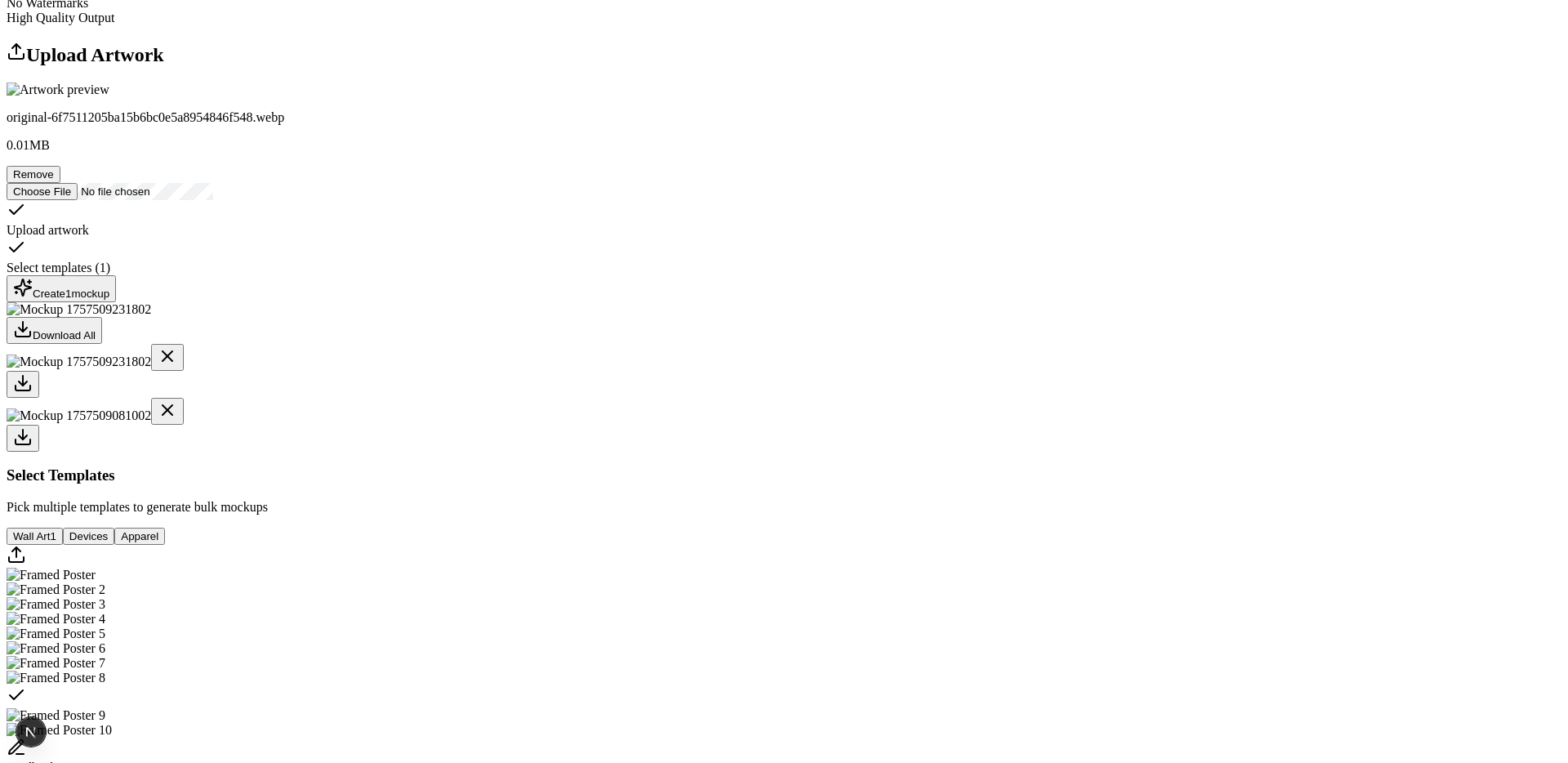
click at [60, 183] on button "Remove" at bounding box center [33, 174] width 54 height 17
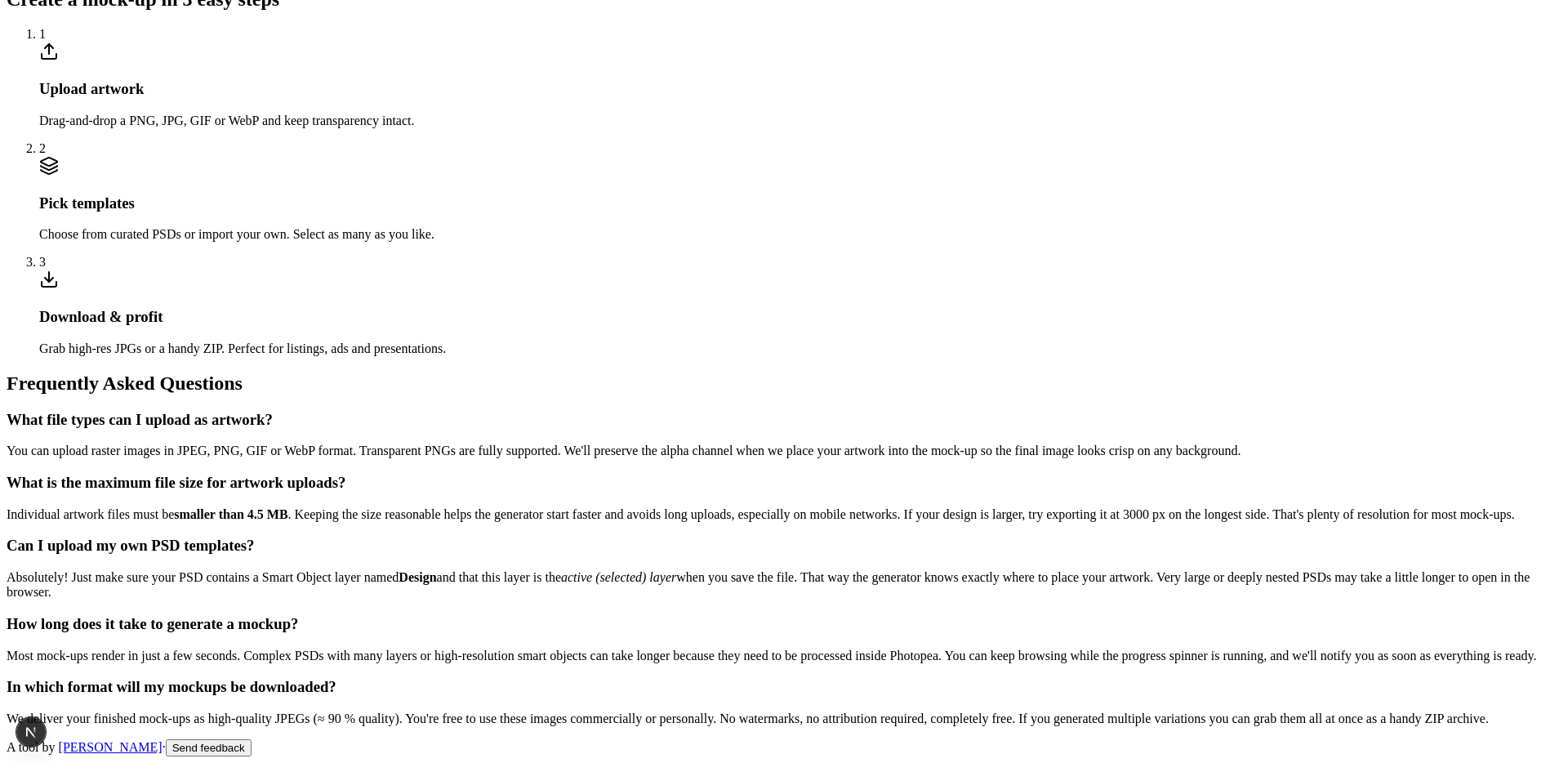
scroll to position [2646, 0]
click at [163, 740] on link "[PERSON_NAME]" at bounding box center [110, 747] width 103 height 14
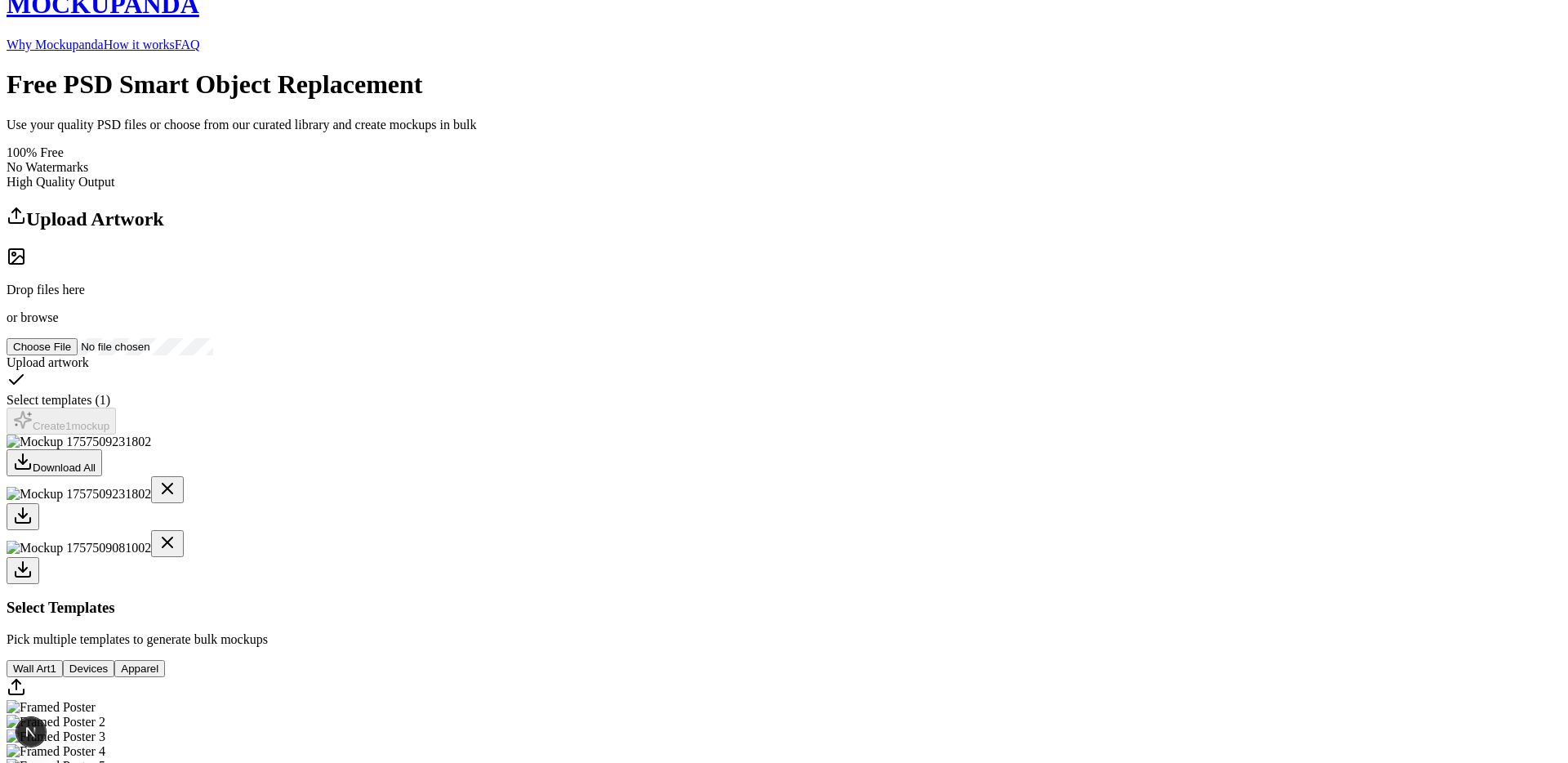
scroll to position [0, 0]
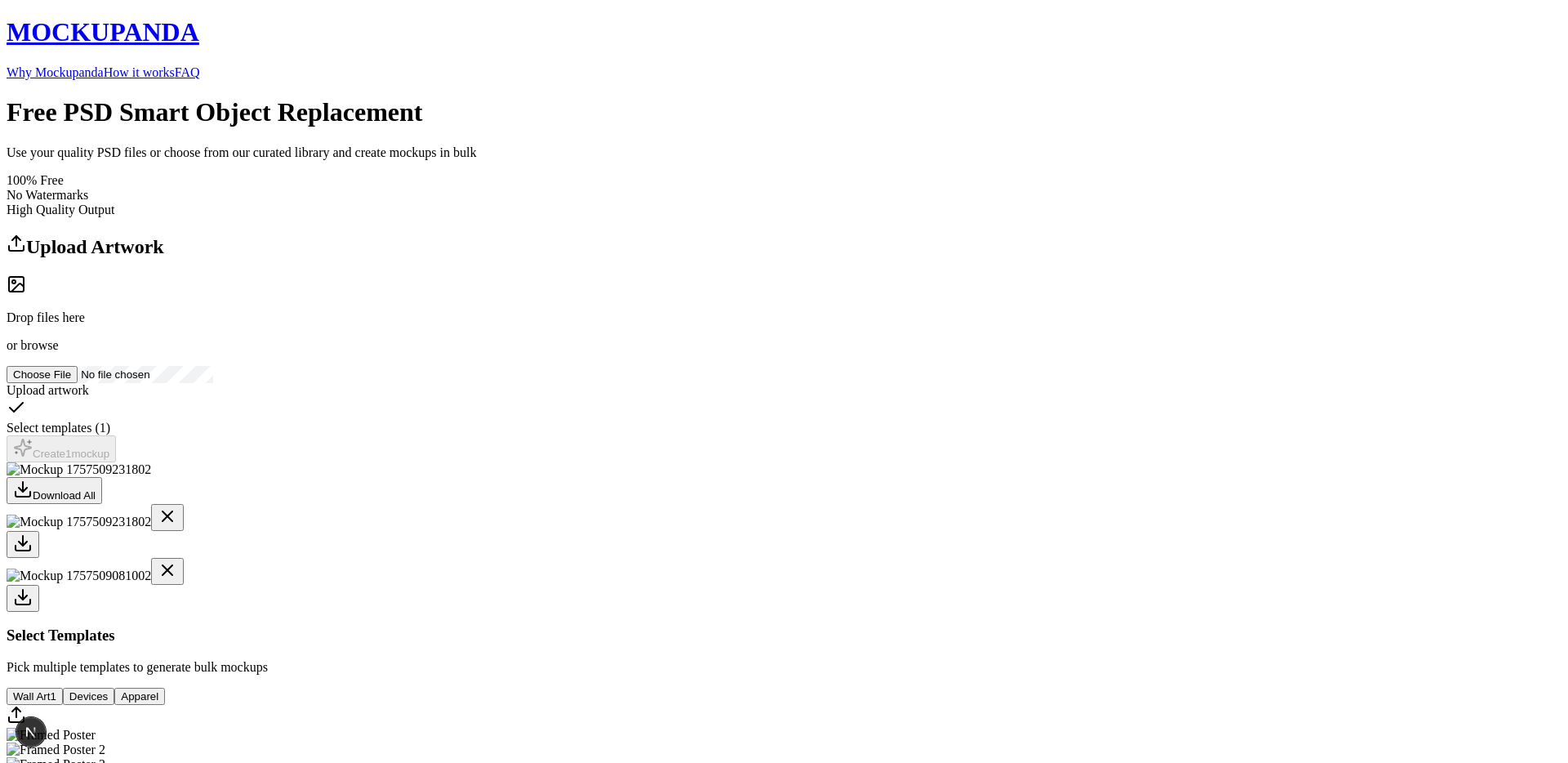
click at [103, 65] on link "Why Mockupanda" at bounding box center [55, 71] width 97 height 14
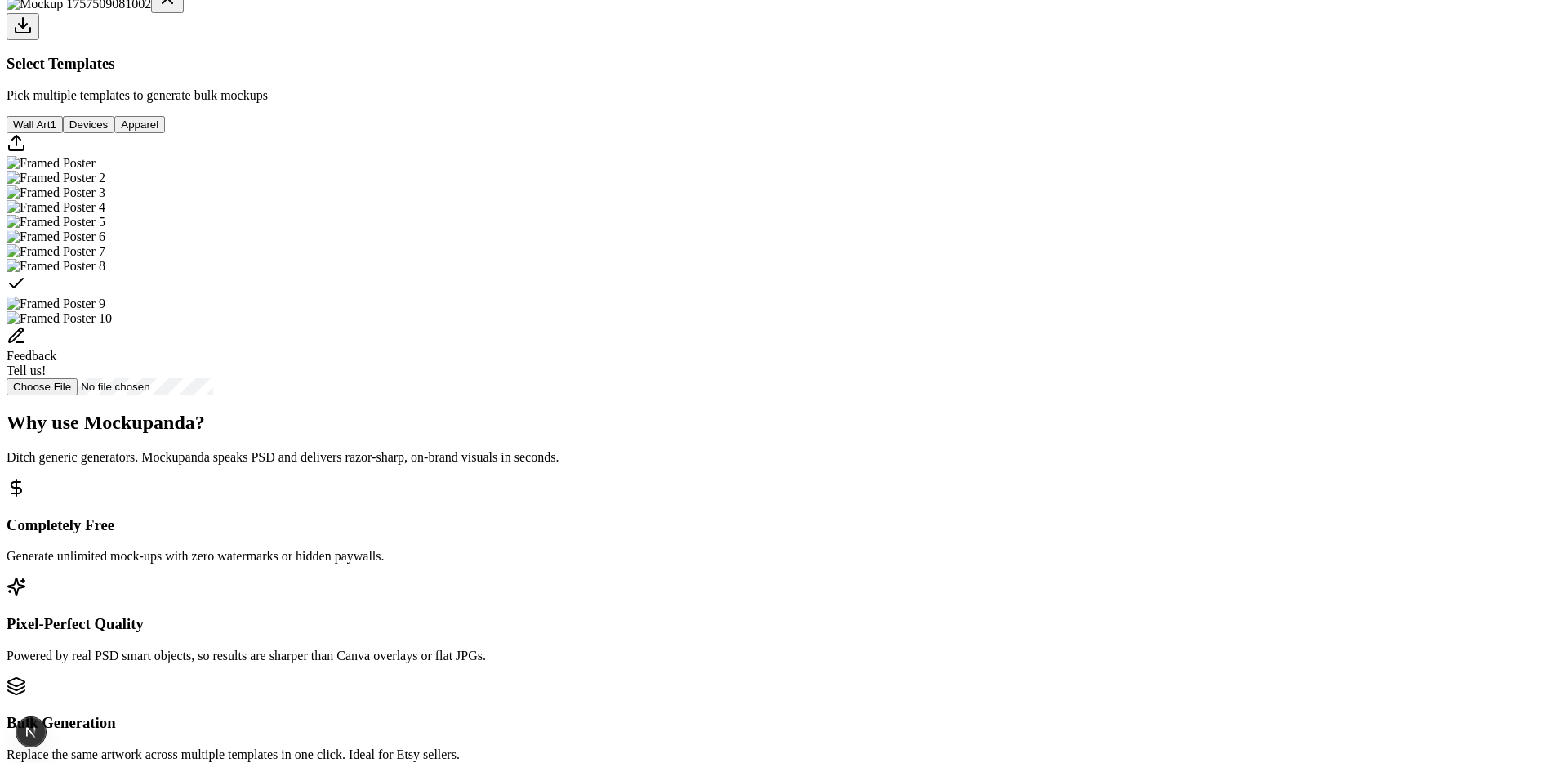
scroll to position [569, 0]
click at [1442, 456] on body "MOCKUPANDA Why Mockupanda How it works FAQ Free PSD Smart Object Replacement Us…" at bounding box center [784, 548] width 1555 height 2199
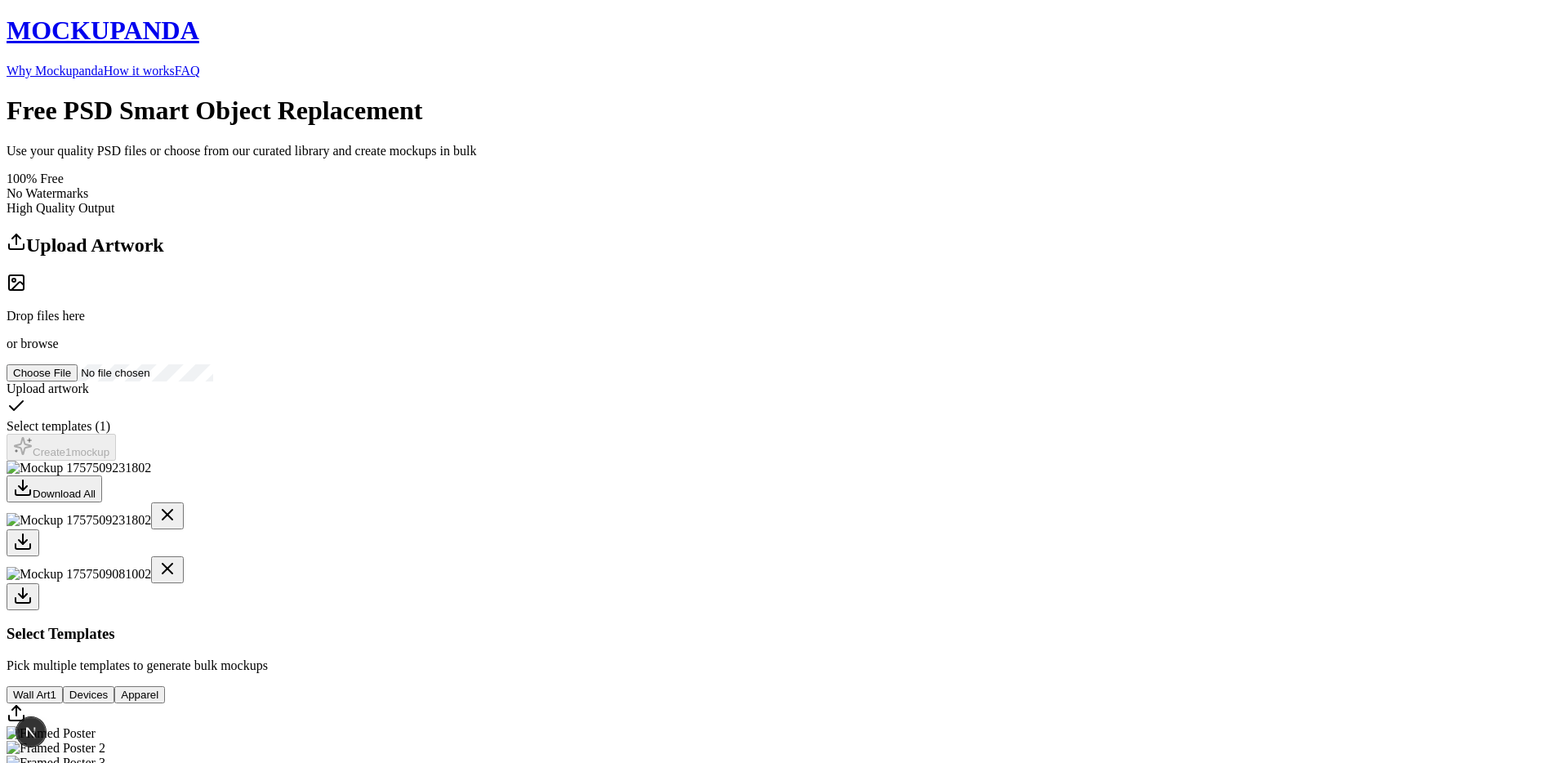
scroll to position [1, 0]
click at [58, 351] on span "browse" at bounding box center [38, 344] width 38 height 14
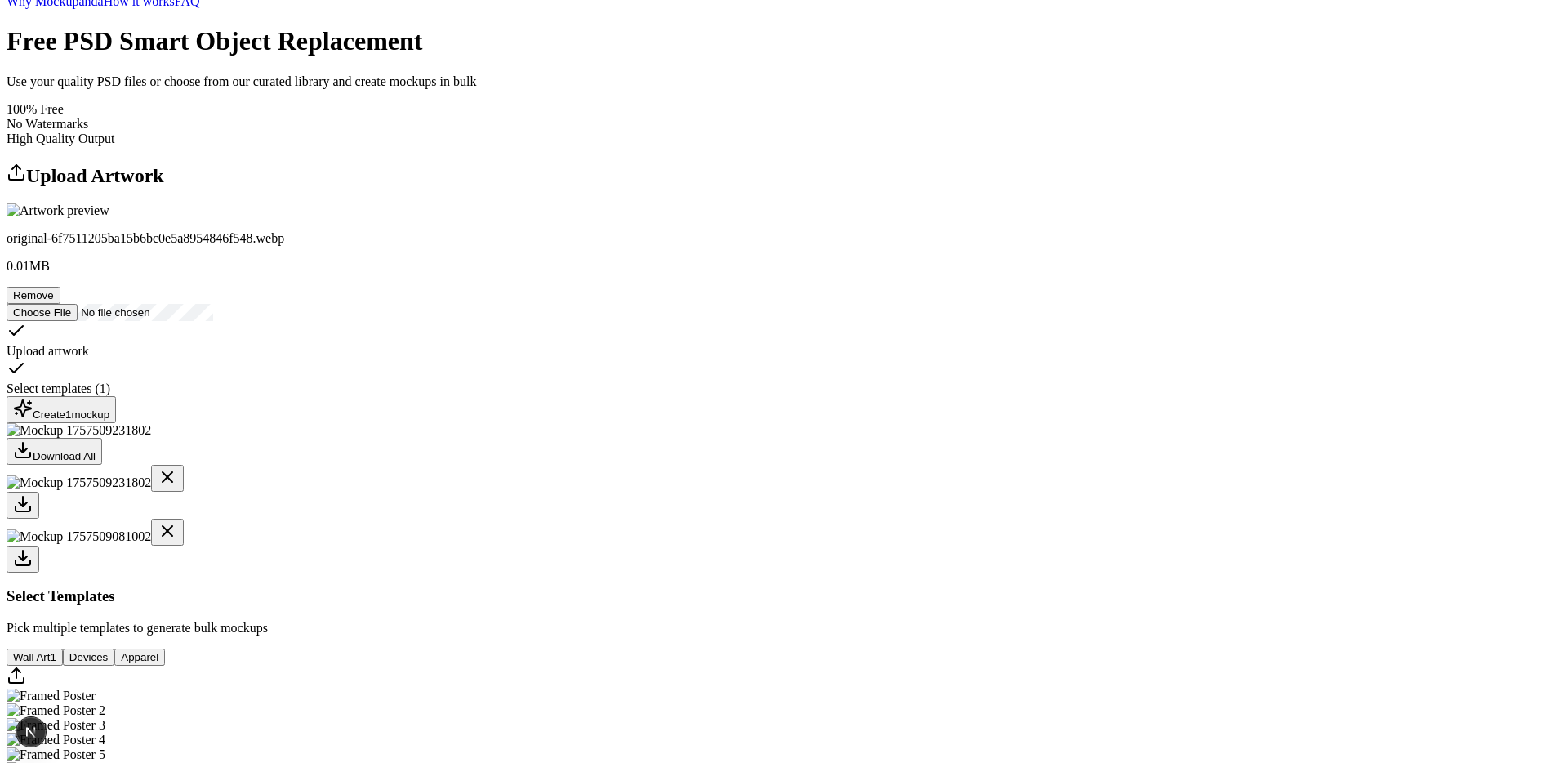
scroll to position [95, 0]
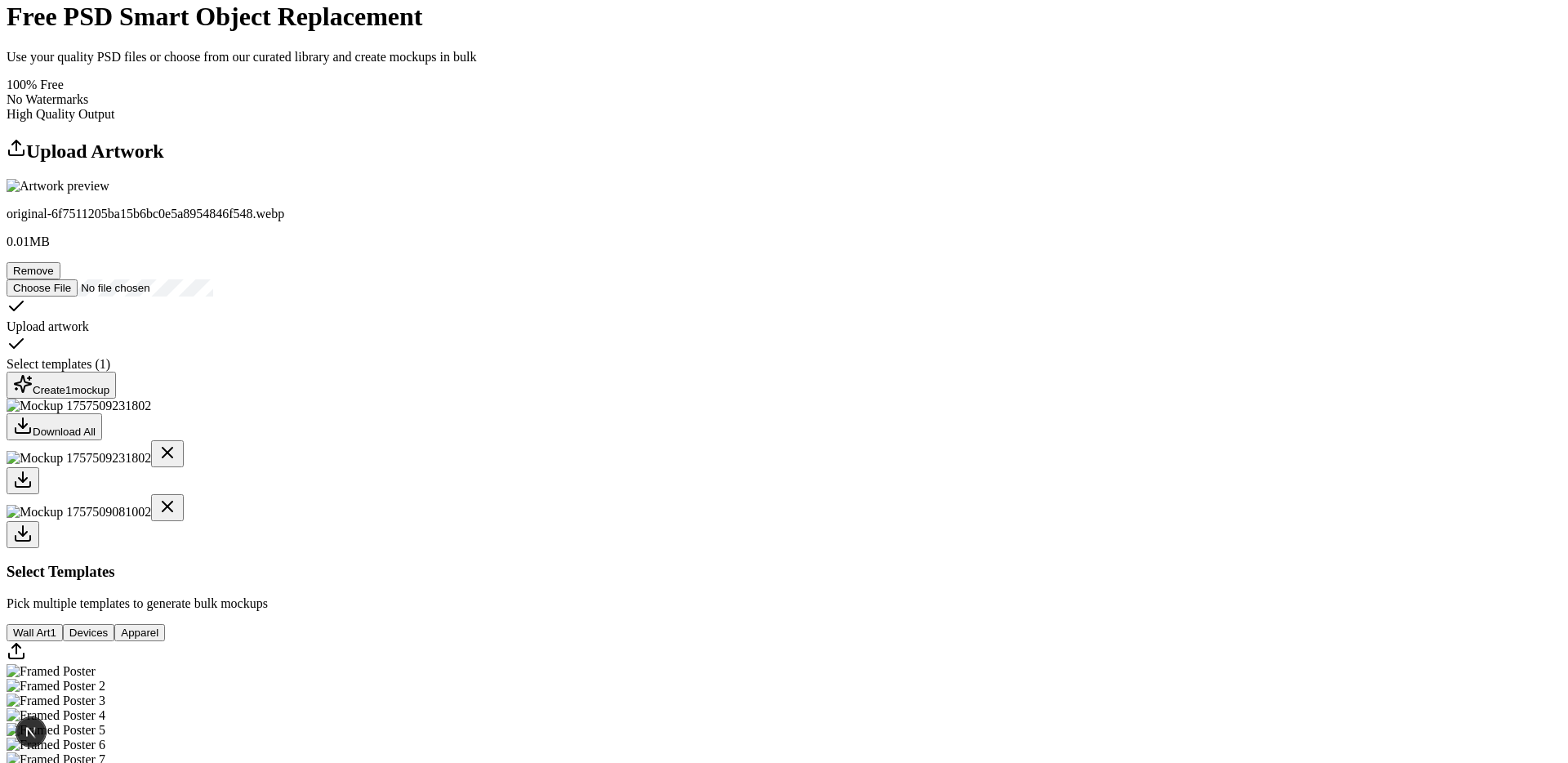
click at [60, 279] on button "Remove" at bounding box center [33, 271] width 54 height 17
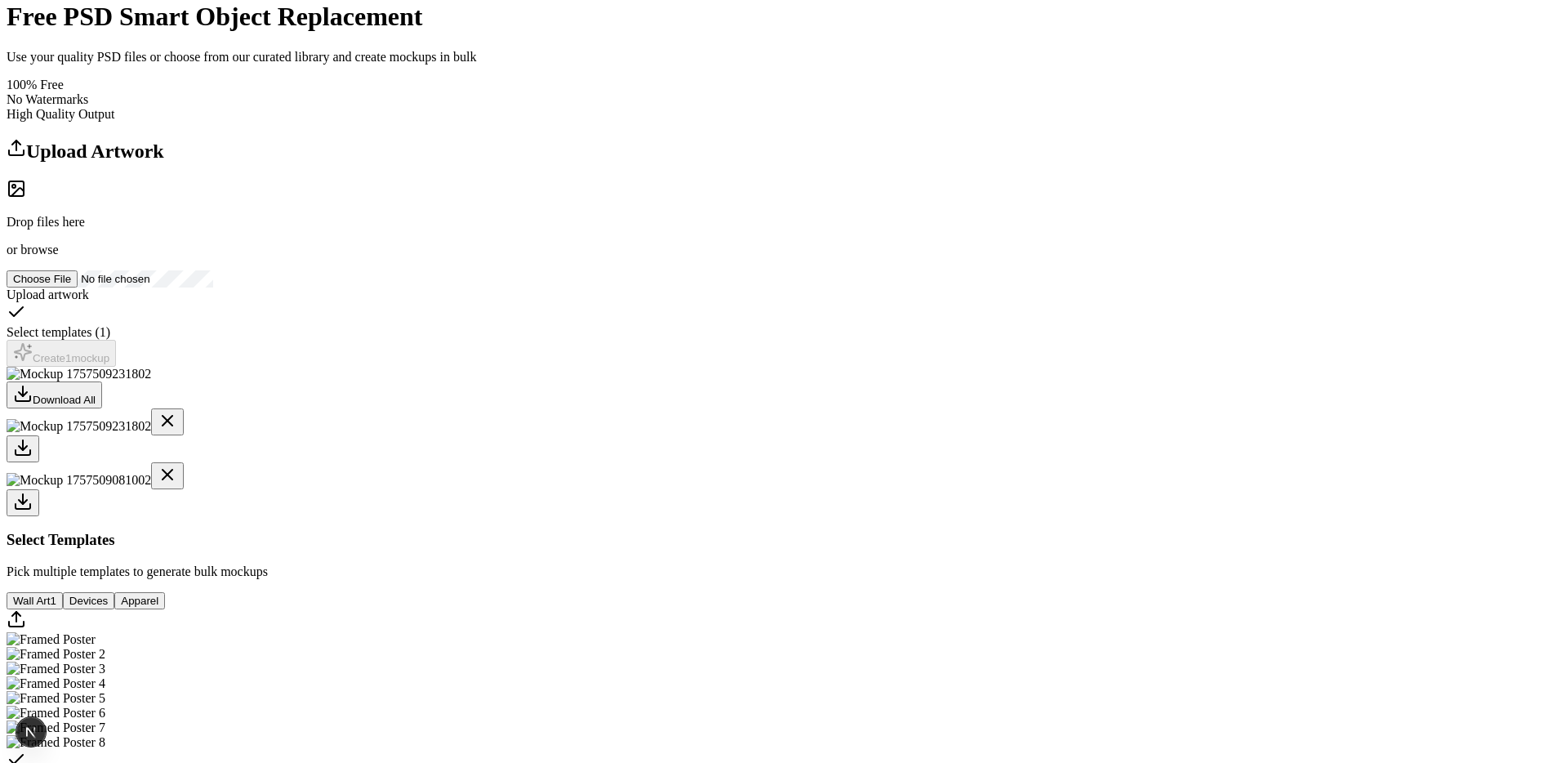
click at [58, 256] on span "browse" at bounding box center [38, 249] width 38 height 14
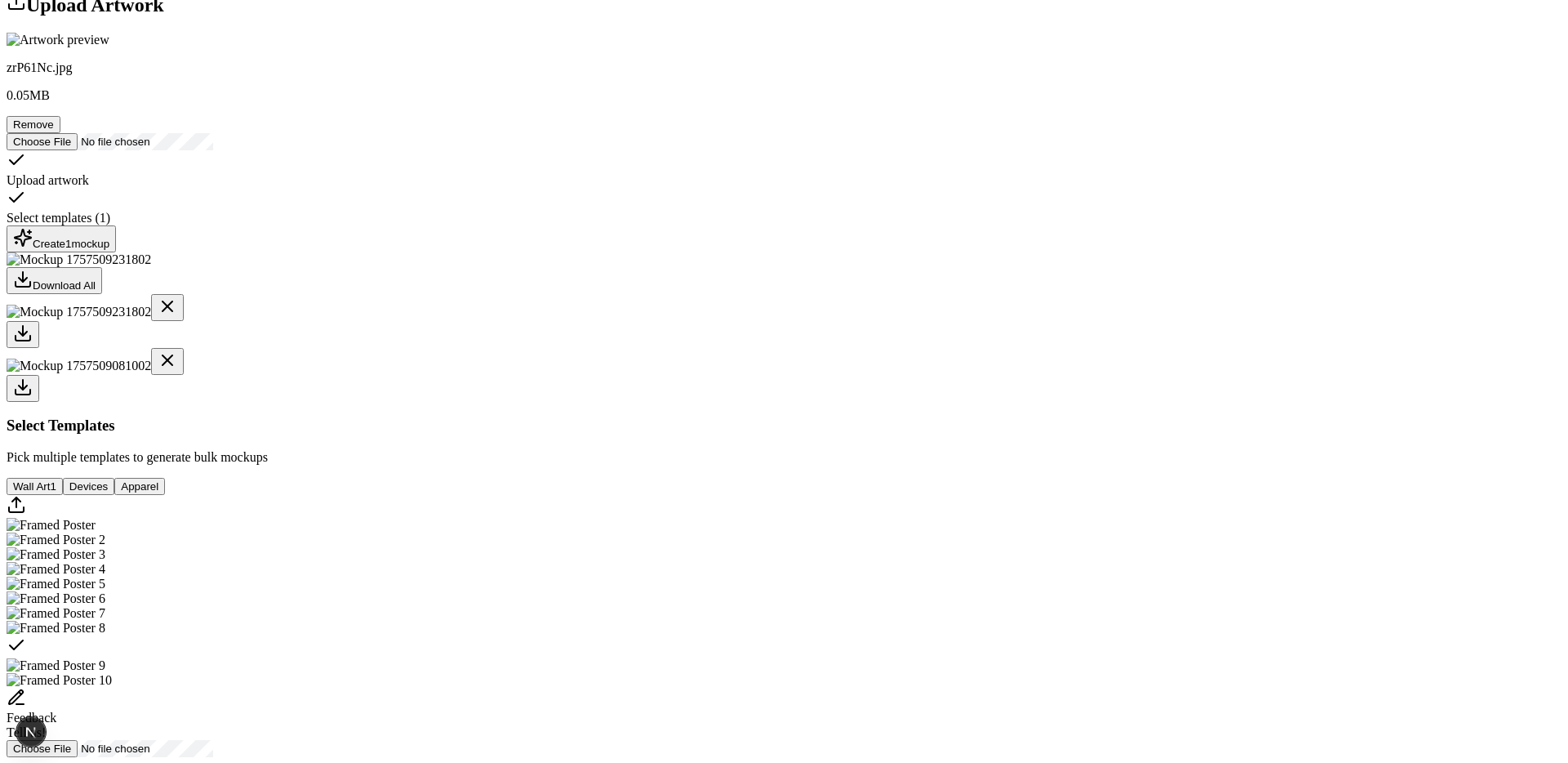
scroll to position [240, 0]
click at [110, 253] on div "Create 1 mockup" at bounding box center [60, 242] width 96 height 22
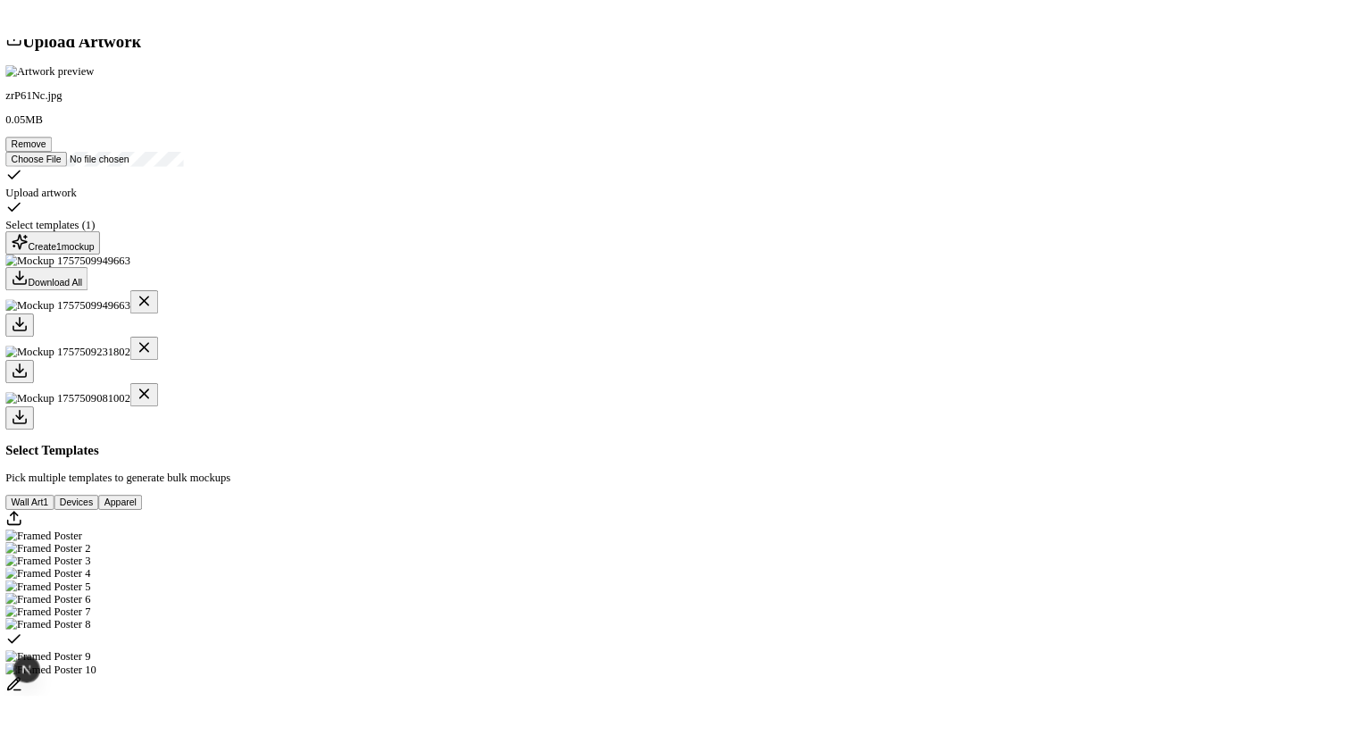
scroll to position [0, 0]
